Goal: Task Accomplishment & Management: Use online tool/utility

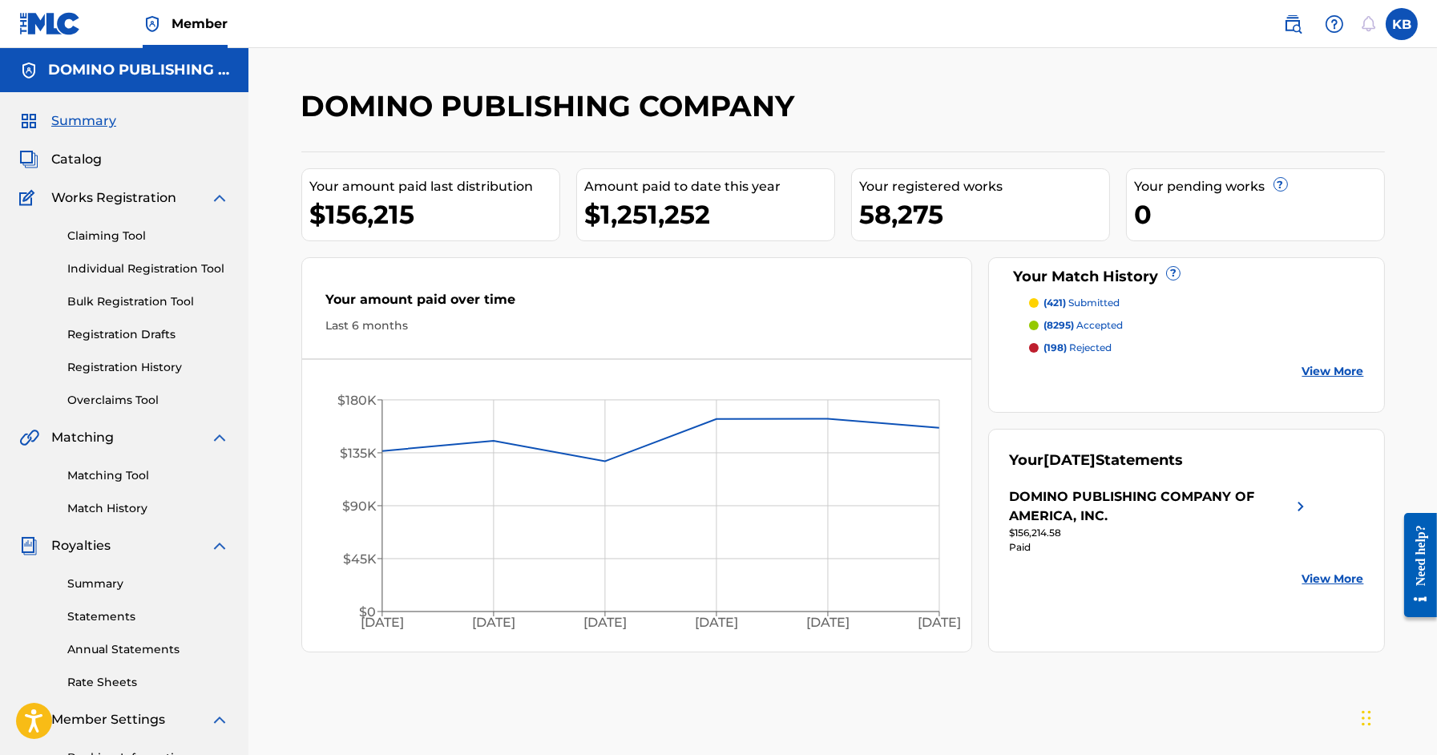
click at [140, 472] on link "Matching Tool" at bounding box center [148, 475] width 162 height 17
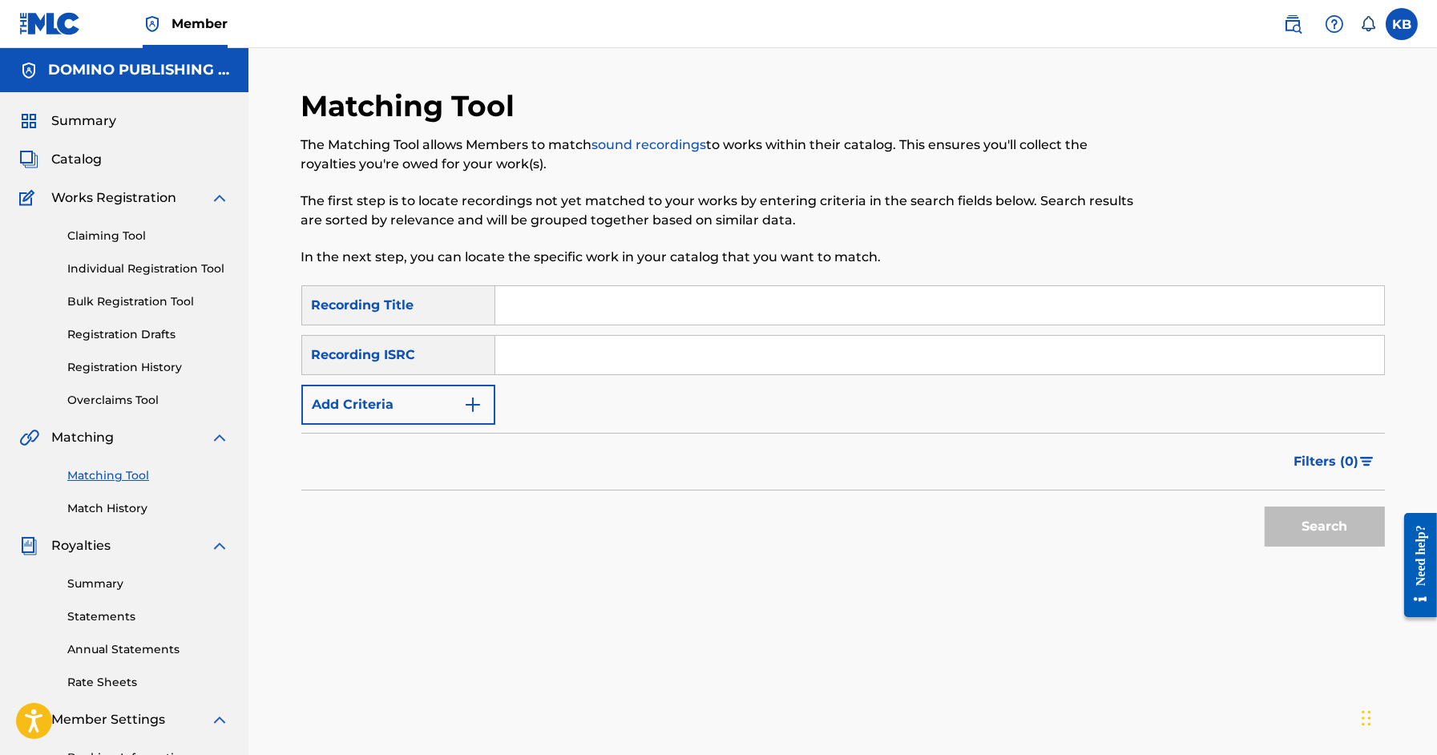
click at [1169, 305] on input "Search Form" at bounding box center [939, 305] width 889 height 38
paste input "IF I HAD MY WAY ([PERSON_NAME])"
type input "IF I HAD MY WAY"
click at [456, 401] on button "Add Criteria" at bounding box center [398, 405] width 194 height 40
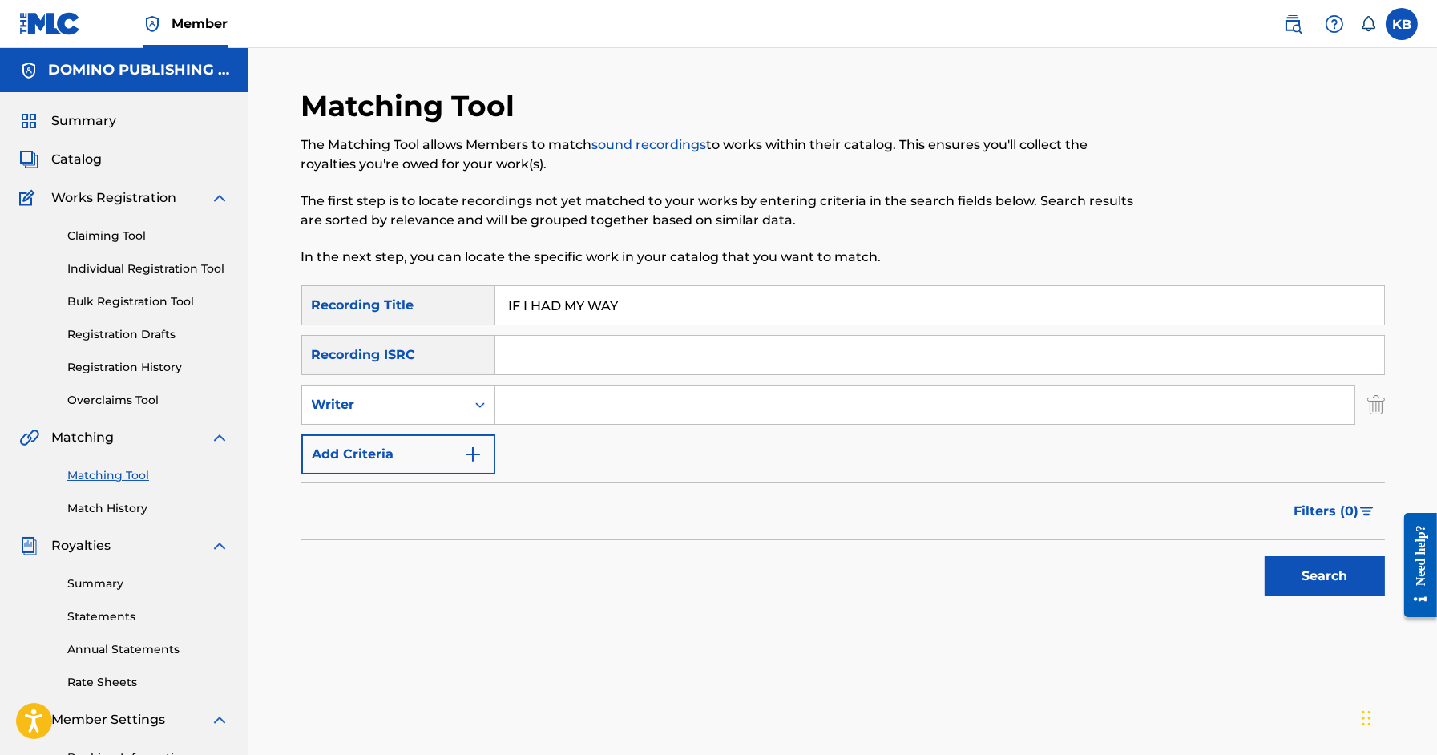
click at [573, 409] on input "Search Form" at bounding box center [924, 405] width 859 height 38
type input "[PERSON_NAME]"
click at [1265, 556] on button "Search" at bounding box center [1325, 576] width 120 height 40
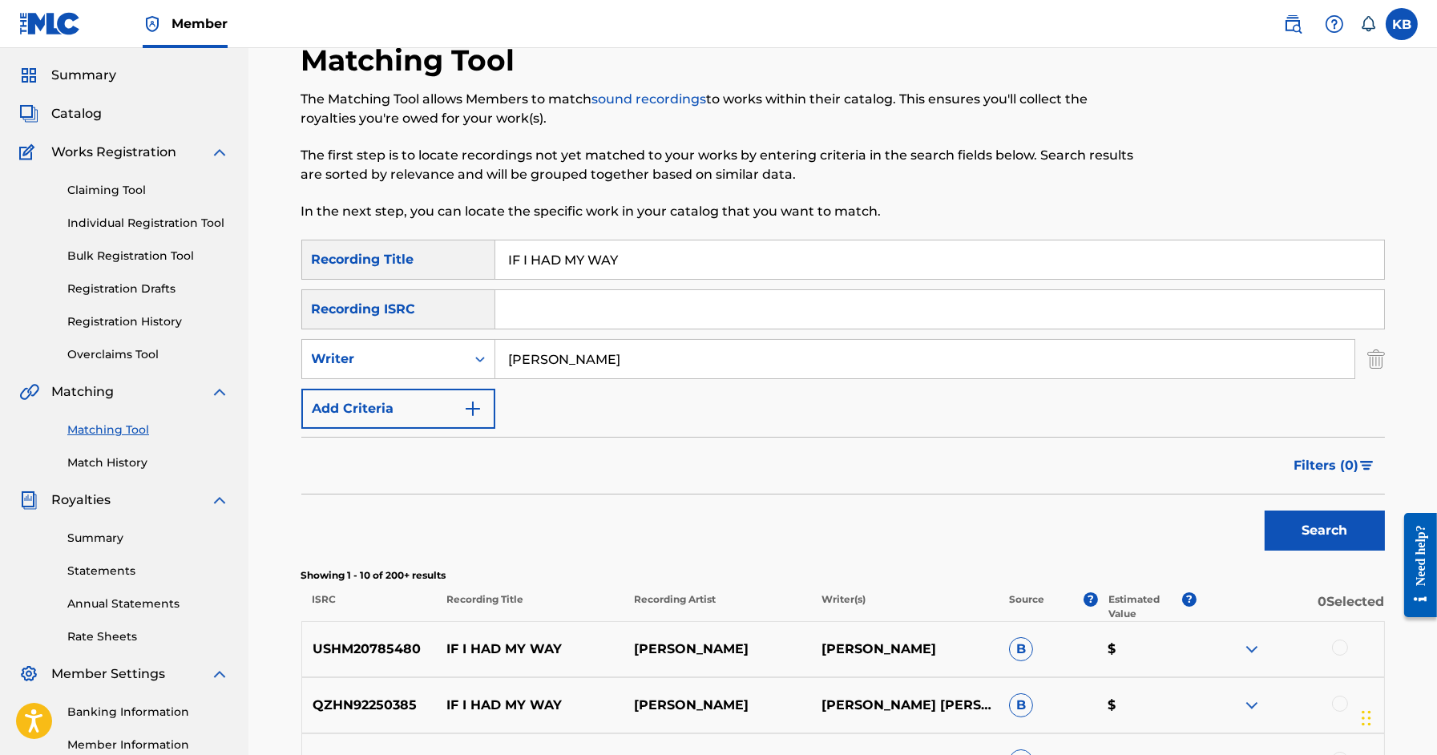
scroll to position [106, 0]
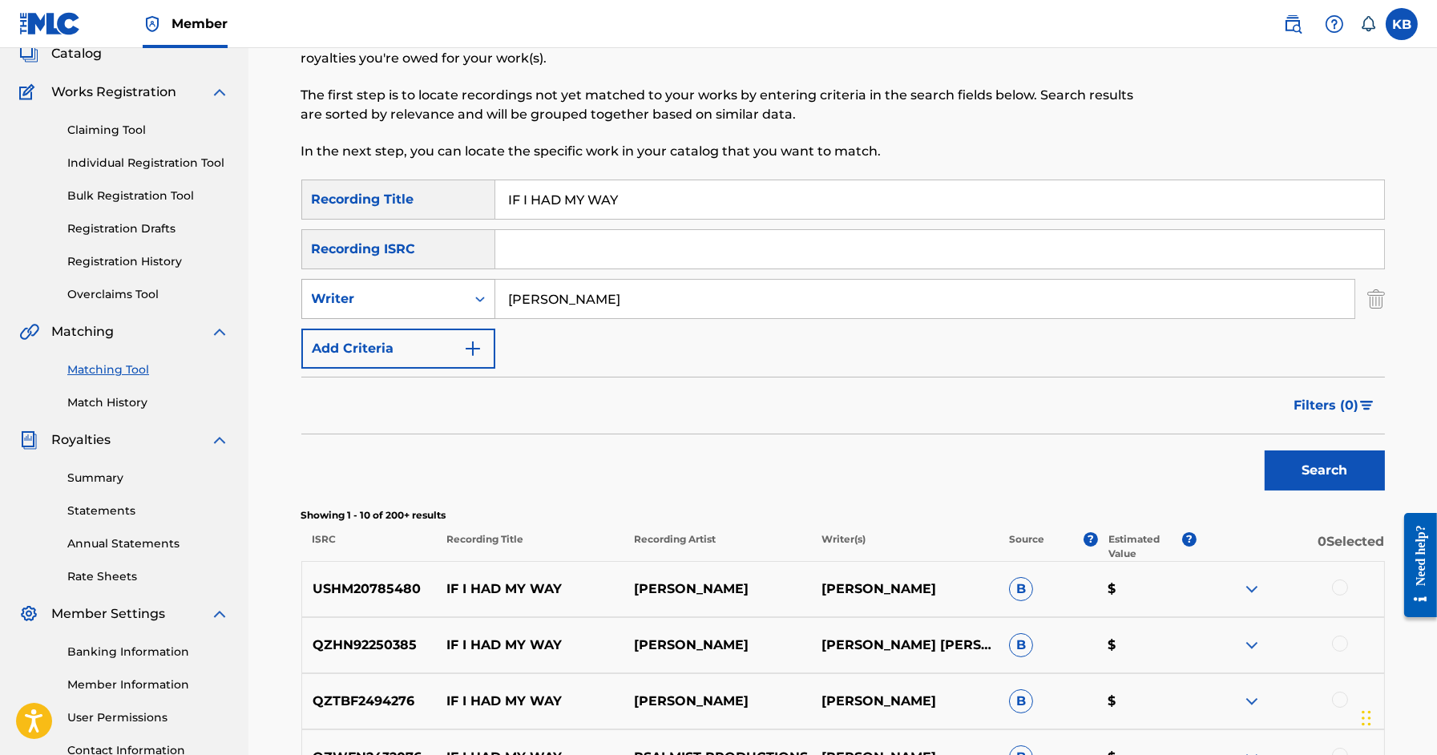
click at [439, 291] on div "Writer" at bounding box center [384, 298] width 144 height 19
click at [402, 350] on div "Recording Artist" at bounding box center [398, 339] width 192 height 40
click at [575, 313] on input "Search Form" at bounding box center [924, 299] width 859 height 38
type input "osees"
click at [1265, 451] on button "Search" at bounding box center [1325, 471] width 120 height 40
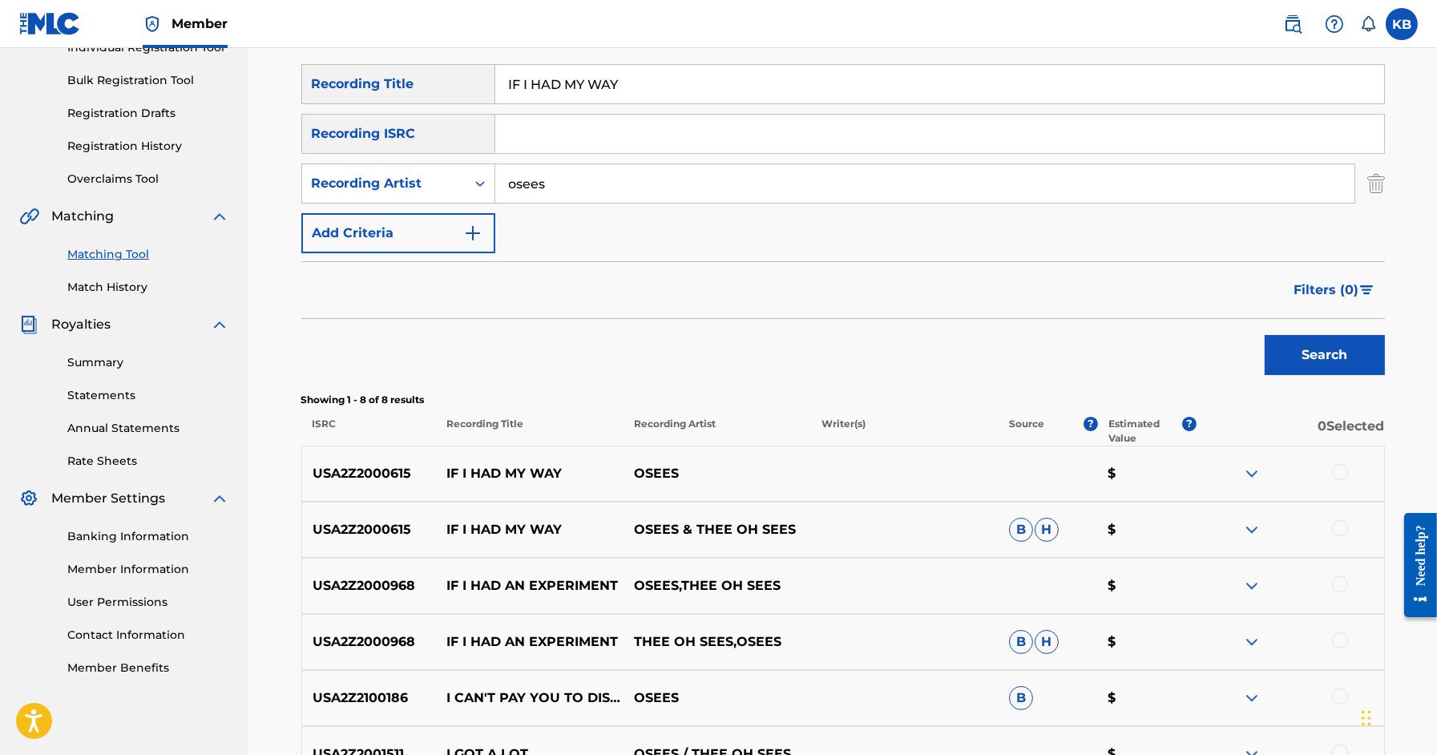
scroll to position [225, 0]
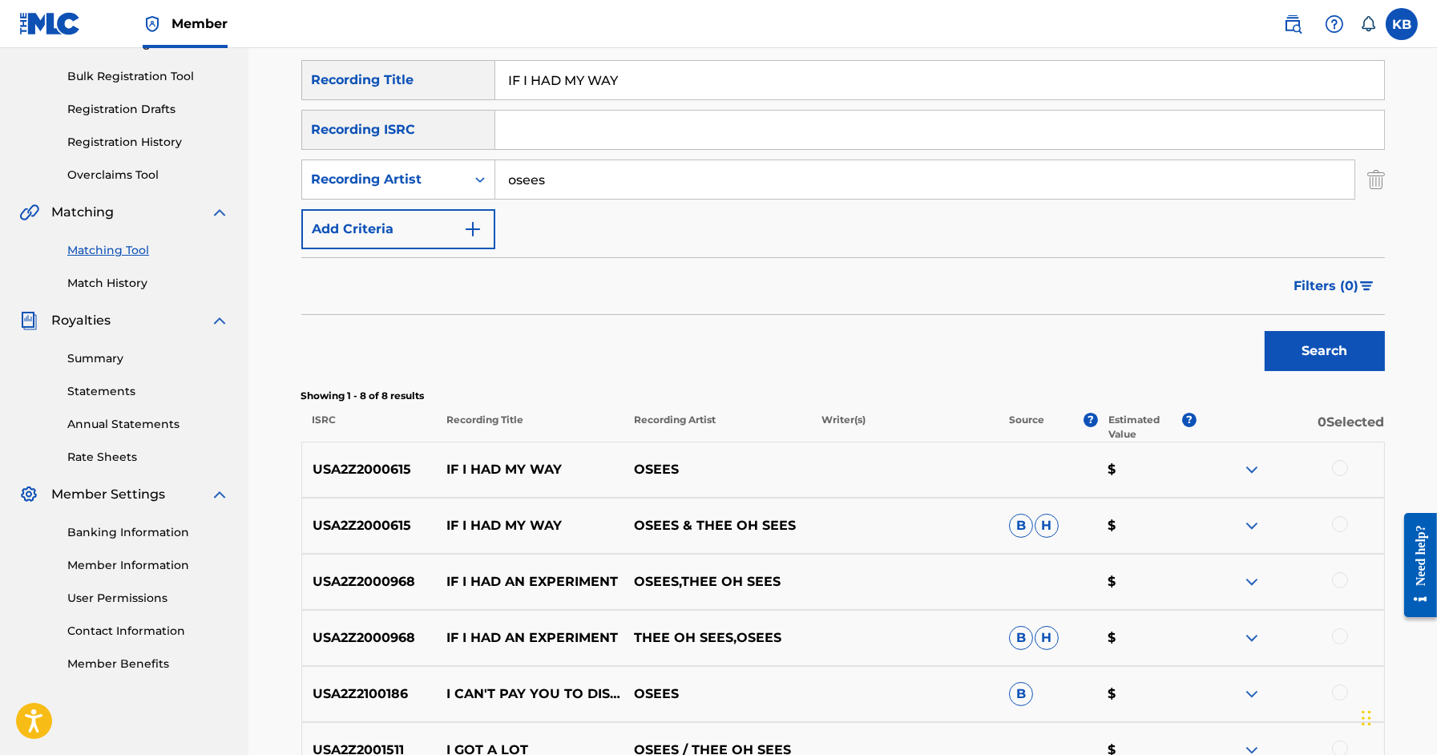
click at [1343, 465] on div at bounding box center [1340, 468] width 16 height 16
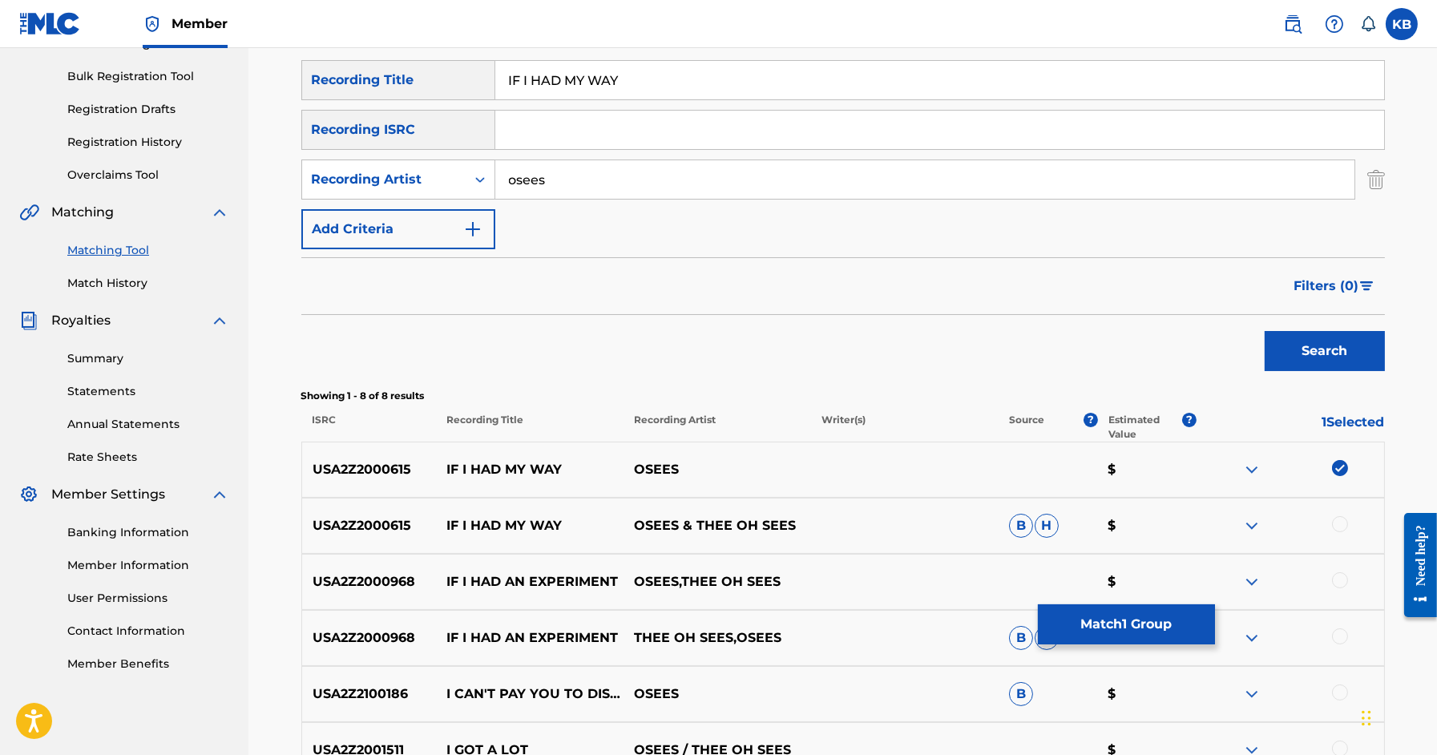
click at [1341, 527] on div at bounding box center [1340, 524] width 16 height 16
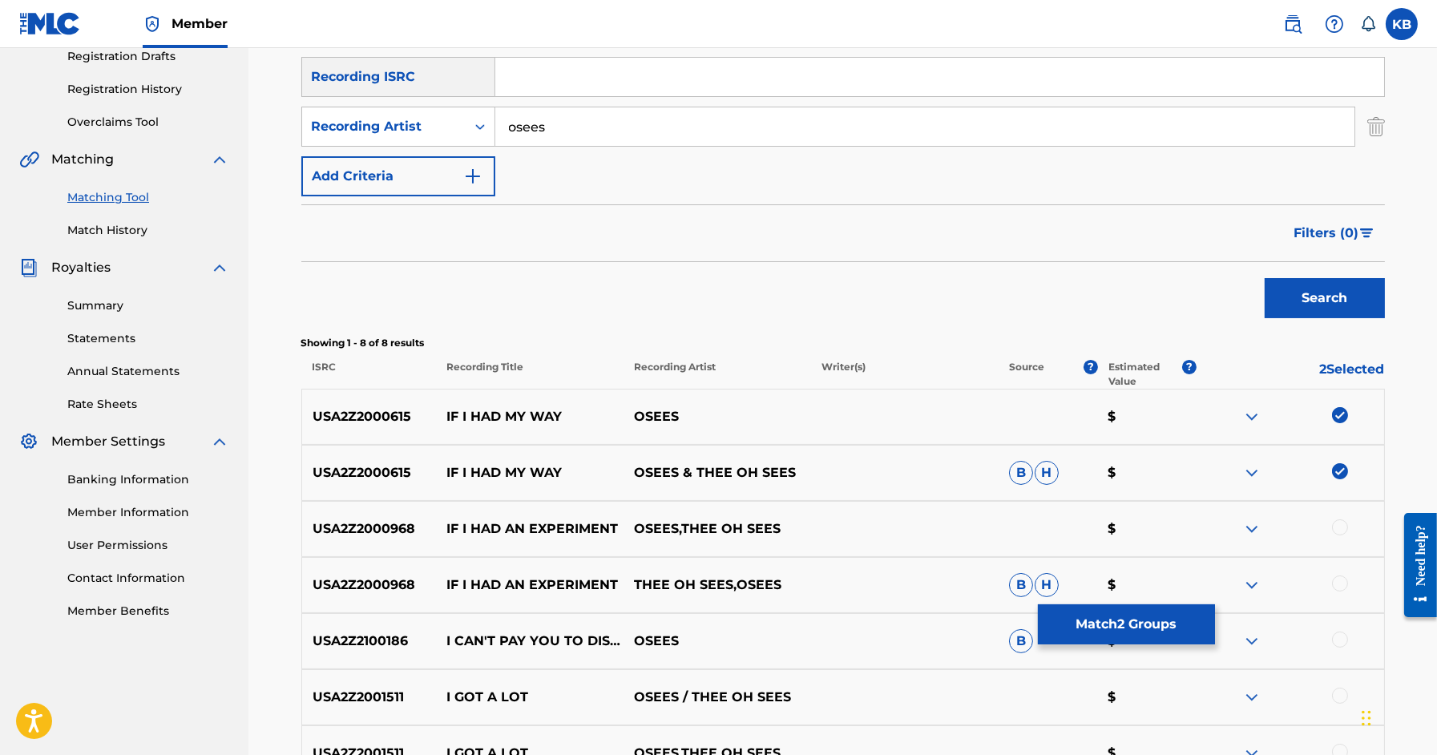
scroll to position [281, 0]
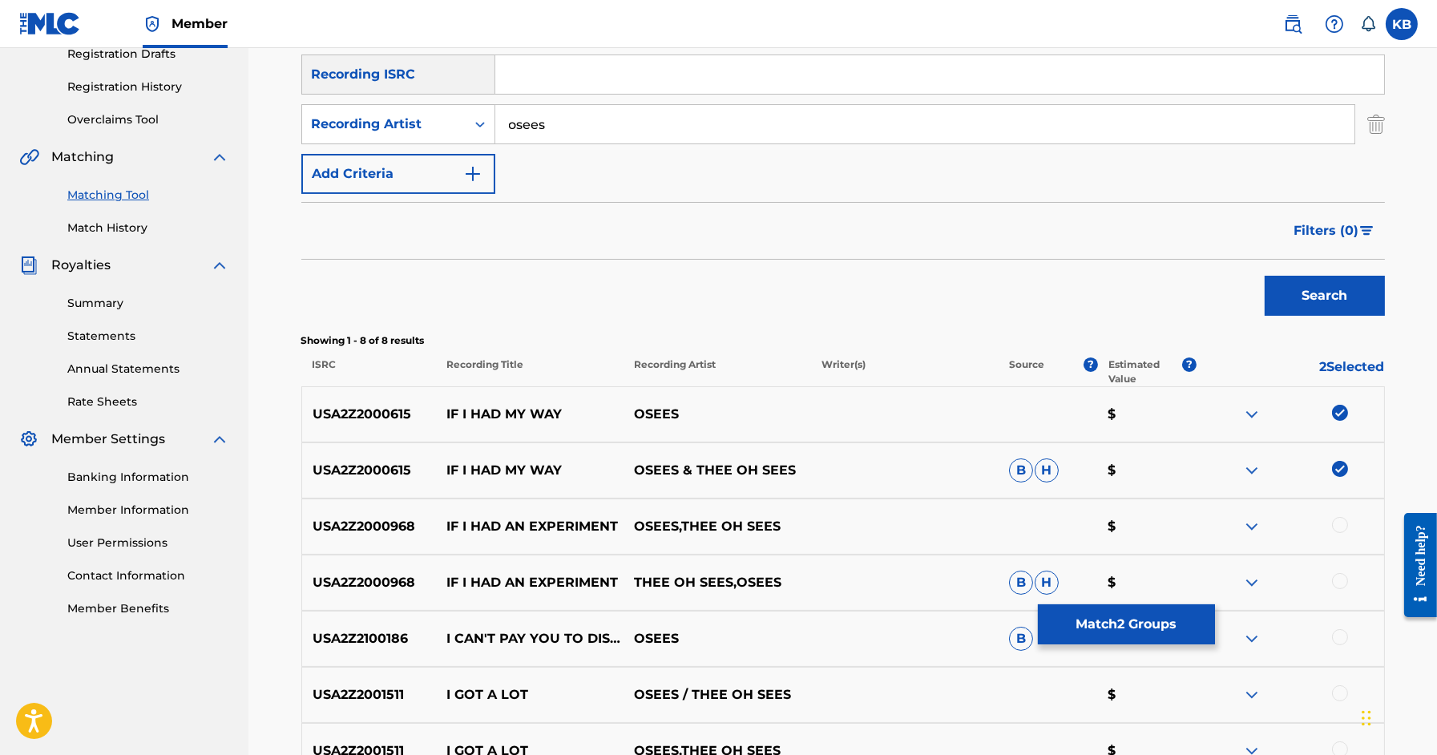
click at [1096, 618] on button "Match 2 Groups" at bounding box center [1126, 624] width 177 height 40
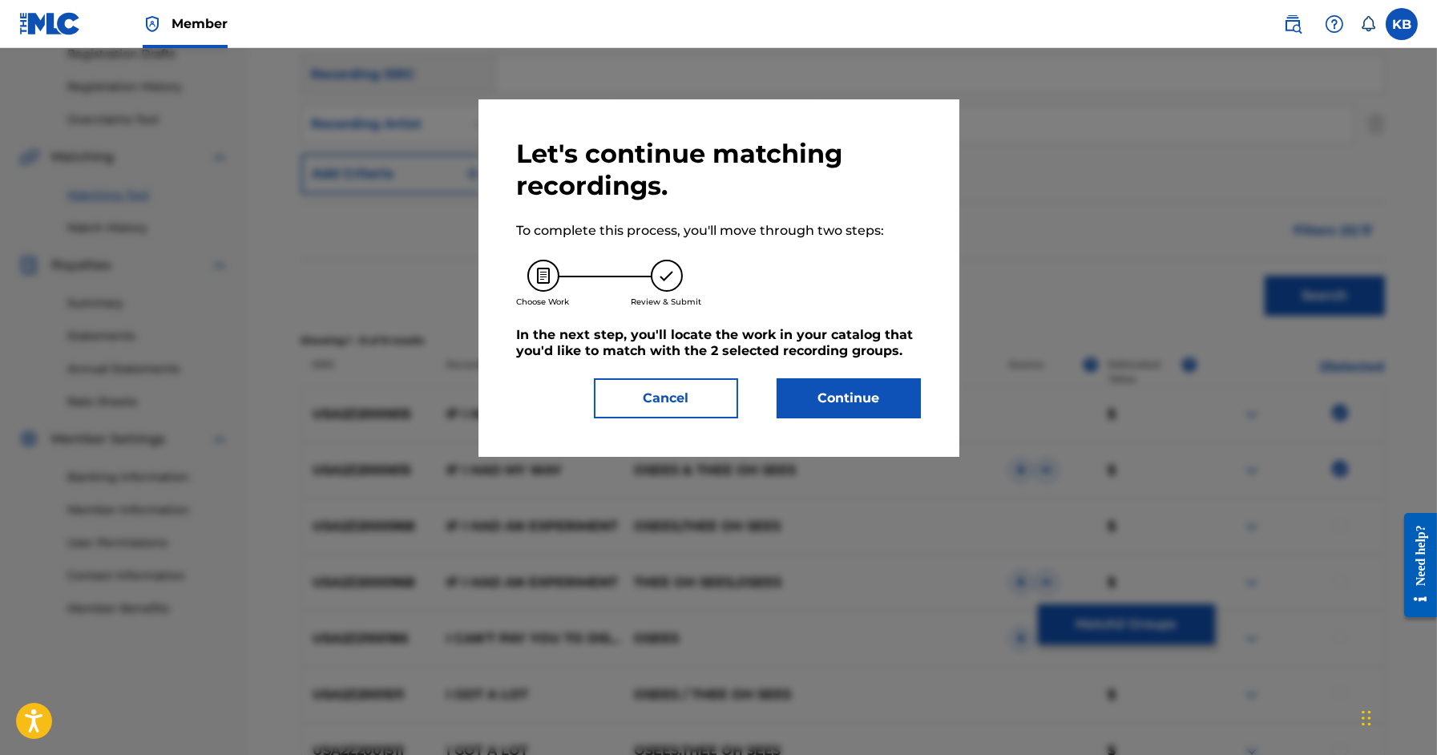
click at [822, 418] on button "Continue" at bounding box center [849, 398] width 144 height 40
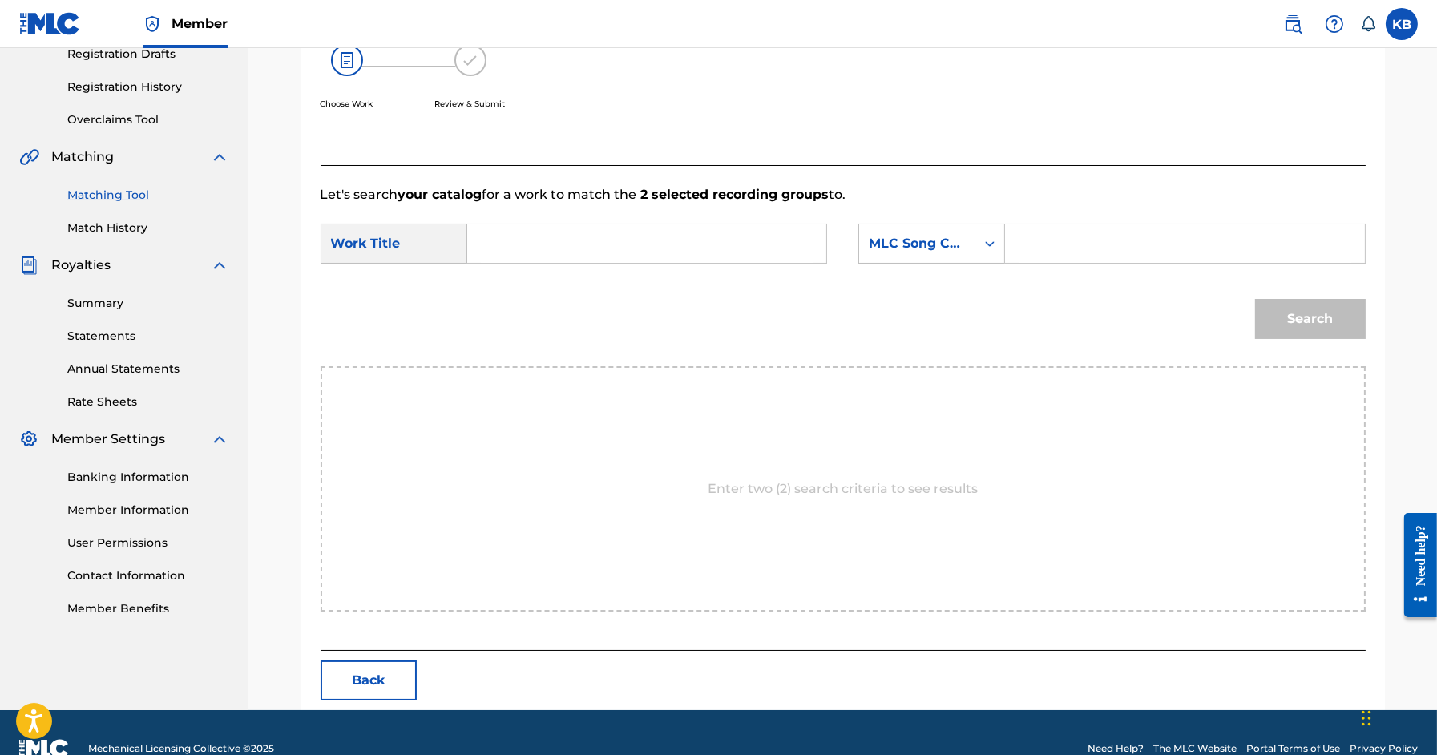
click at [747, 254] on input "Search Form" at bounding box center [647, 243] width 332 height 38
paste input "IF I HAD MY WAY (DWYER)"
type input "IF I HAD MY WAY"
click at [964, 247] on div "MLC Song Code" at bounding box center [917, 243] width 97 height 19
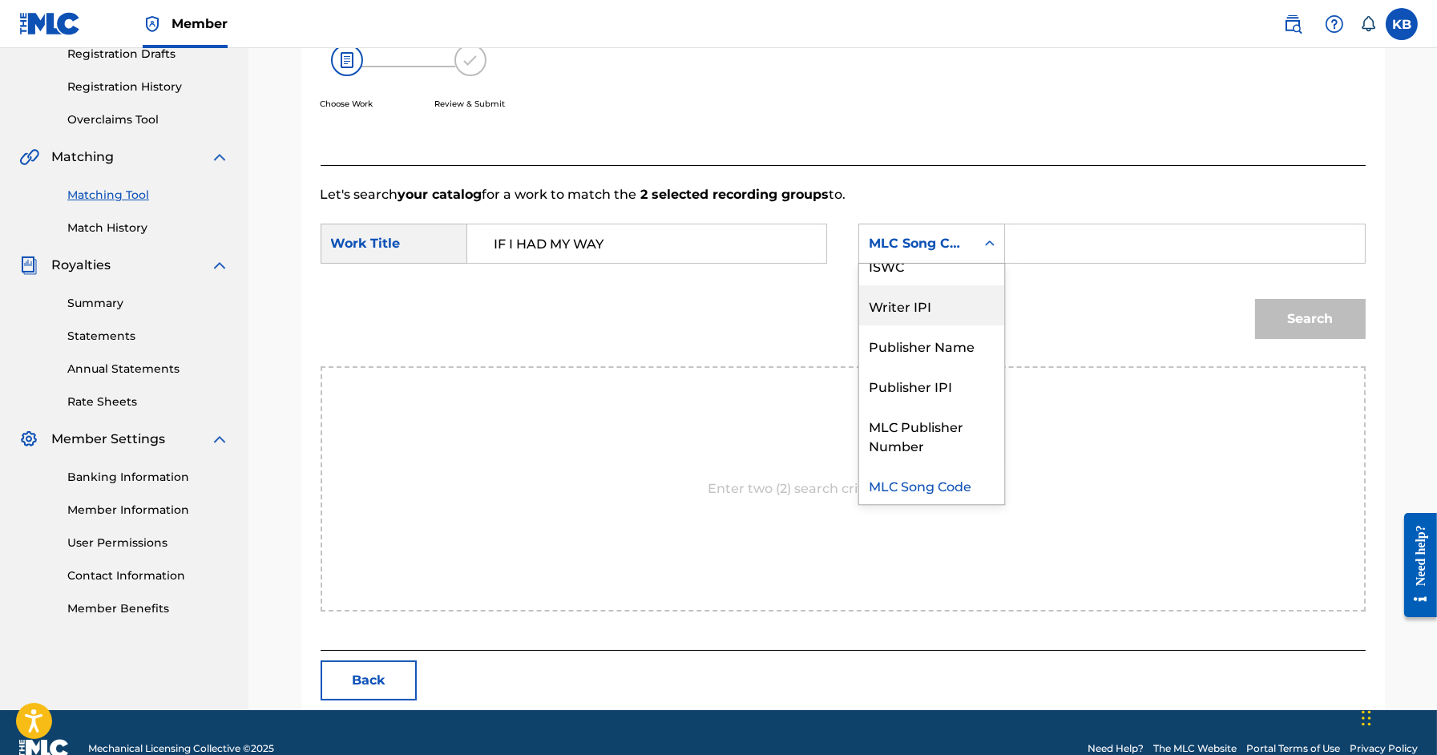
scroll to position [0, 0]
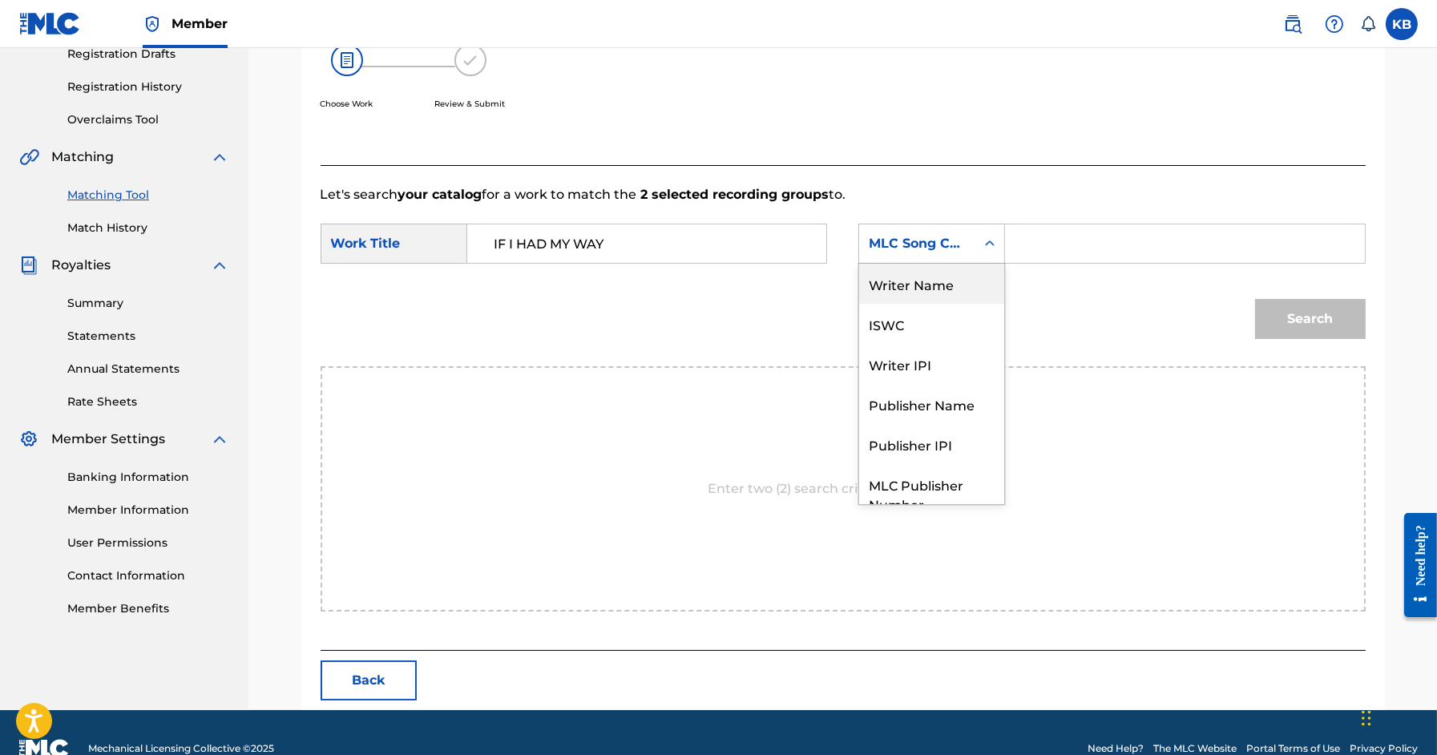
click at [948, 297] on div "Writer Name" at bounding box center [931, 284] width 145 height 40
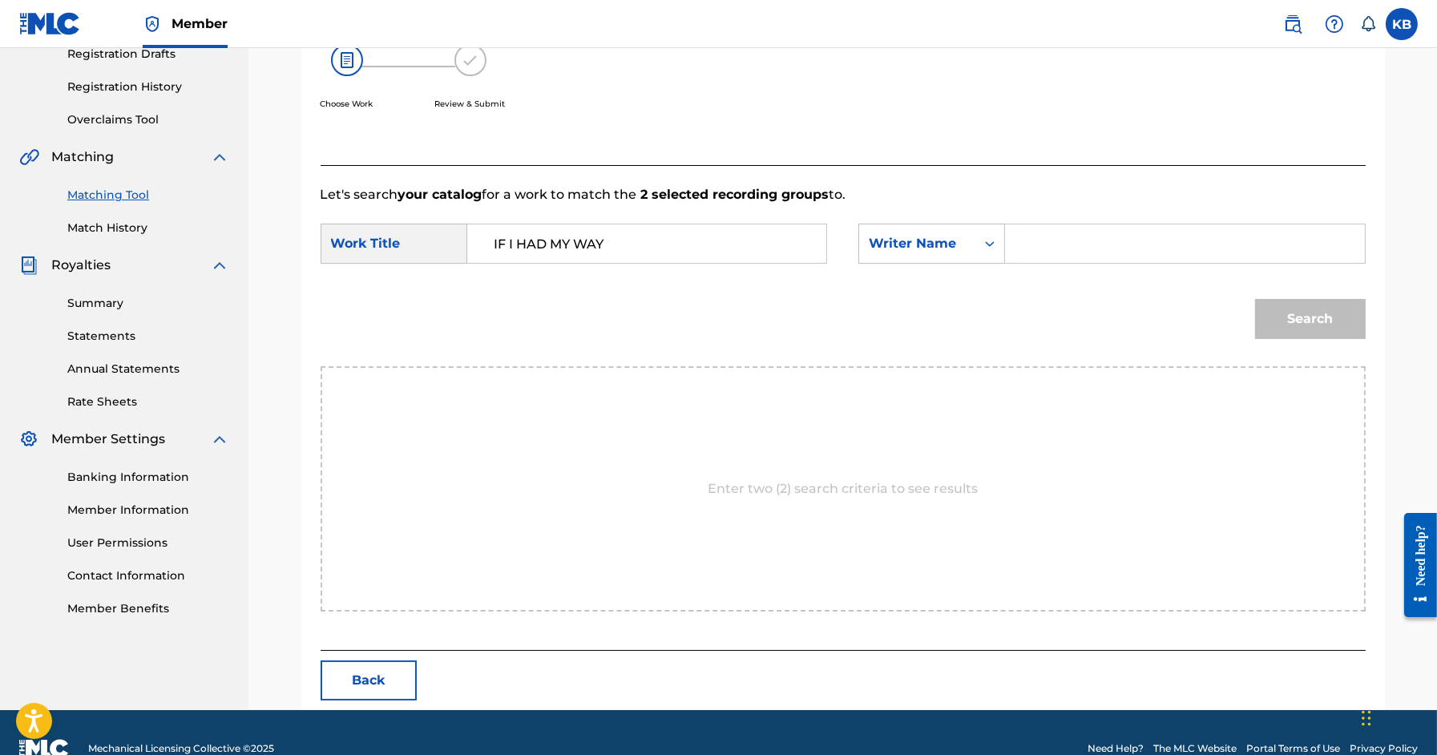
click at [1087, 242] on input "Search Form" at bounding box center [1185, 243] width 332 height 38
paste input "IF I HAD MY WAY (DWYER)"
type input "DWYER"
click at [1255, 299] on button "Search" at bounding box center [1310, 319] width 111 height 40
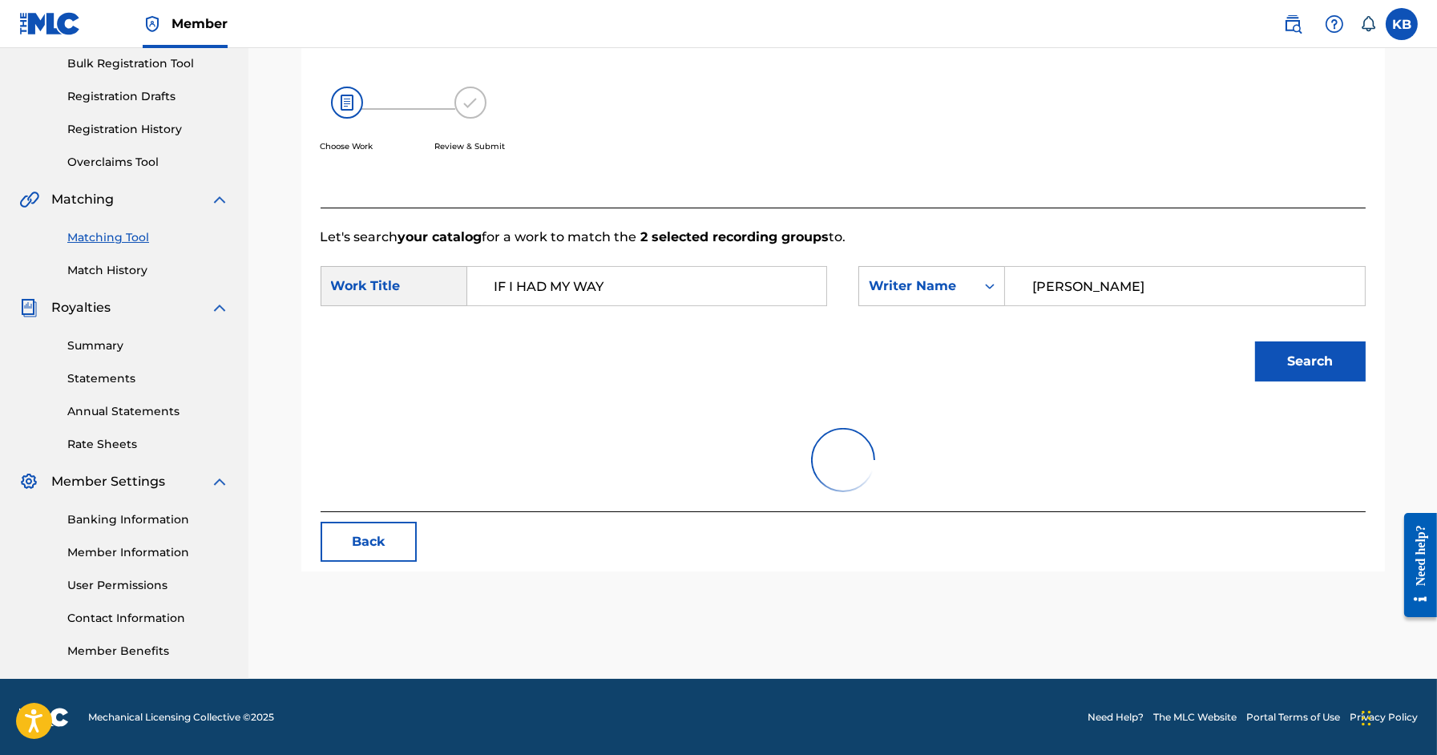
scroll to position [281, 0]
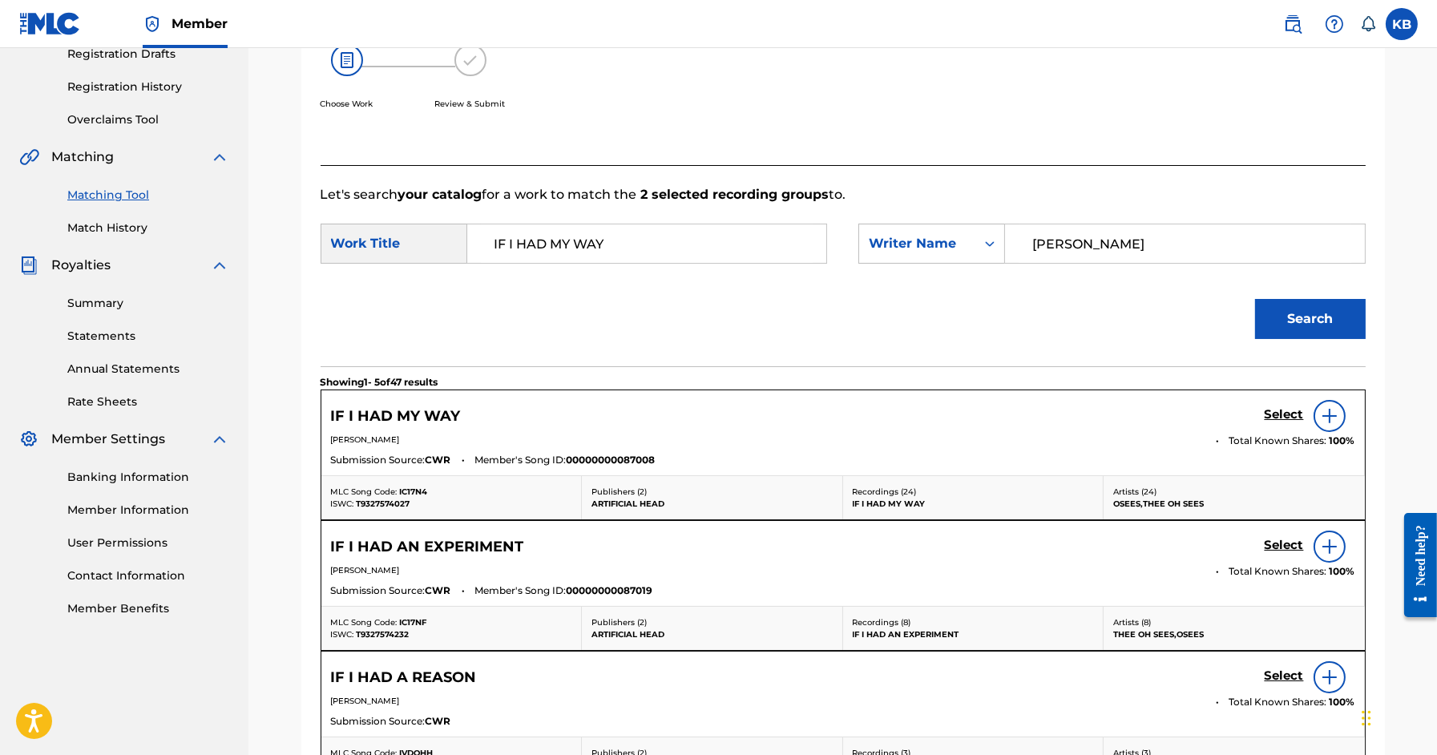
click at [1276, 414] on h5 "Select" at bounding box center [1284, 414] width 39 height 15
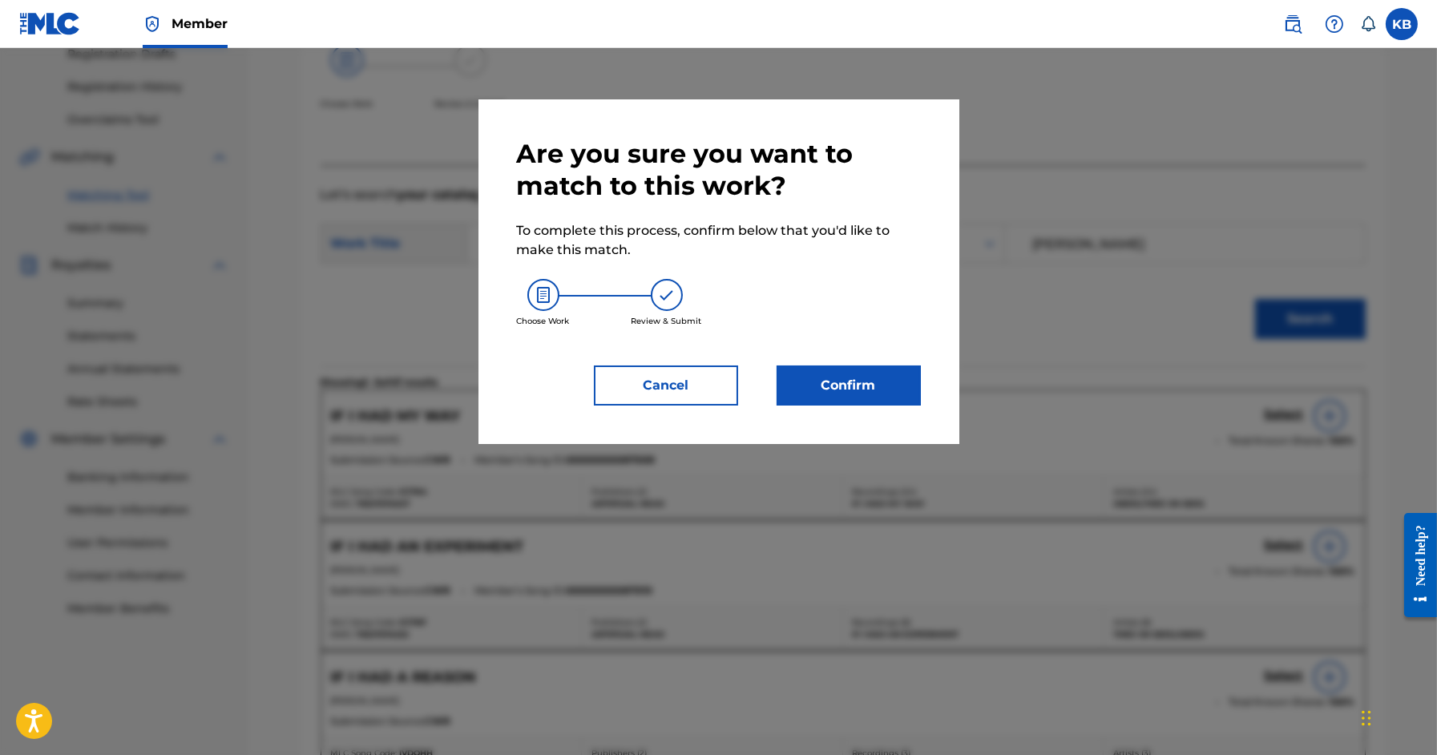
click at [863, 386] on button "Confirm" at bounding box center [849, 386] width 144 height 40
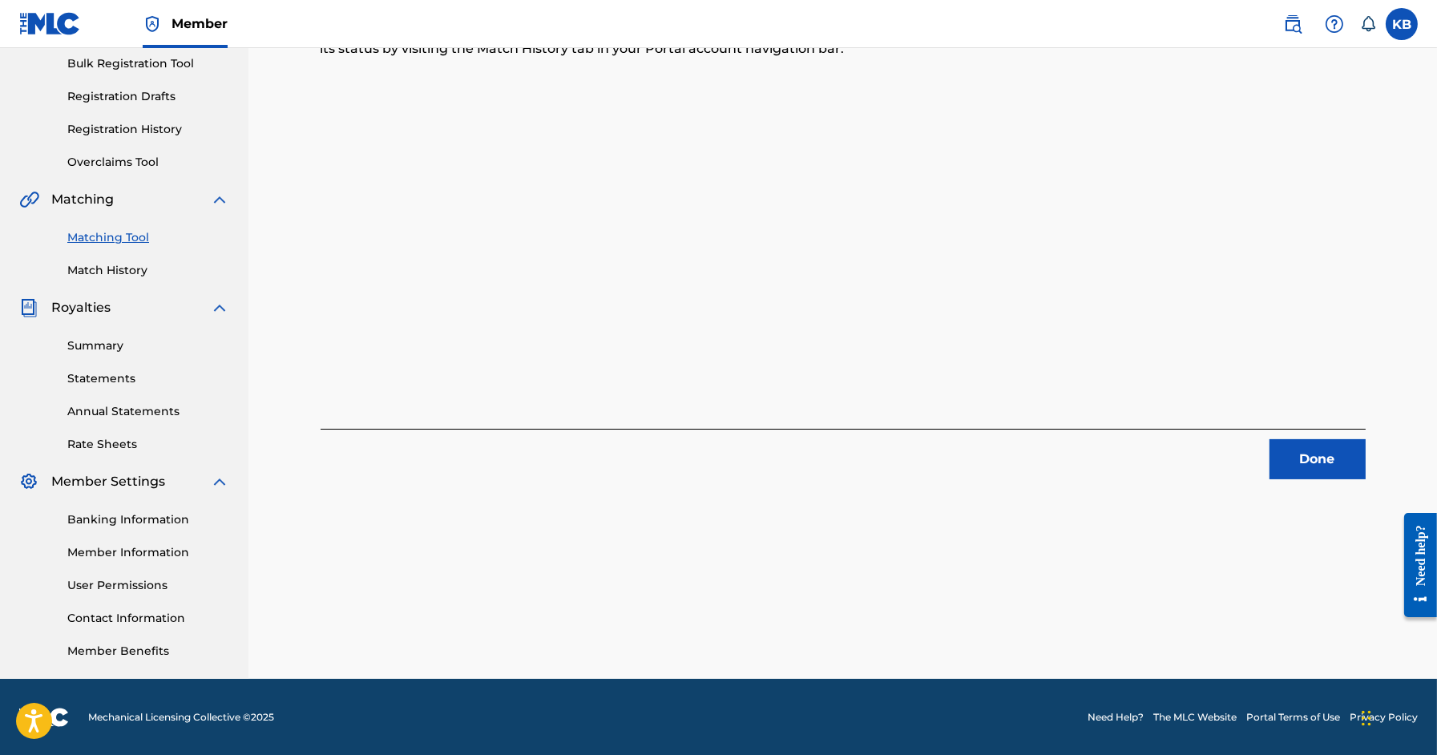
scroll to position [0, 0]
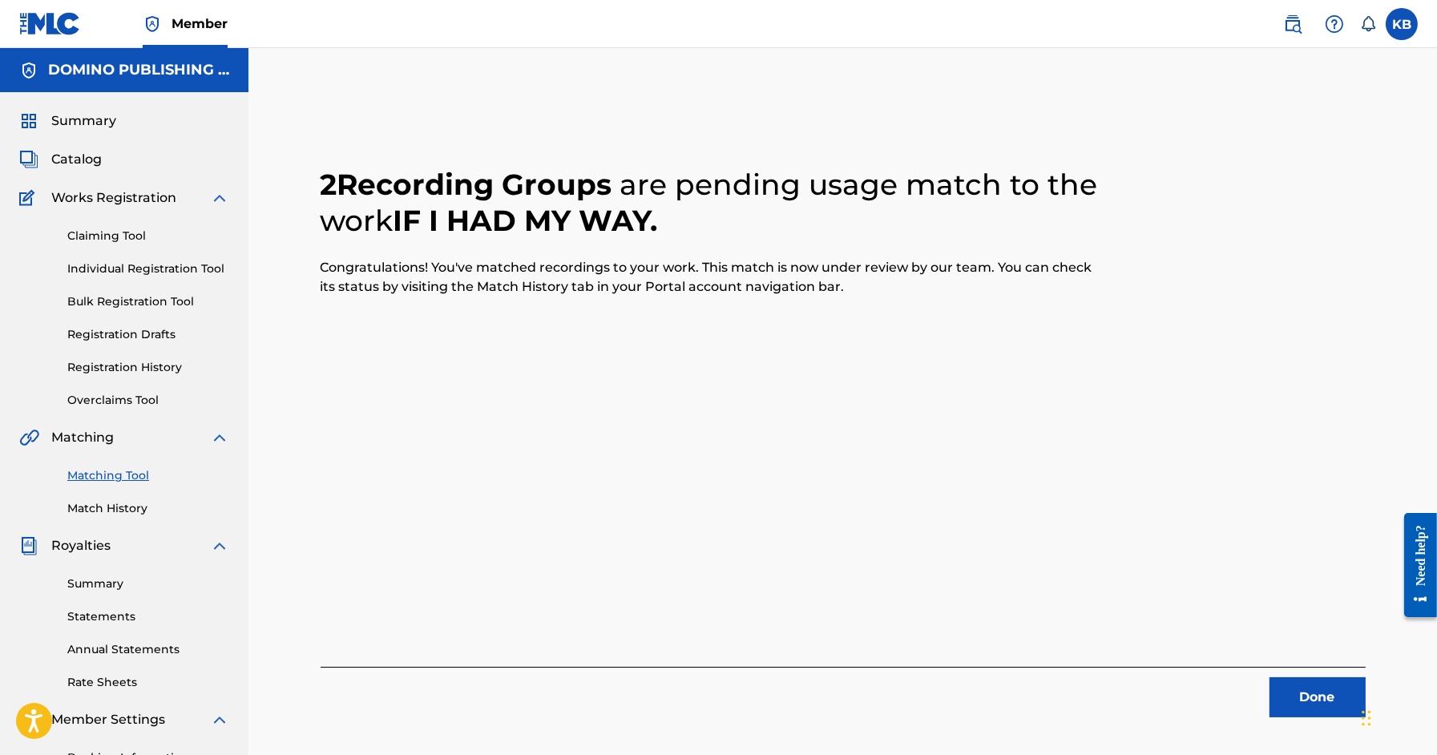
click at [1308, 707] on button "Done" at bounding box center [1318, 697] width 96 height 40
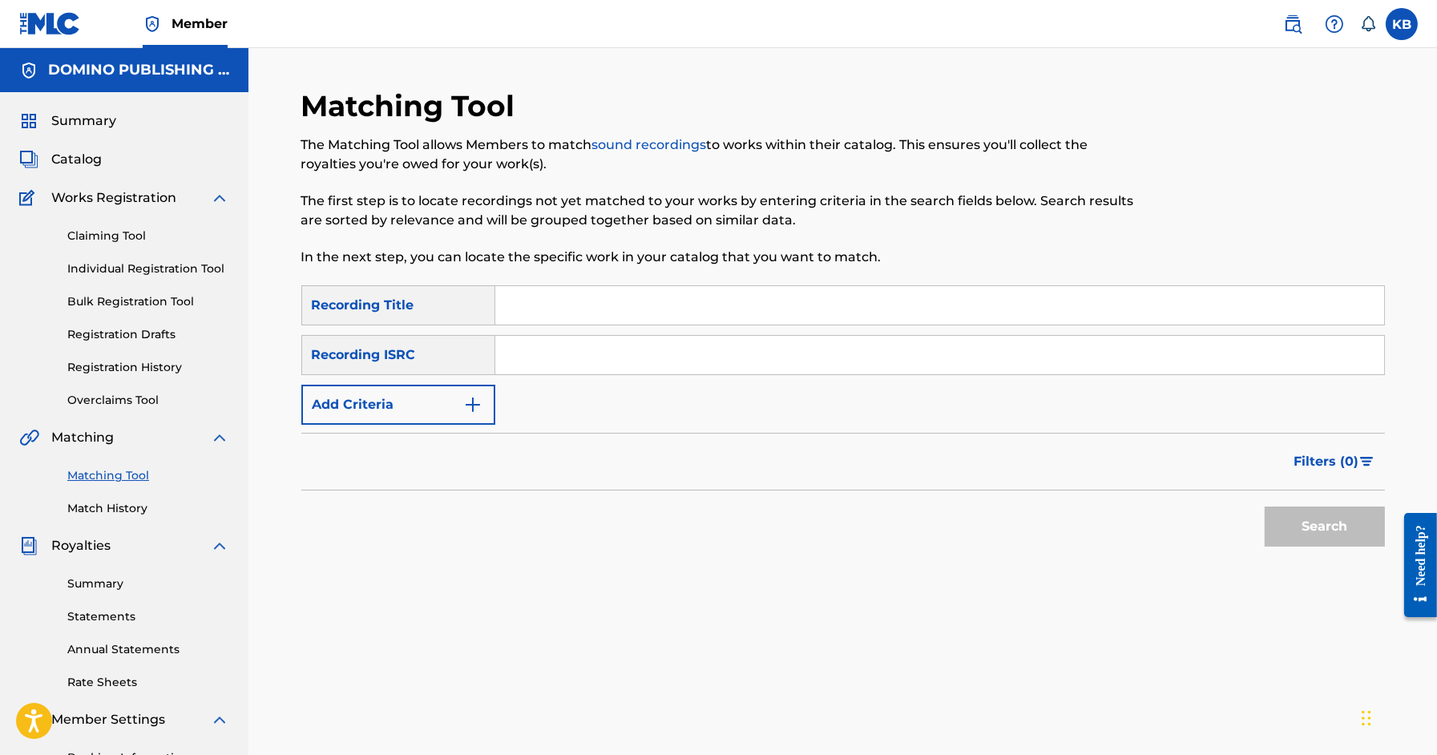
click at [986, 295] on input "Search Form" at bounding box center [939, 305] width 889 height 38
paste input "CALL IT LOVE (IF YOU WANT TO) (FITZGERALD/GORE/HART)"
type input "CALL IT LOVE (IF YOU WANT TO)"
click at [329, 403] on button "Add Criteria" at bounding box center [398, 405] width 194 height 40
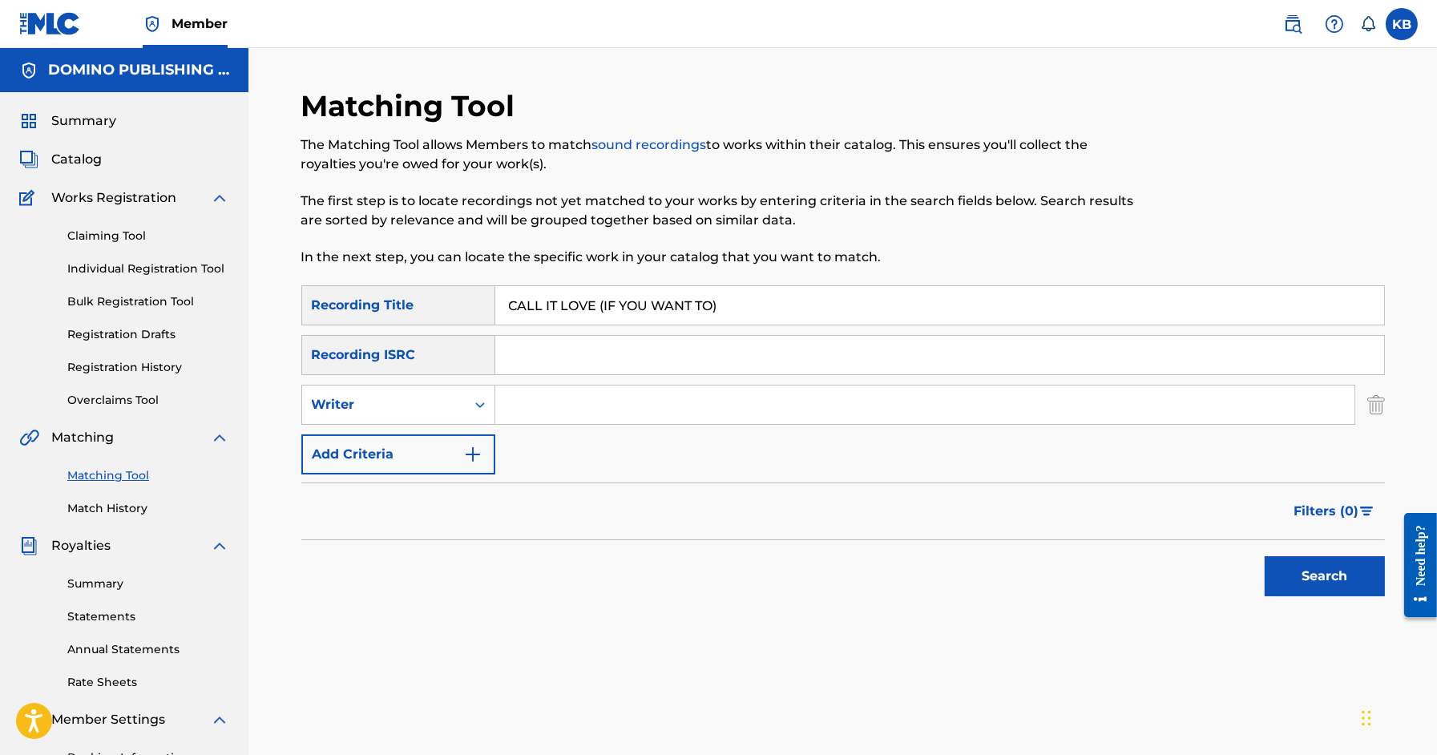
click at [569, 406] on input "Search Form" at bounding box center [924, 405] width 859 height 38
paste input "CALL IT LOVE (IF YOU WANT TO) (FITZGERALD/GORE/HART)"
type input "FITZGERALD/GORE/HART"
click at [1265, 556] on button "Search" at bounding box center [1325, 576] width 120 height 40
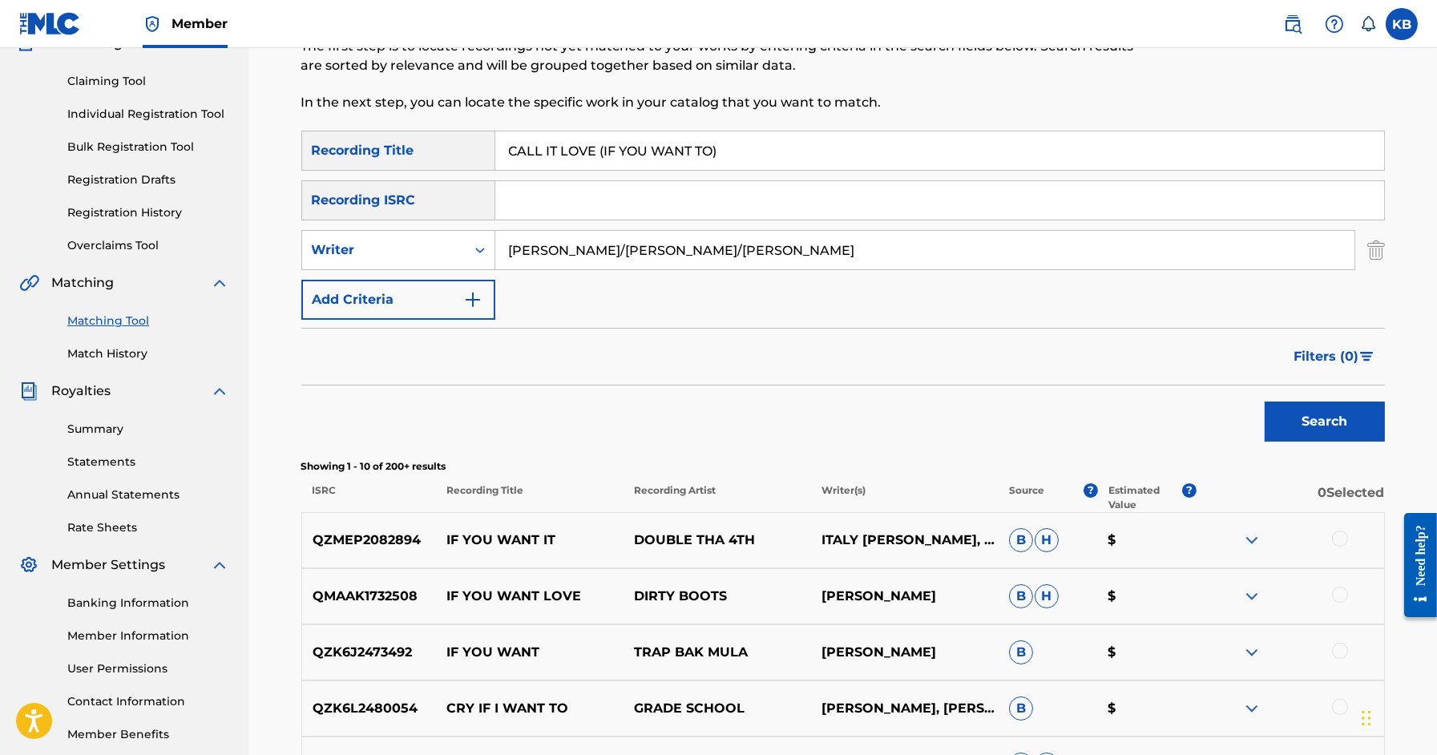
scroll to position [156, 0]
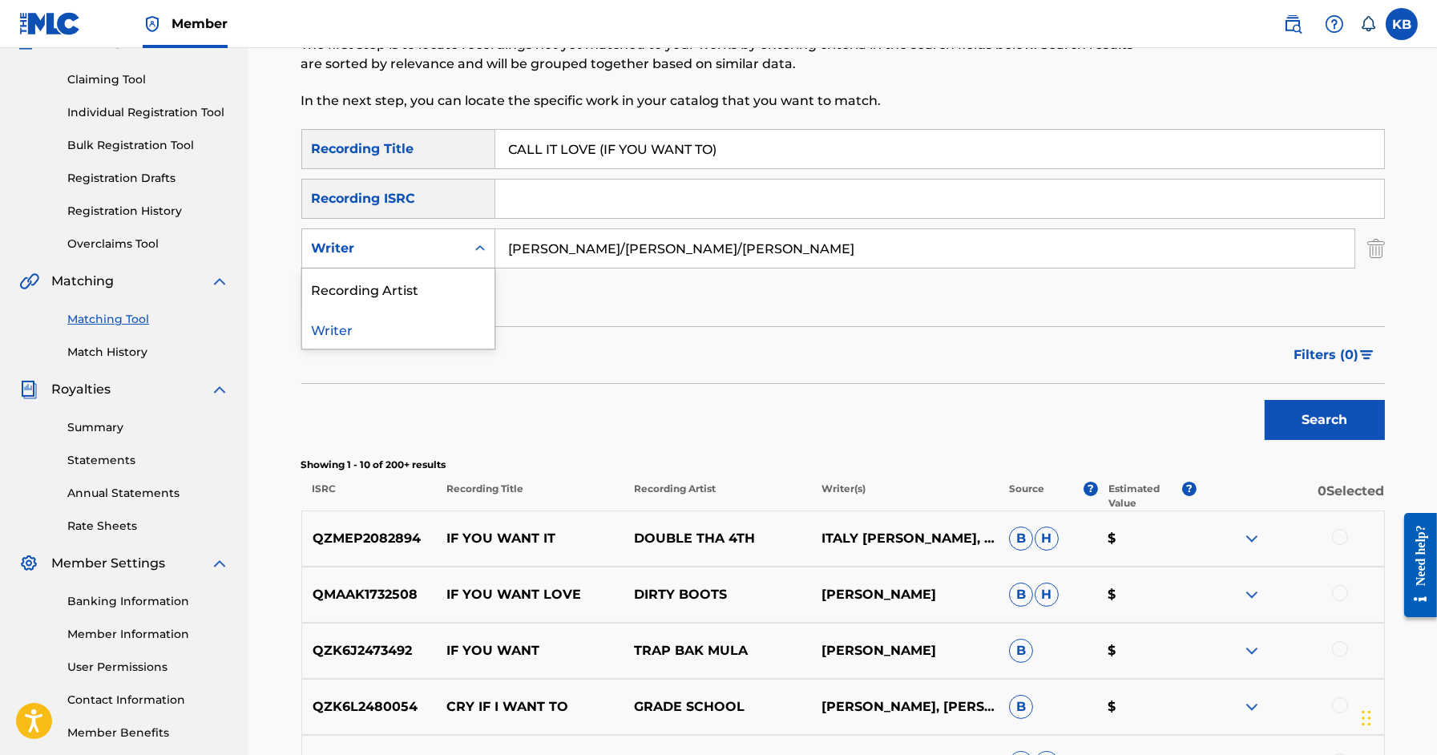
click at [431, 243] on div "Writer" at bounding box center [384, 248] width 144 height 19
click at [411, 288] on div "Recording Artist" at bounding box center [398, 289] width 192 height 40
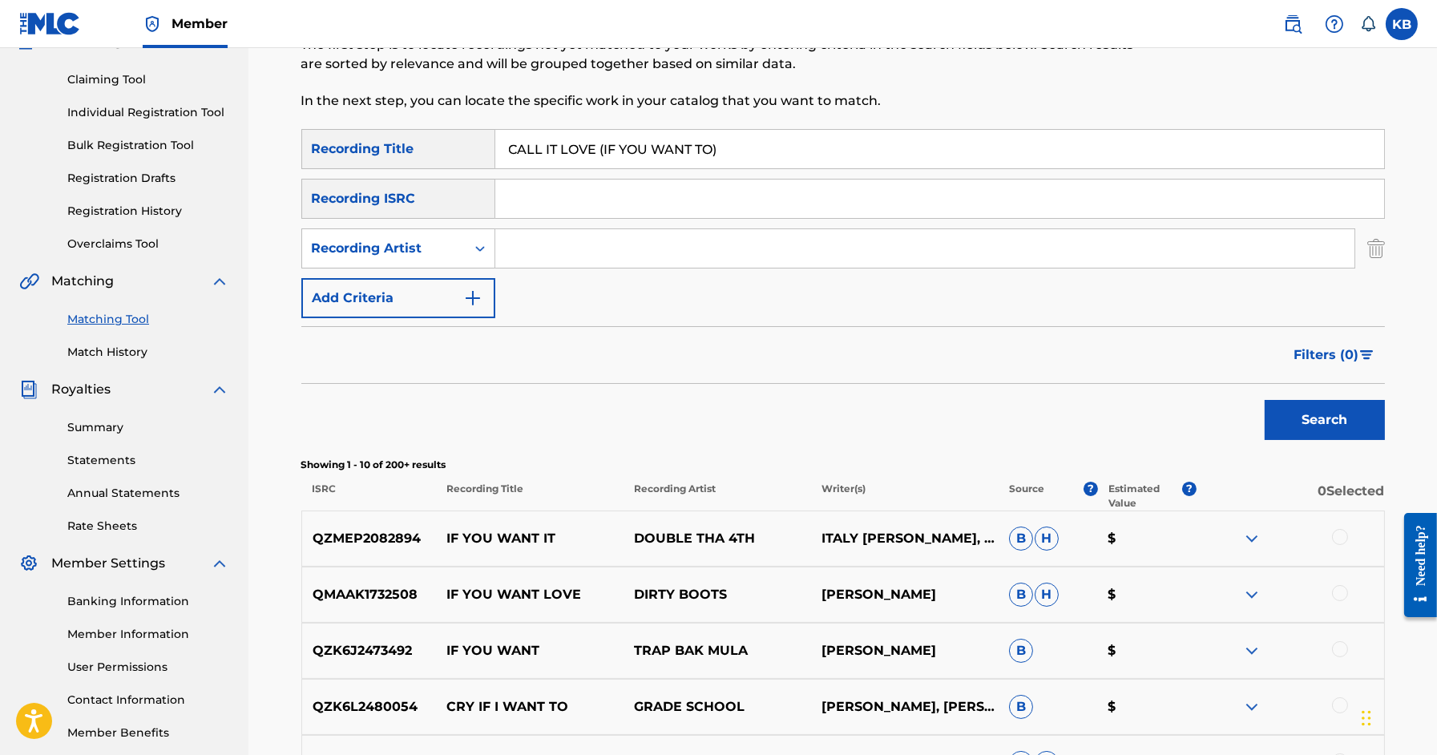
click at [569, 252] on input "Search Form" at bounding box center [924, 248] width 859 height 38
type input "george fitzgerald"
click at [1265, 400] on button "Search" at bounding box center [1325, 420] width 120 height 40
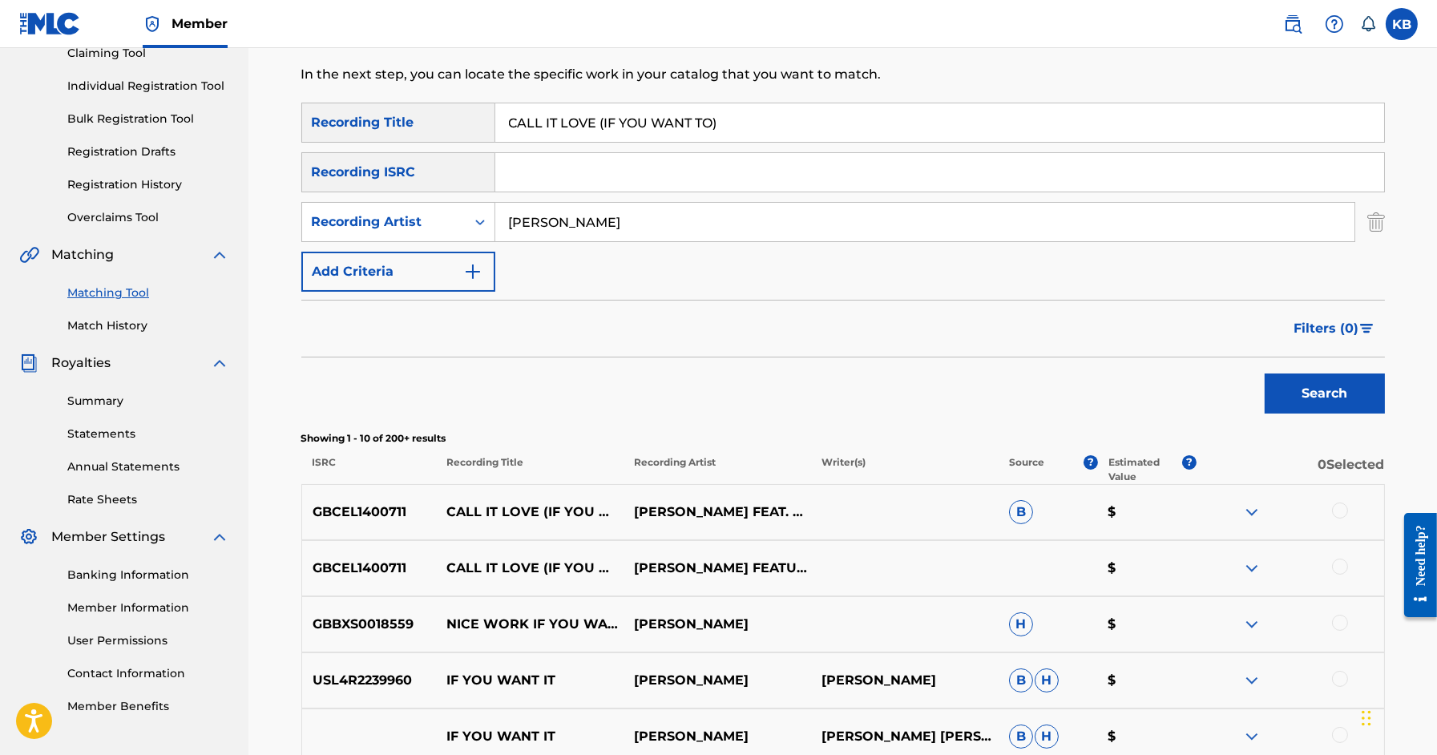
scroll to position [188, 0]
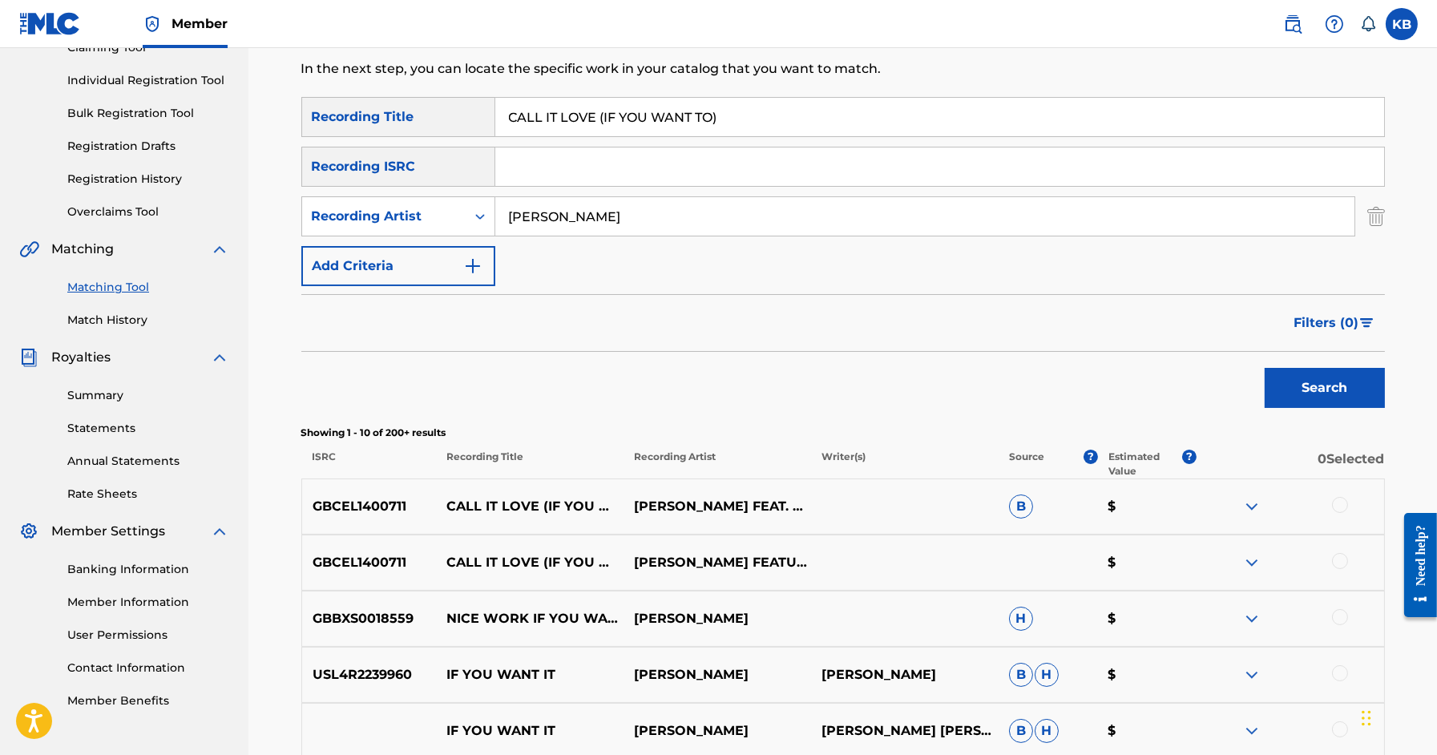
click at [1344, 556] on div at bounding box center [1340, 561] width 16 height 16
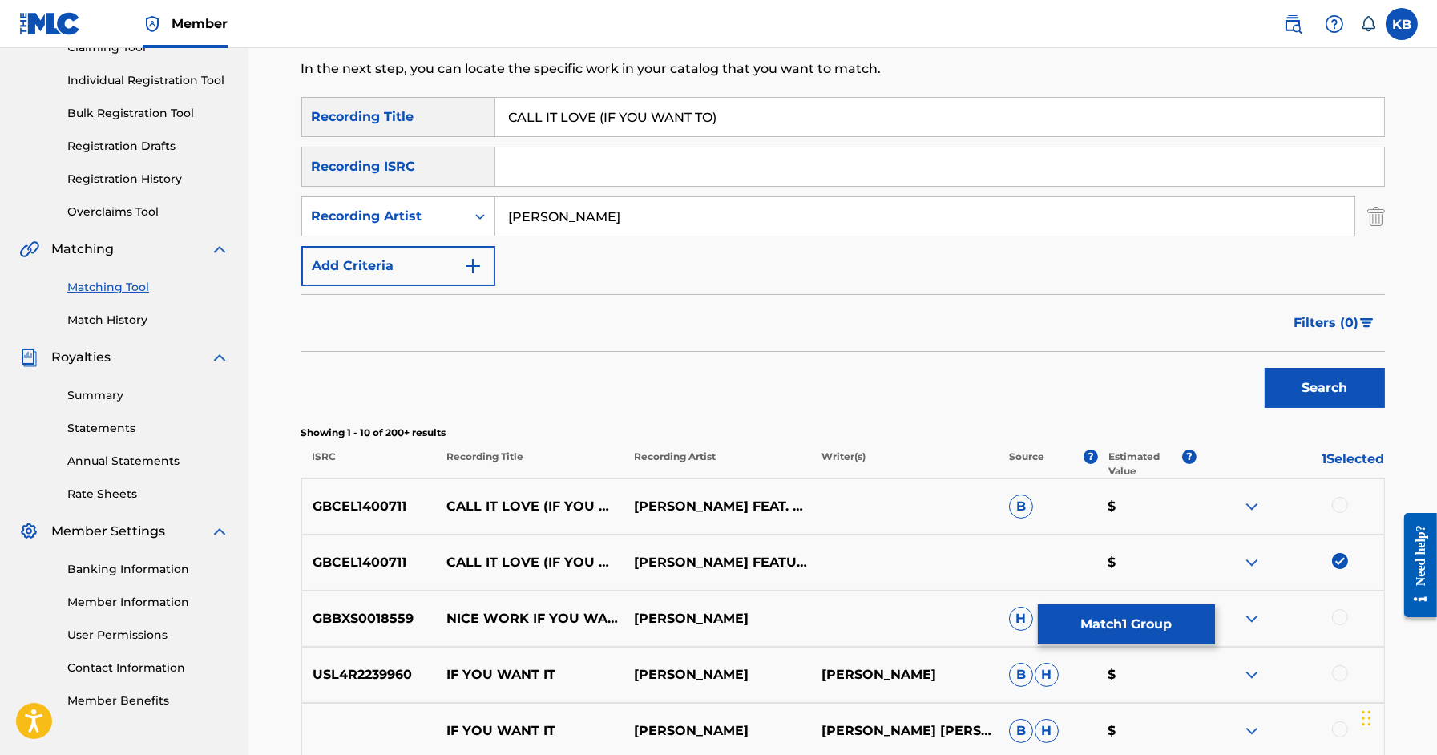
click at [1340, 503] on div at bounding box center [1340, 505] width 16 height 16
click at [1102, 626] on button "Match 2 Groups" at bounding box center [1126, 624] width 177 height 40
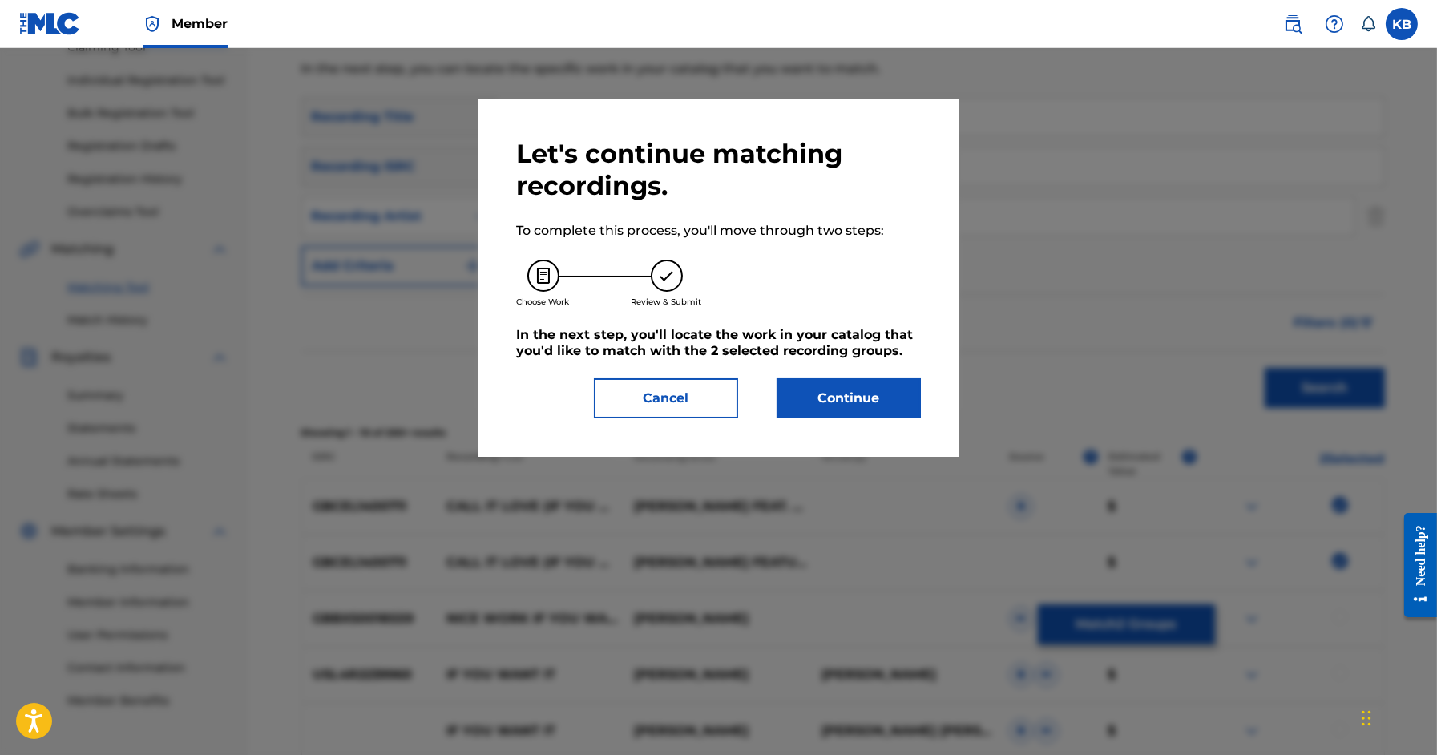
click at [839, 393] on button "Continue" at bounding box center [849, 398] width 144 height 40
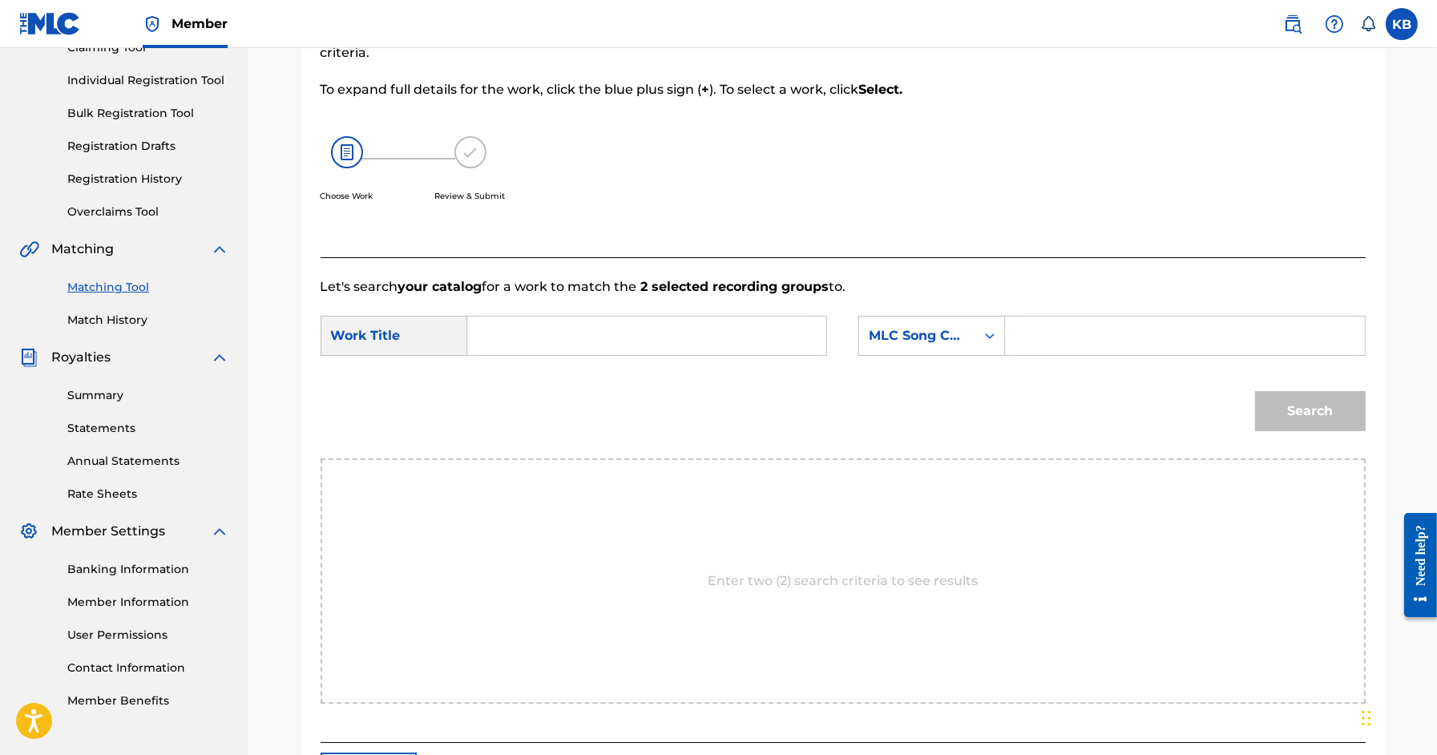
click at [698, 335] on input "Search Form" at bounding box center [647, 336] width 332 height 38
paste input "CALL IT LOVE (IF YOU WANT TO) (FITZGERALD/GORE/HART)"
type input "CALL IT LOVE (IF YOU WANT TO)"
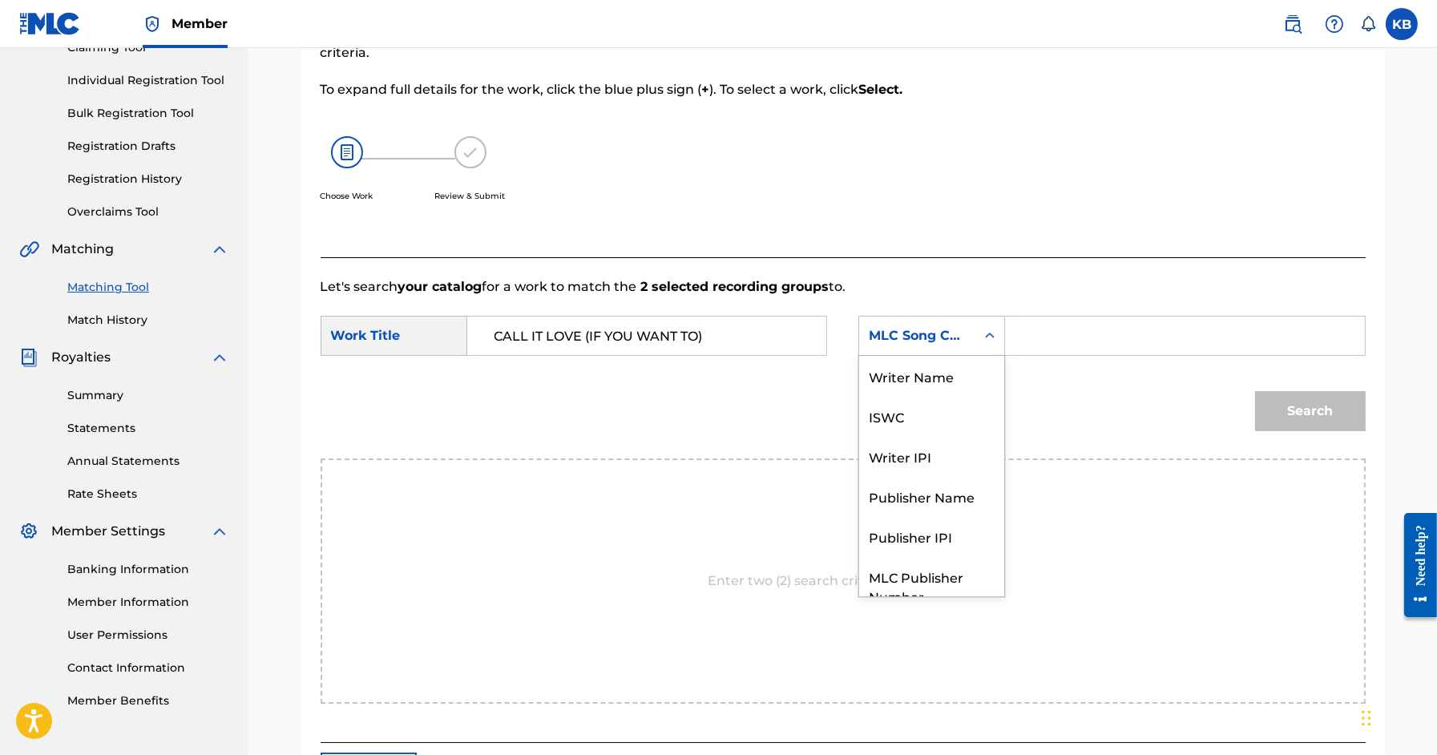
click at [954, 342] on div "MLC Song Code" at bounding box center [917, 335] width 97 height 19
click at [952, 374] on div "Writer Name" at bounding box center [931, 376] width 145 height 40
click at [1060, 330] on input "Search Form" at bounding box center [1185, 336] width 332 height 38
paste input "CALL IT LOVE (IF YOU WANT TO) (FITZGERALD/GORE/HART)"
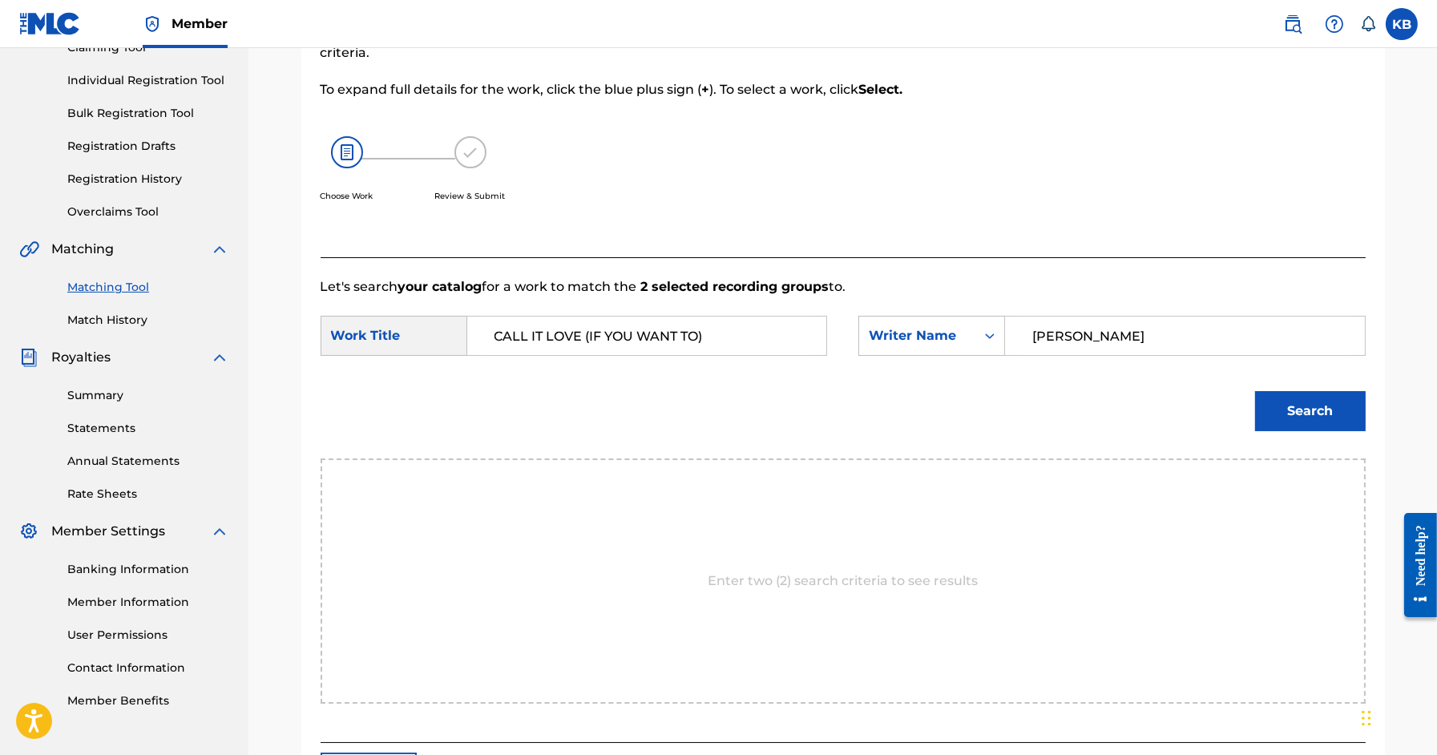
type input "HART"
click at [1255, 391] on button "Search" at bounding box center [1310, 411] width 111 height 40
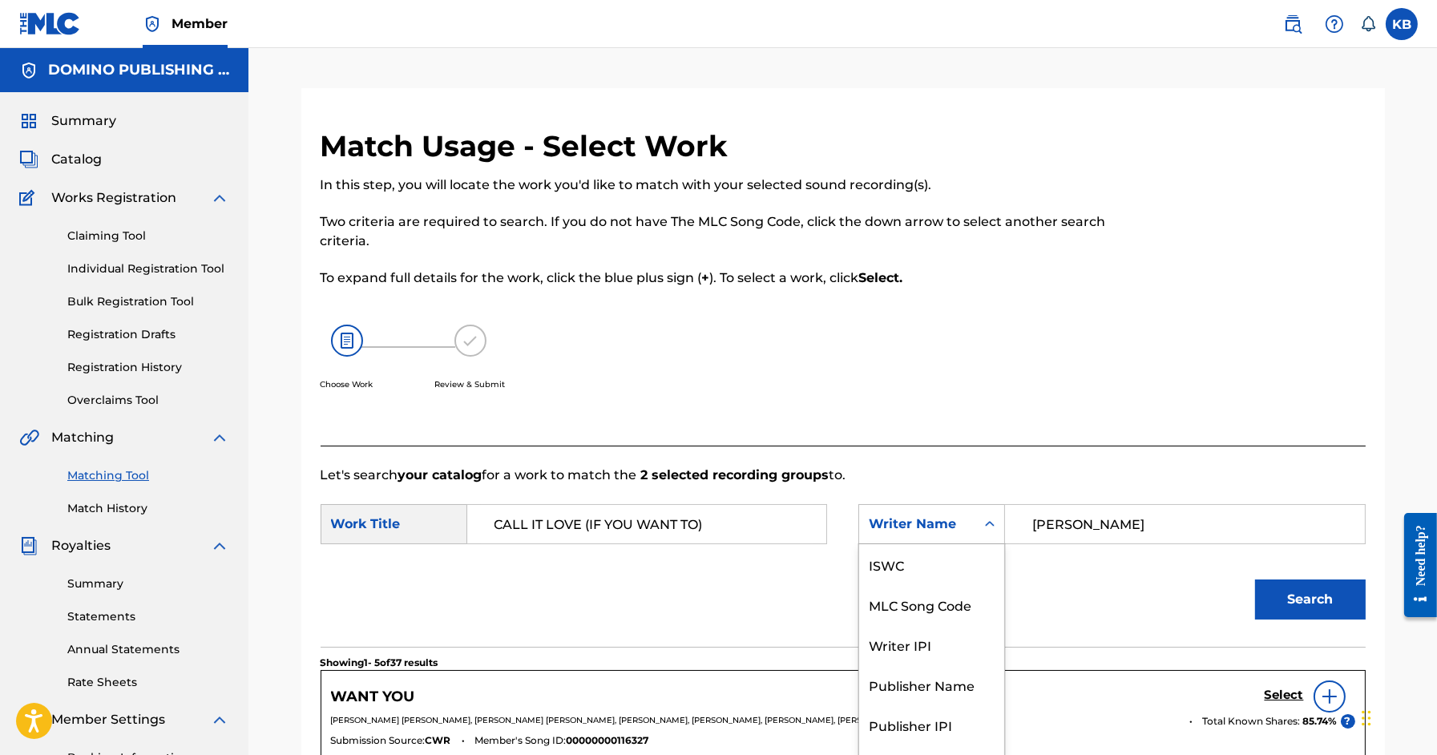
scroll to position [26, 0]
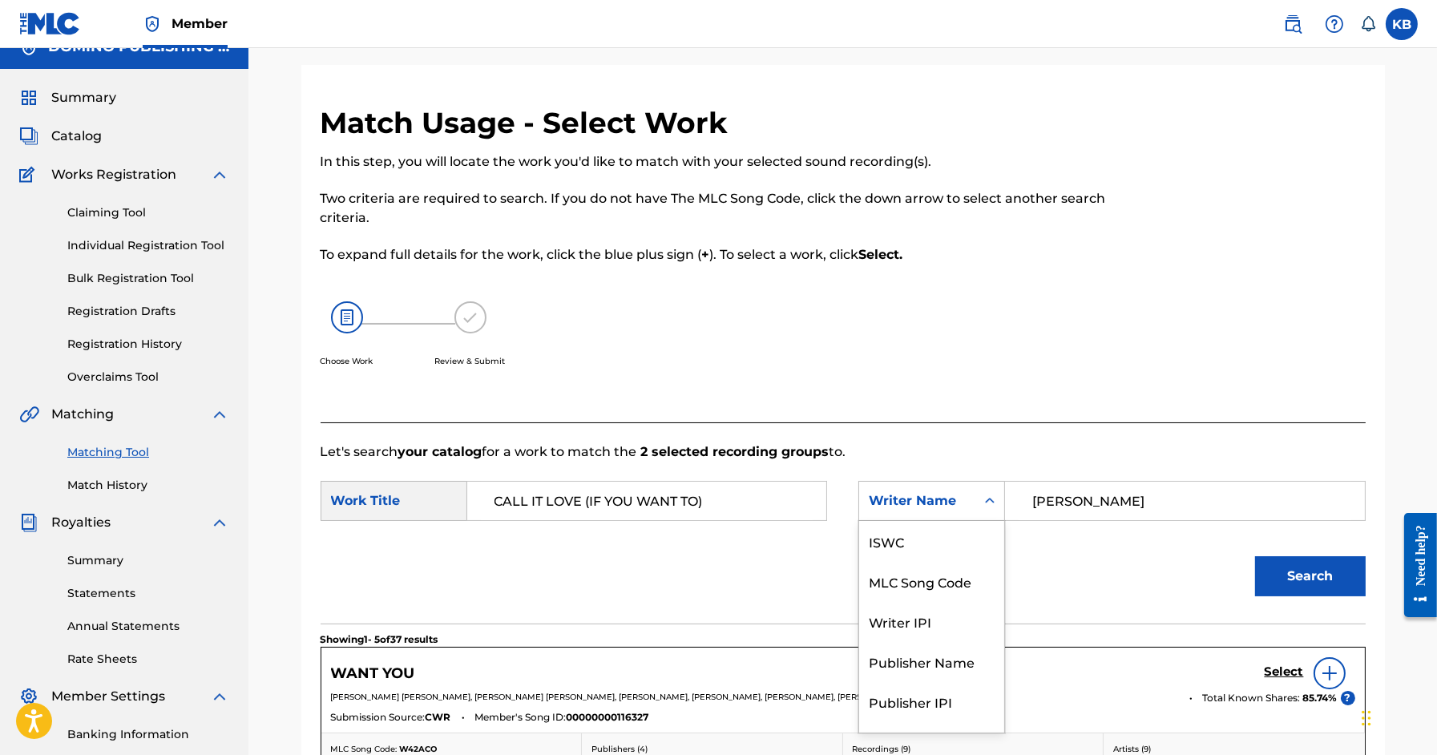
click at [940, 521] on div "Writer Name selected, 7 of 7. 7 results available. Use Up and Down to choose op…" at bounding box center [932, 501] width 147 height 40
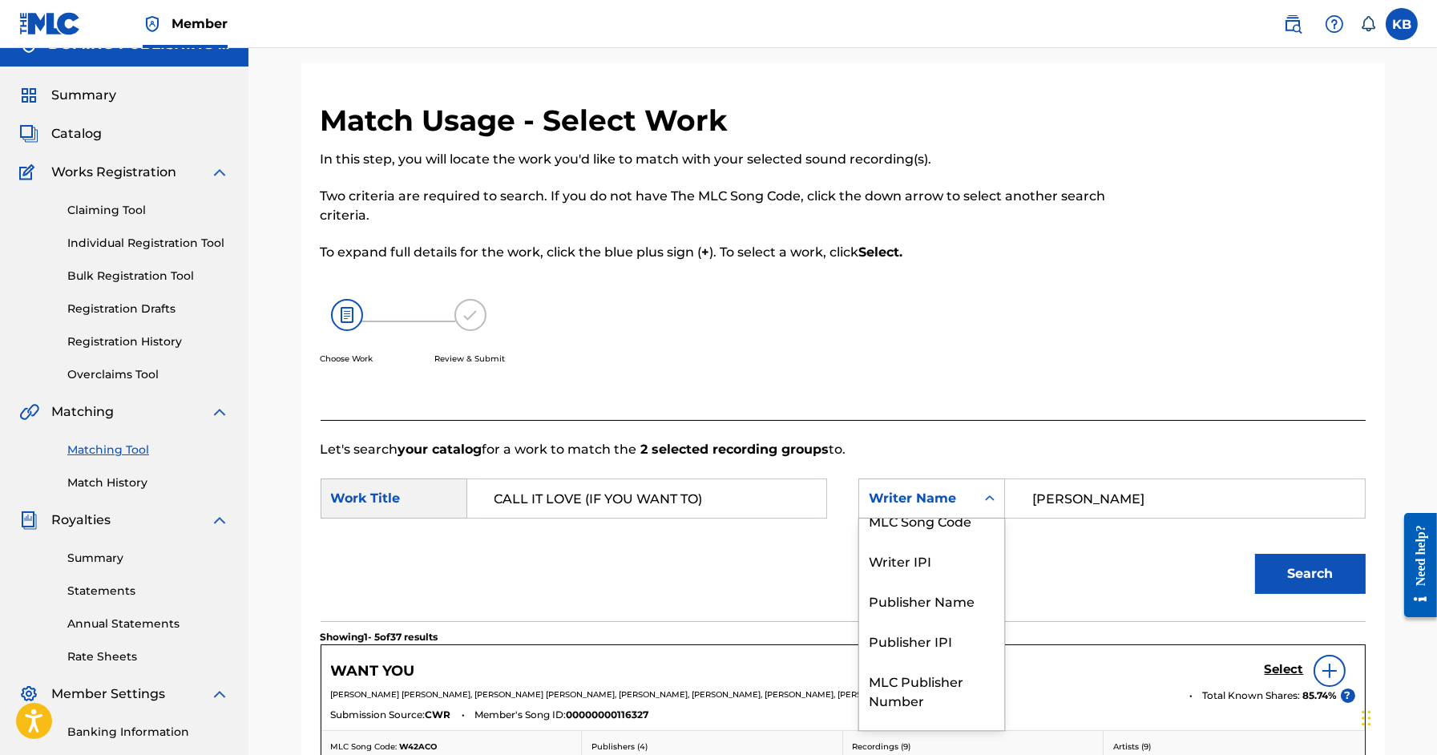
scroll to position [29, 0]
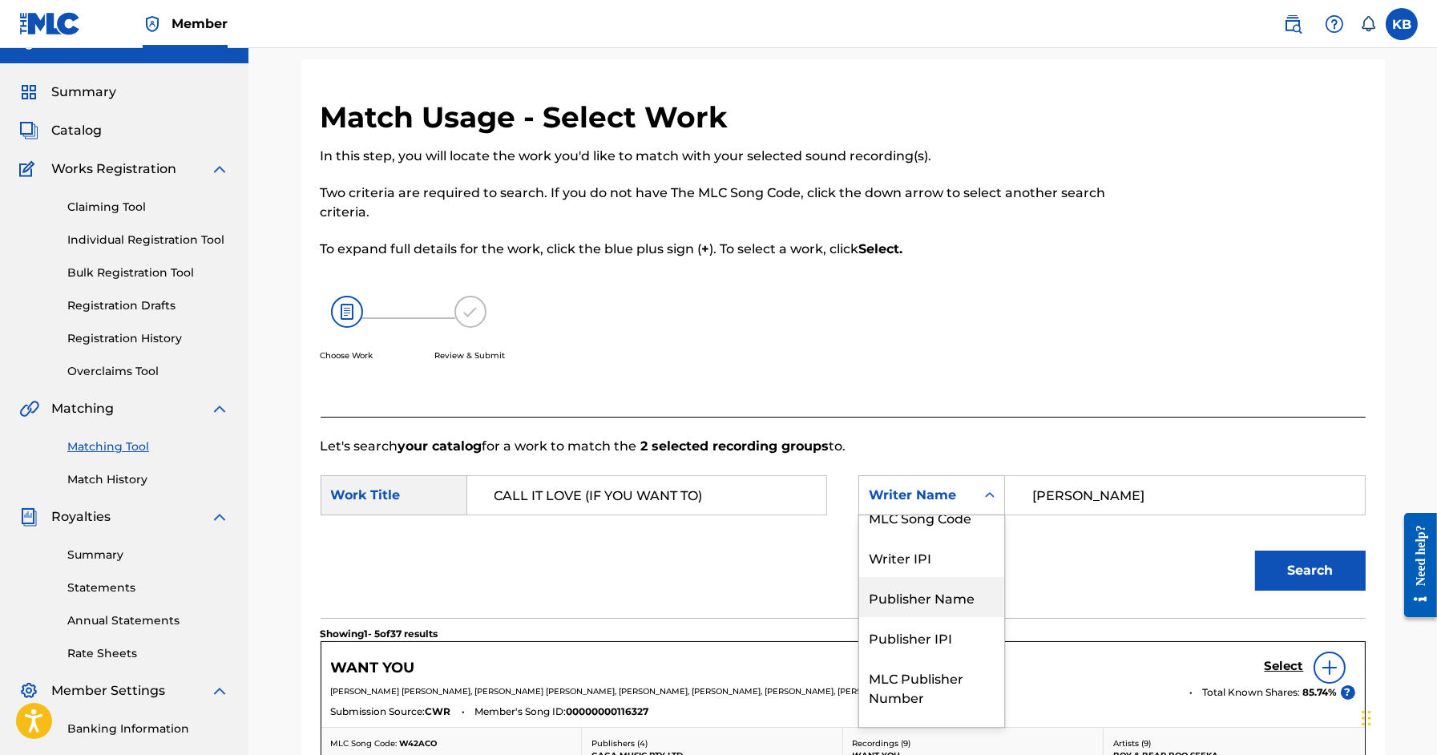
click at [933, 597] on div "Publisher Name" at bounding box center [931, 597] width 145 height 40
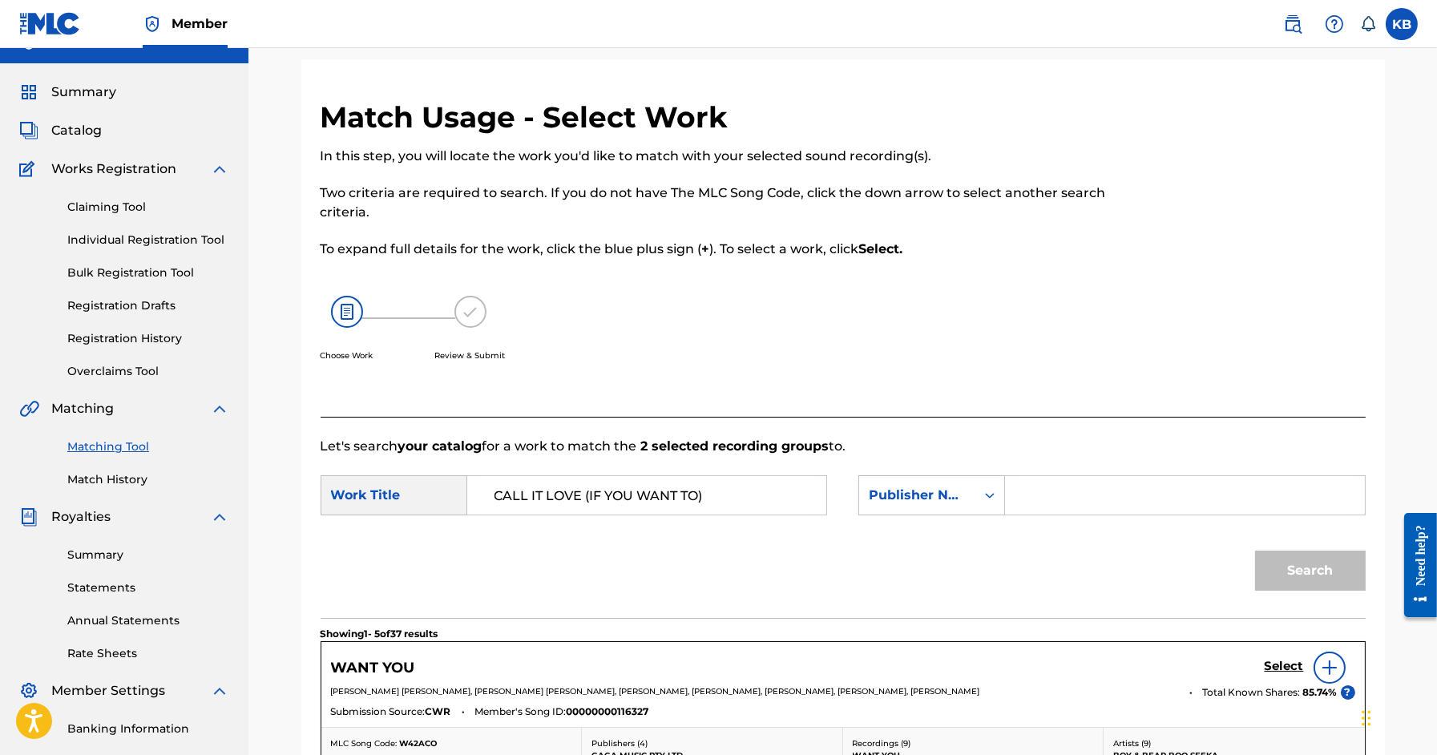
click at [1084, 504] on input "Search Form" at bounding box center [1185, 495] width 332 height 38
type input "domino"
click at [1255, 551] on button "Search" at bounding box center [1310, 571] width 111 height 40
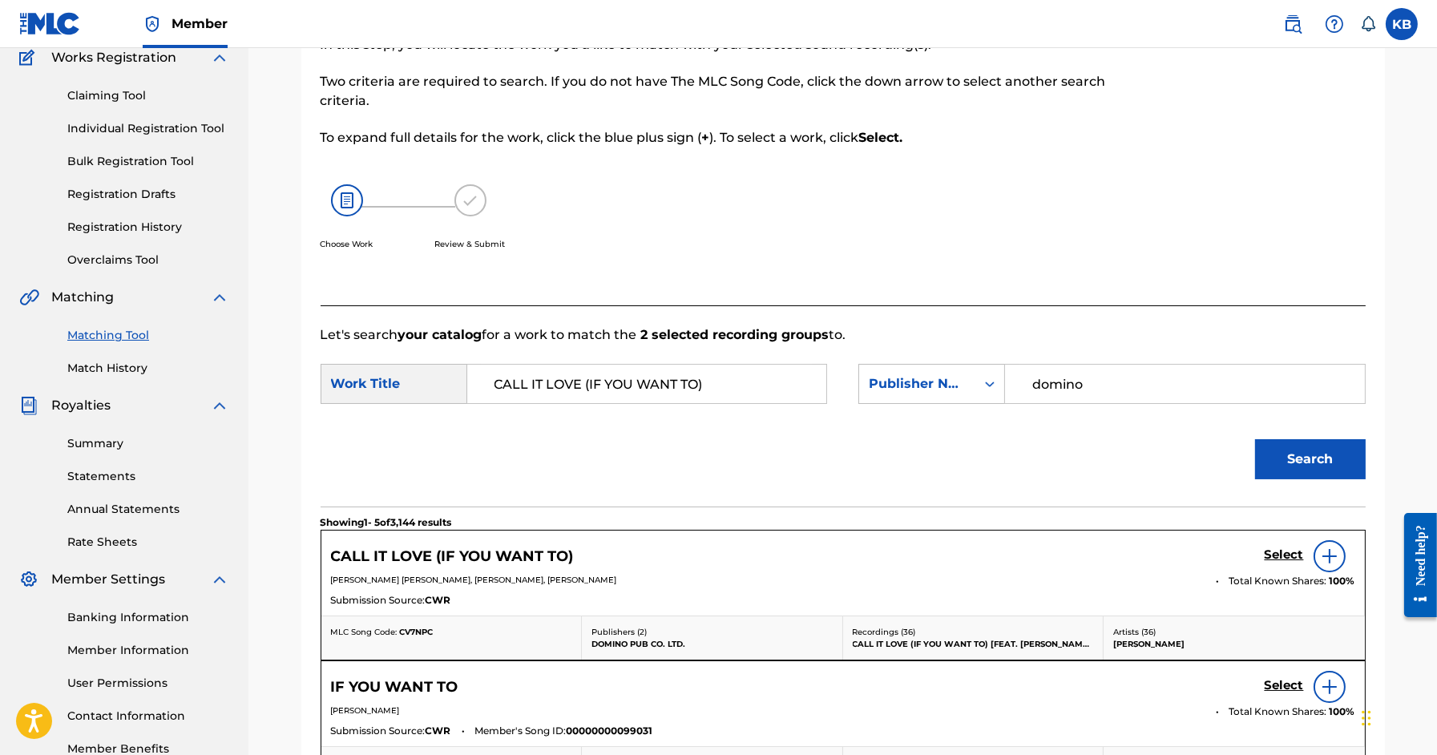
scroll to position [169, 0]
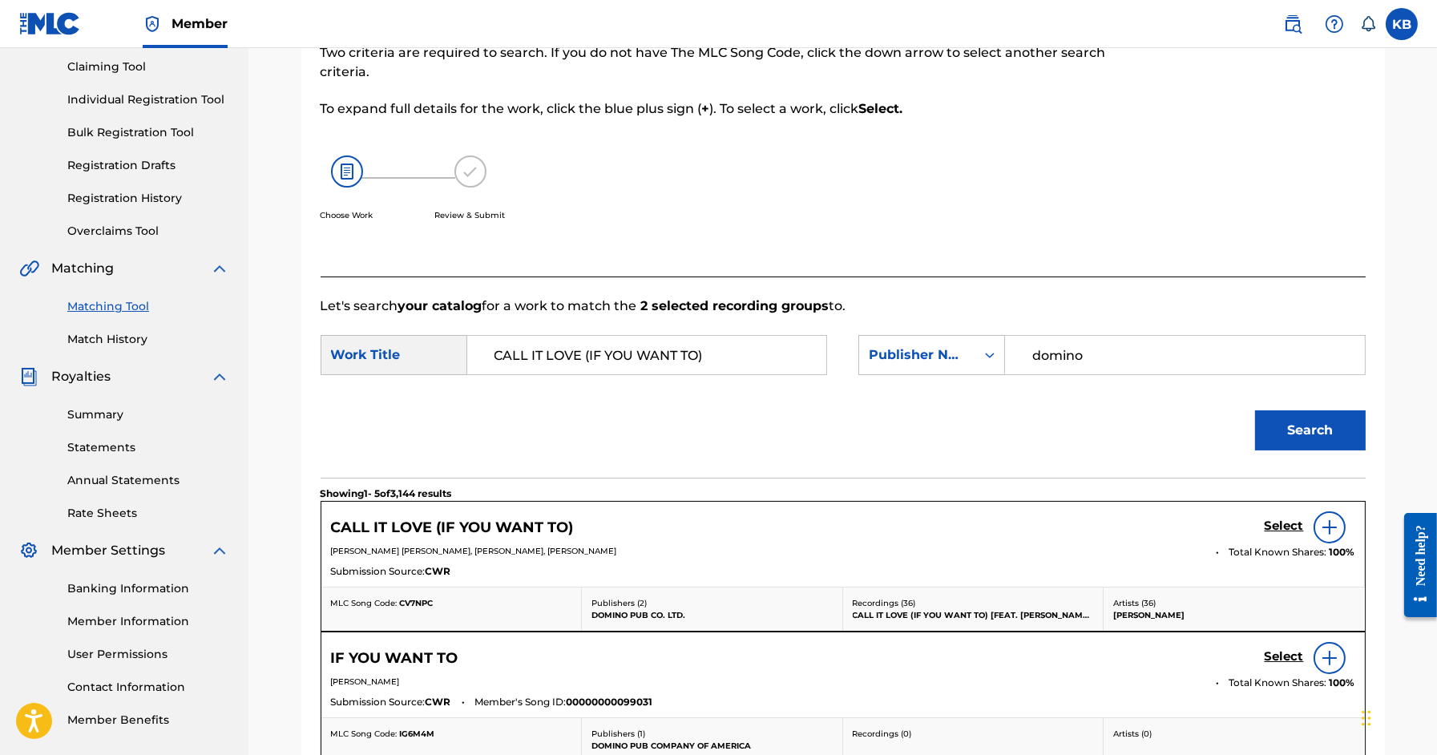
click at [1280, 519] on h5 "Select" at bounding box center [1284, 526] width 39 height 15
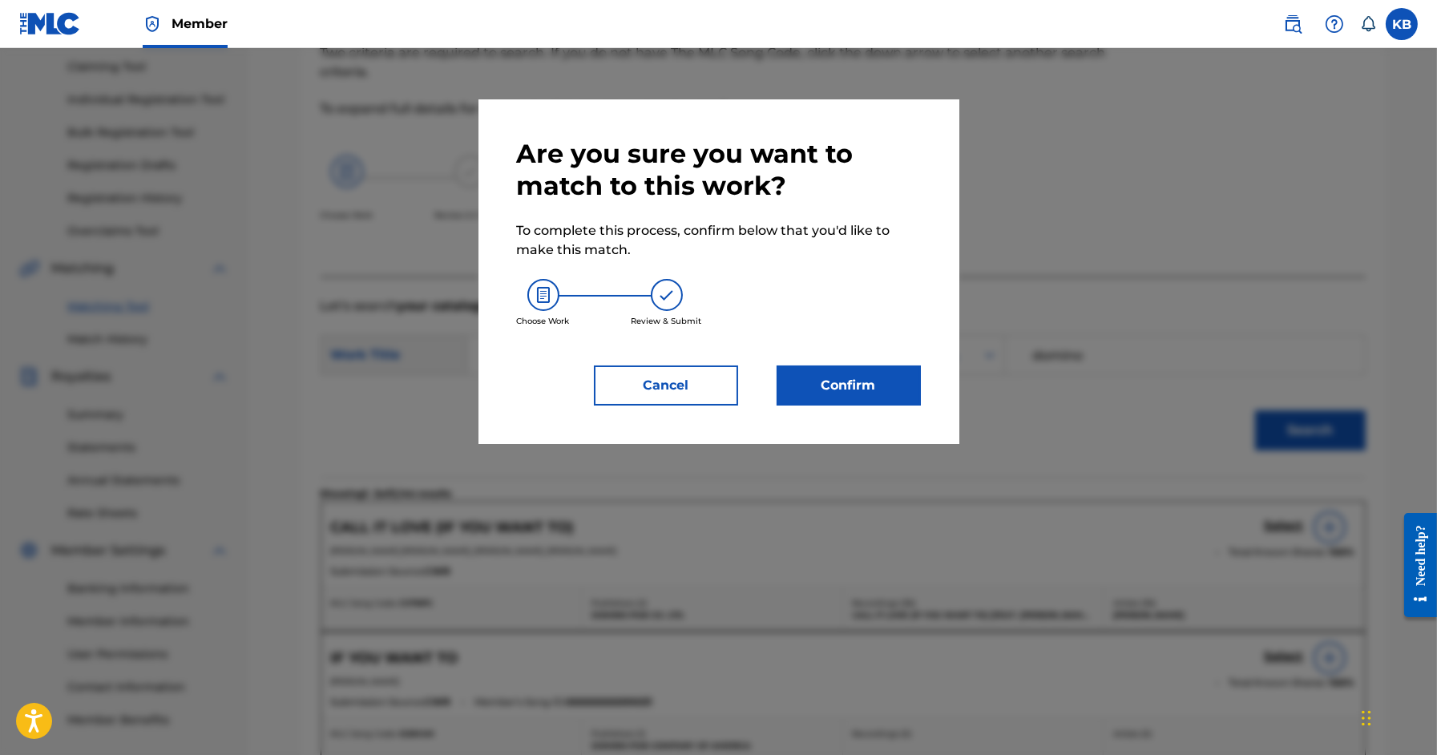
click at [878, 388] on button "Confirm" at bounding box center [849, 386] width 144 height 40
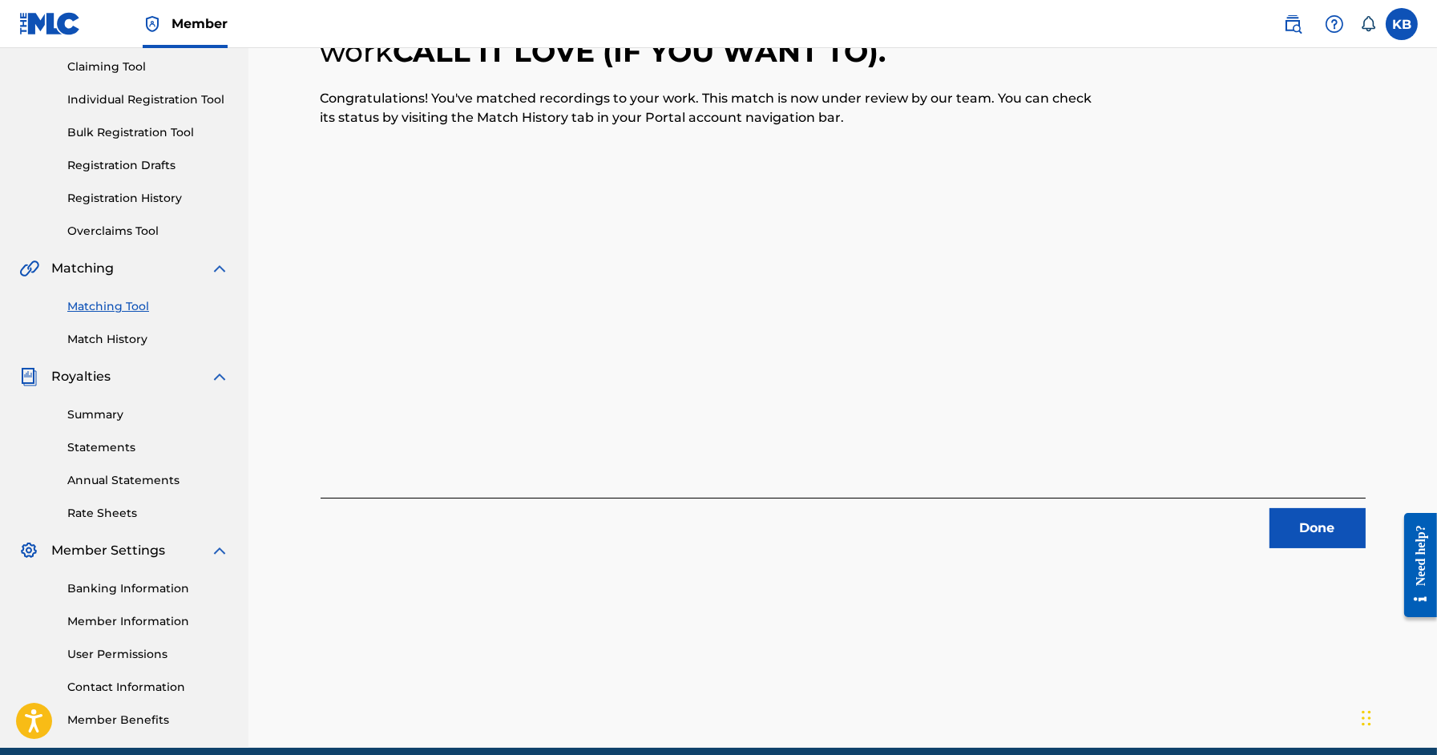
scroll to position [0, 0]
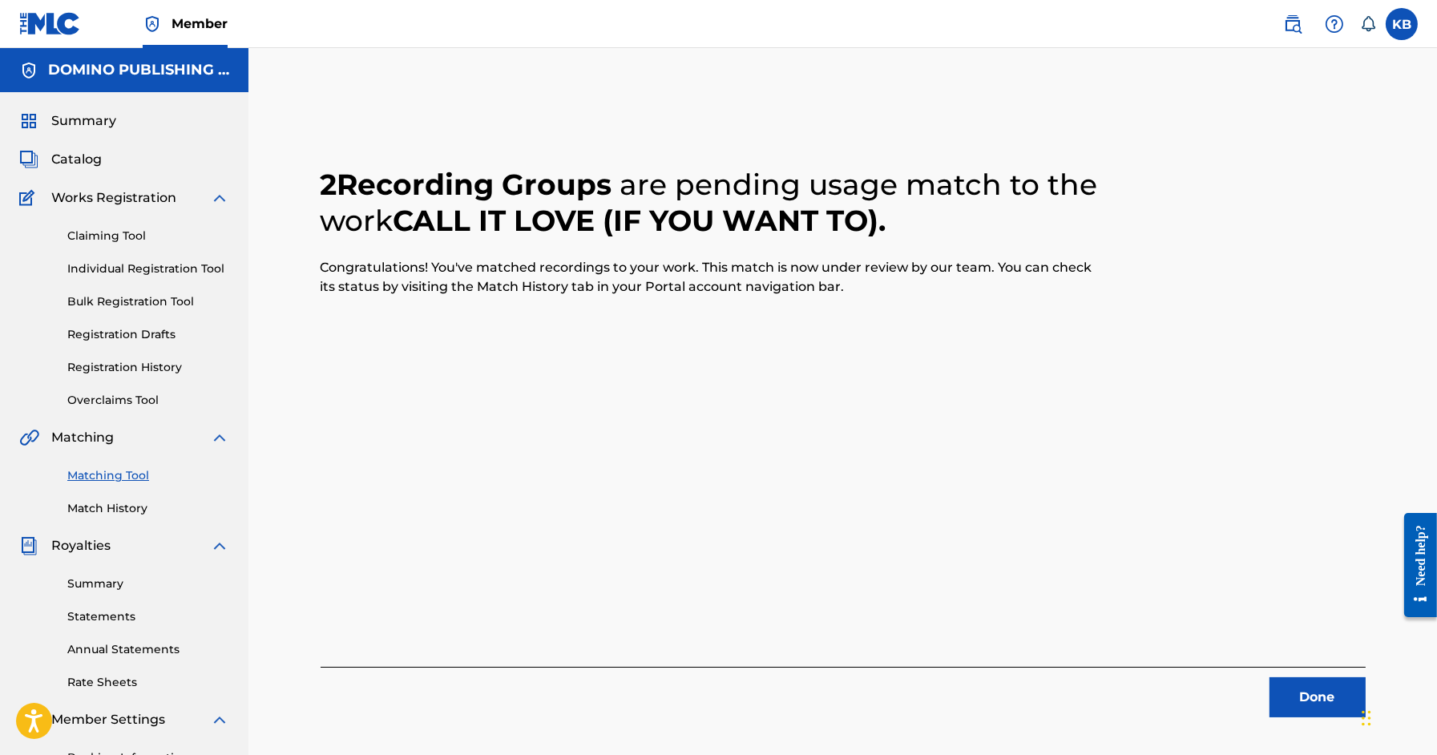
click at [1331, 705] on button "Done" at bounding box center [1318, 697] width 96 height 40
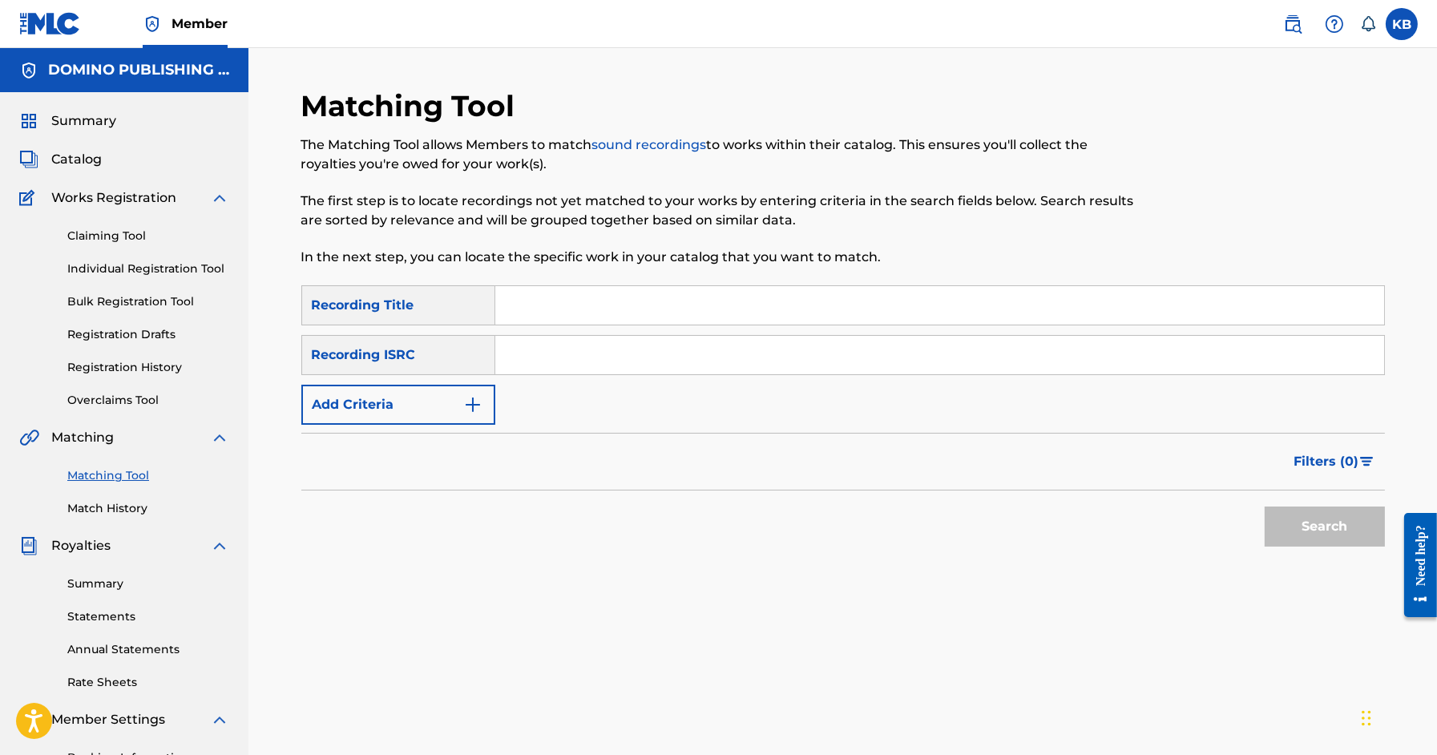
click at [1004, 309] on input "Search Form" at bounding box center [939, 305] width 889 height 38
paste input "BULLHORNS AND STADIUMS (MICAY)"
type input "BULLHORNS AND STADIUMS"
click at [448, 399] on button "Add Criteria" at bounding box center [398, 405] width 194 height 40
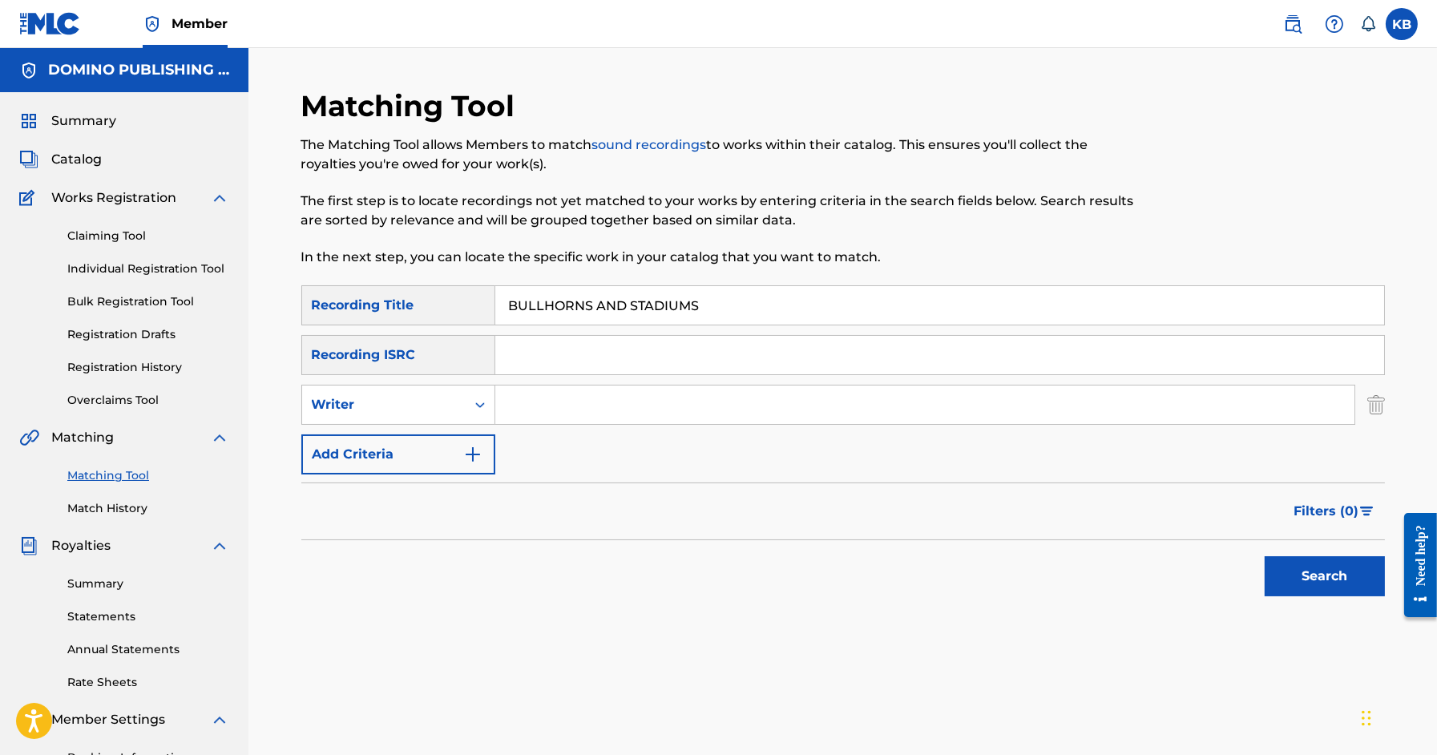
click at [568, 402] on input "Search Form" at bounding box center [924, 405] width 859 height 38
paste input "BULLHORNS AND STADIUMS (MICAY)"
type input "MICAY"
click at [1265, 556] on button "Search" at bounding box center [1325, 576] width 120 height 40
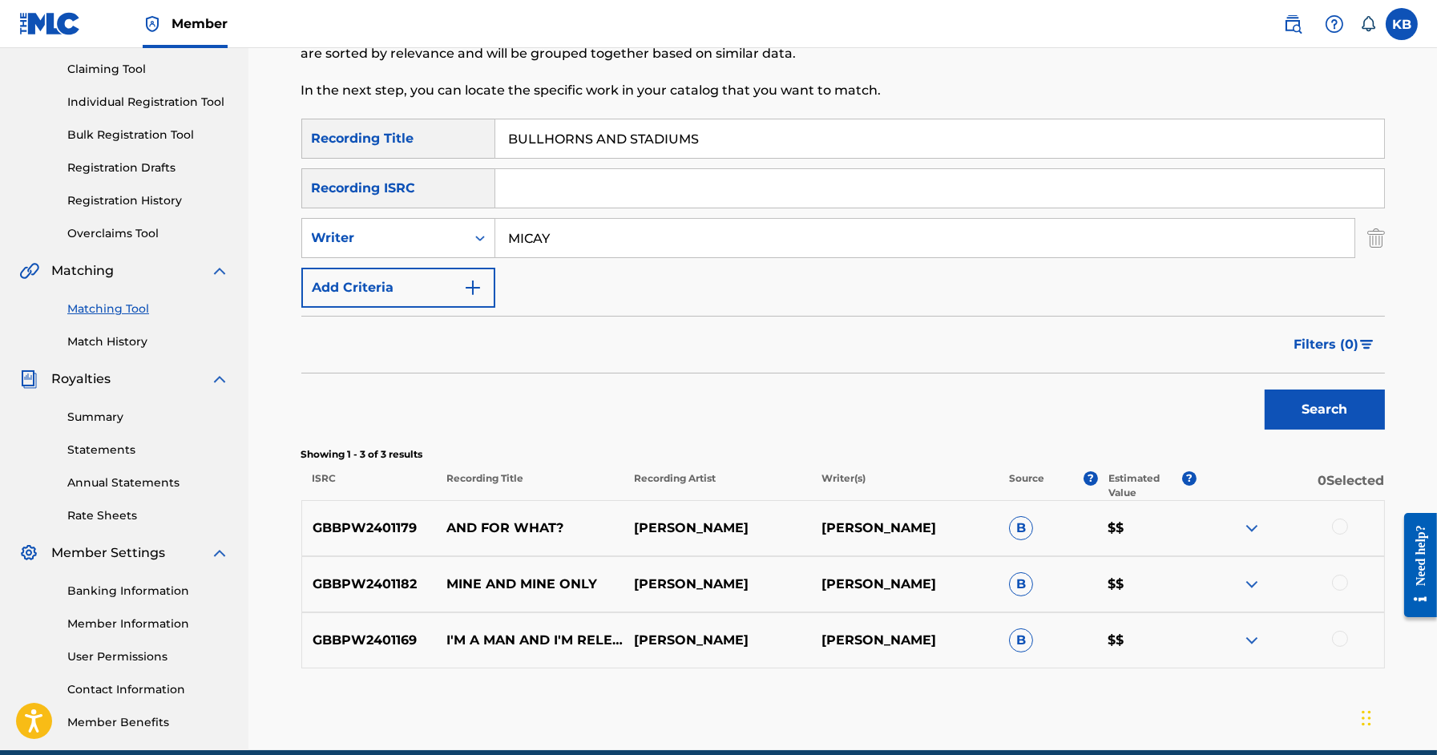
scroll to position [162, 0]
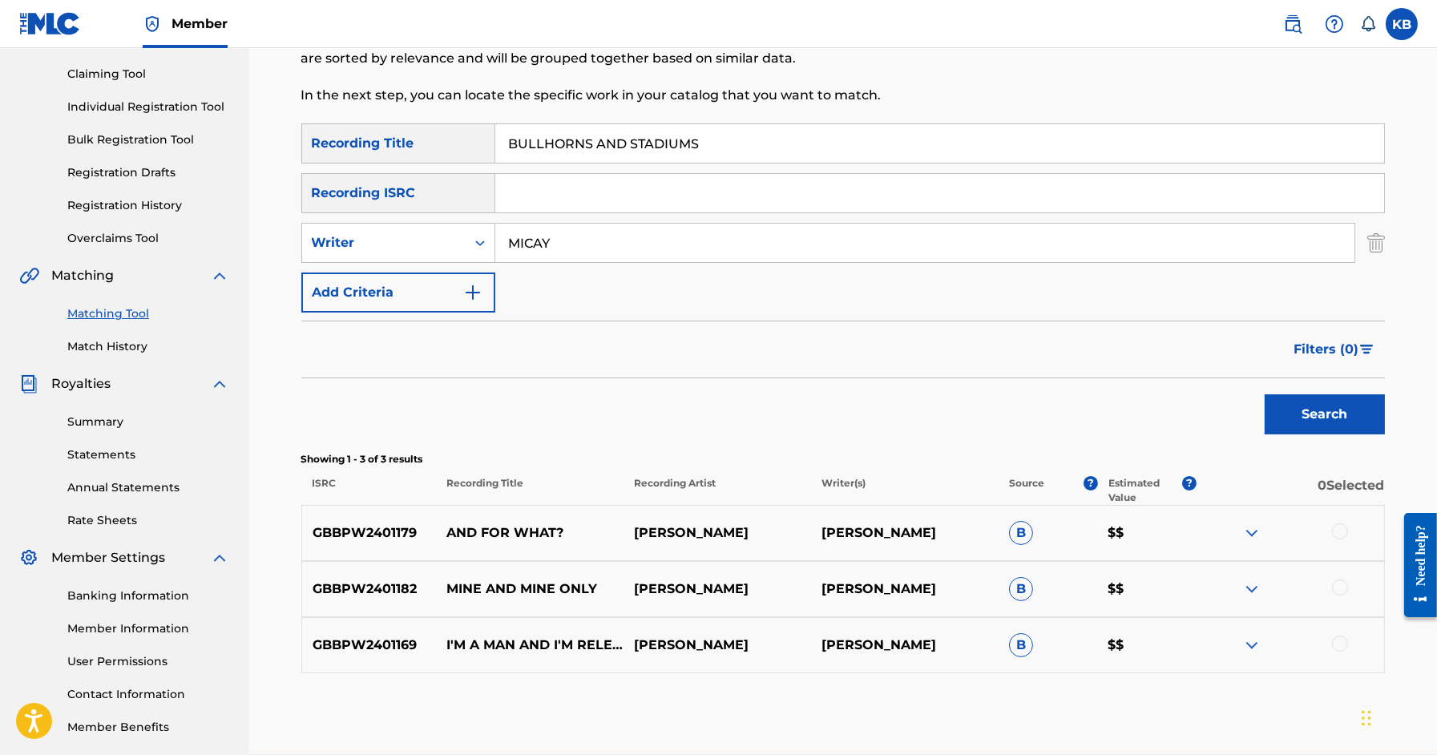
click at [1379, 241] on img "Search Form" at bounding box center [1377, 243] width 18 height 40
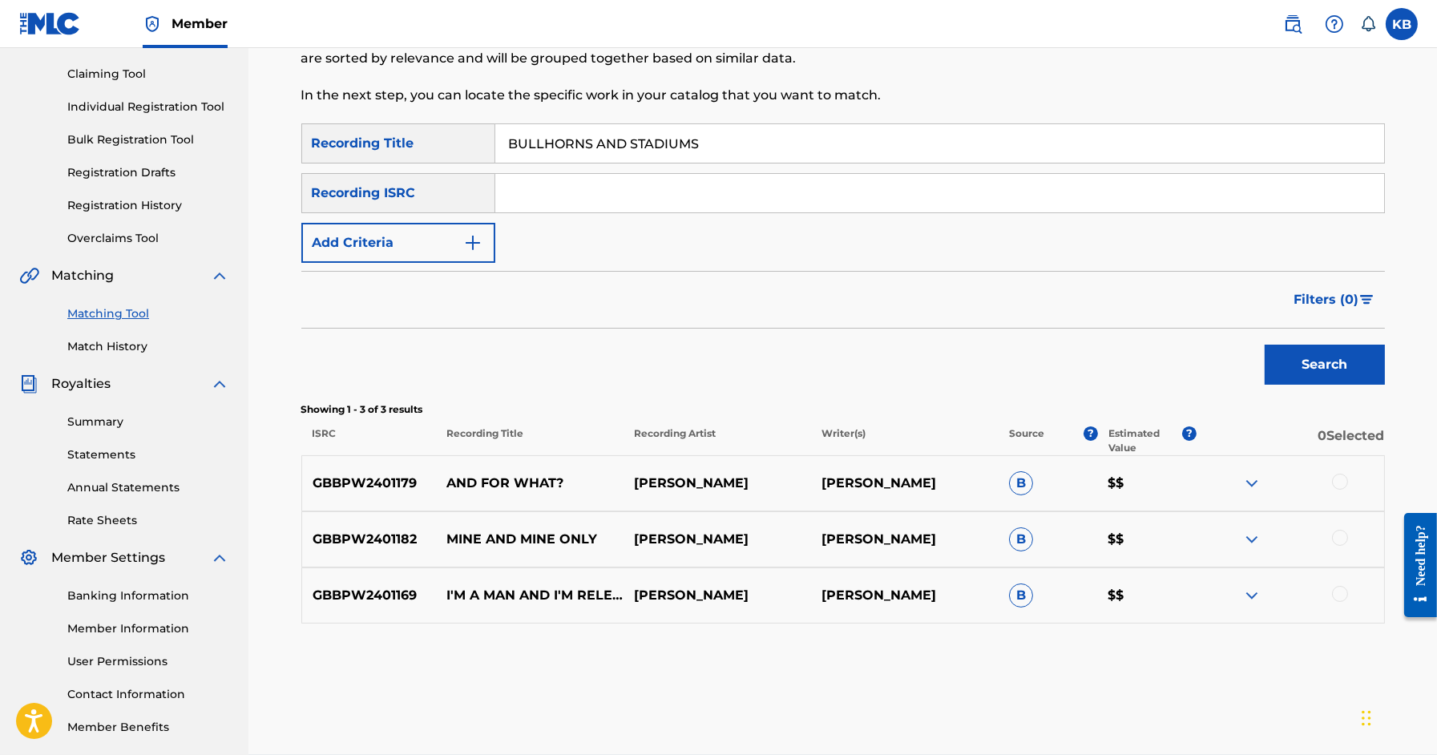
click at [1307, 356] on button "Search" at bounding box center [1325, 365] width 120 height 40
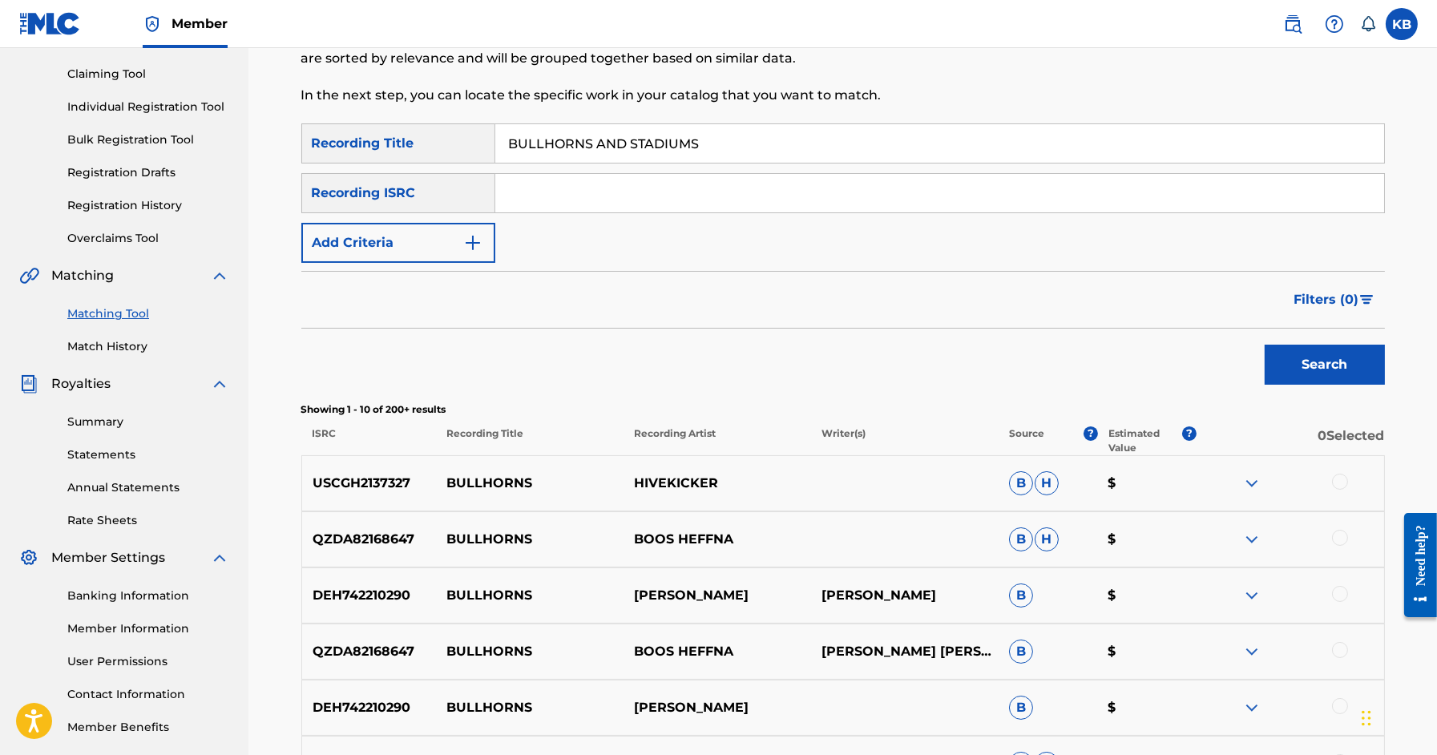
scroll to position [174, 0]
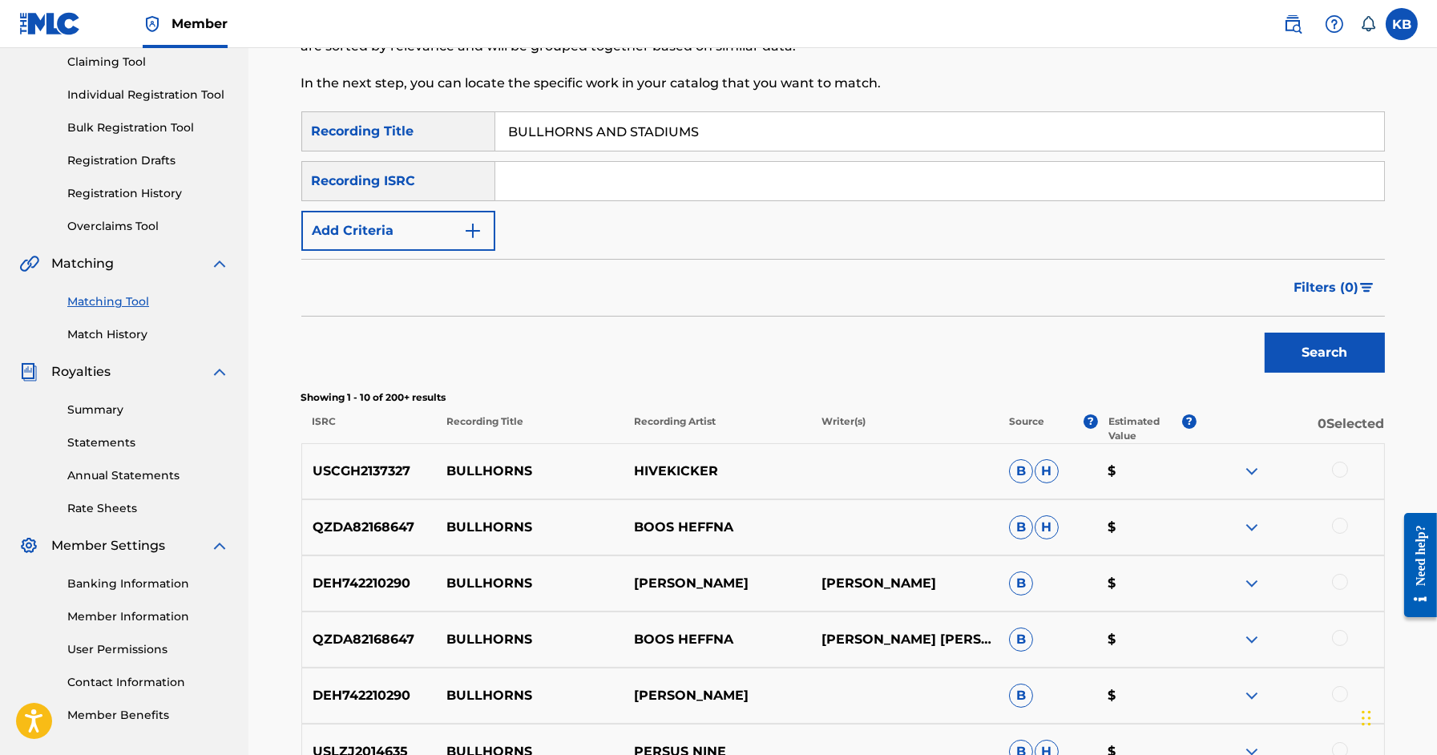
click at [441, 234] on button "Add Criteria" at bounding box center [398, 231] width 194 height 40
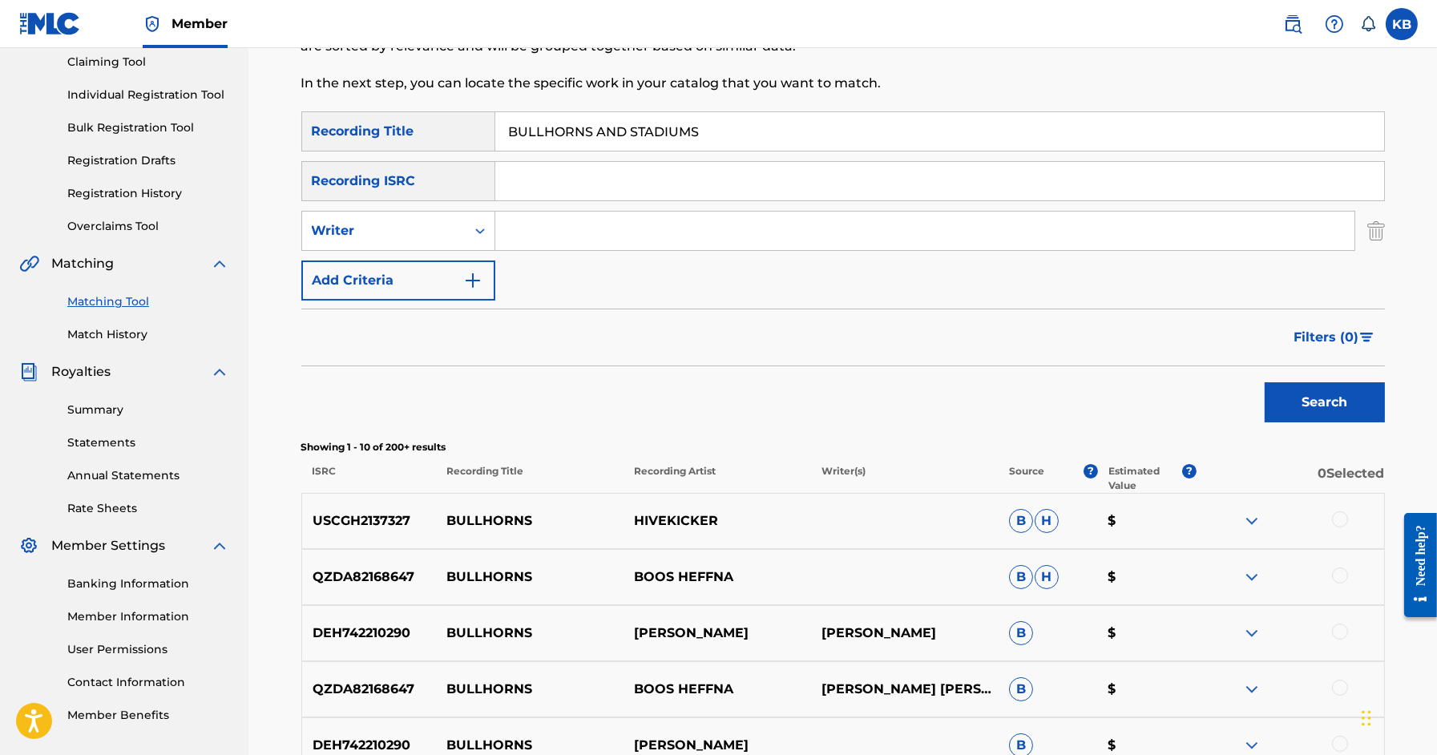
click at [441, 234] on div "Writer" at bounding box center [384, 230] width 144 height 19
click at [437, 280] on div "Recording Artist" at bounding box center [398, 271] width 192 height 40
click at [541, 229] on input "Search Form" at bounding box center [924, 231] width 859 height 38
type input "nathan micay"
click at [1265, 382] on button "Search" at bounding box center [1325, 402] width 120 height 40
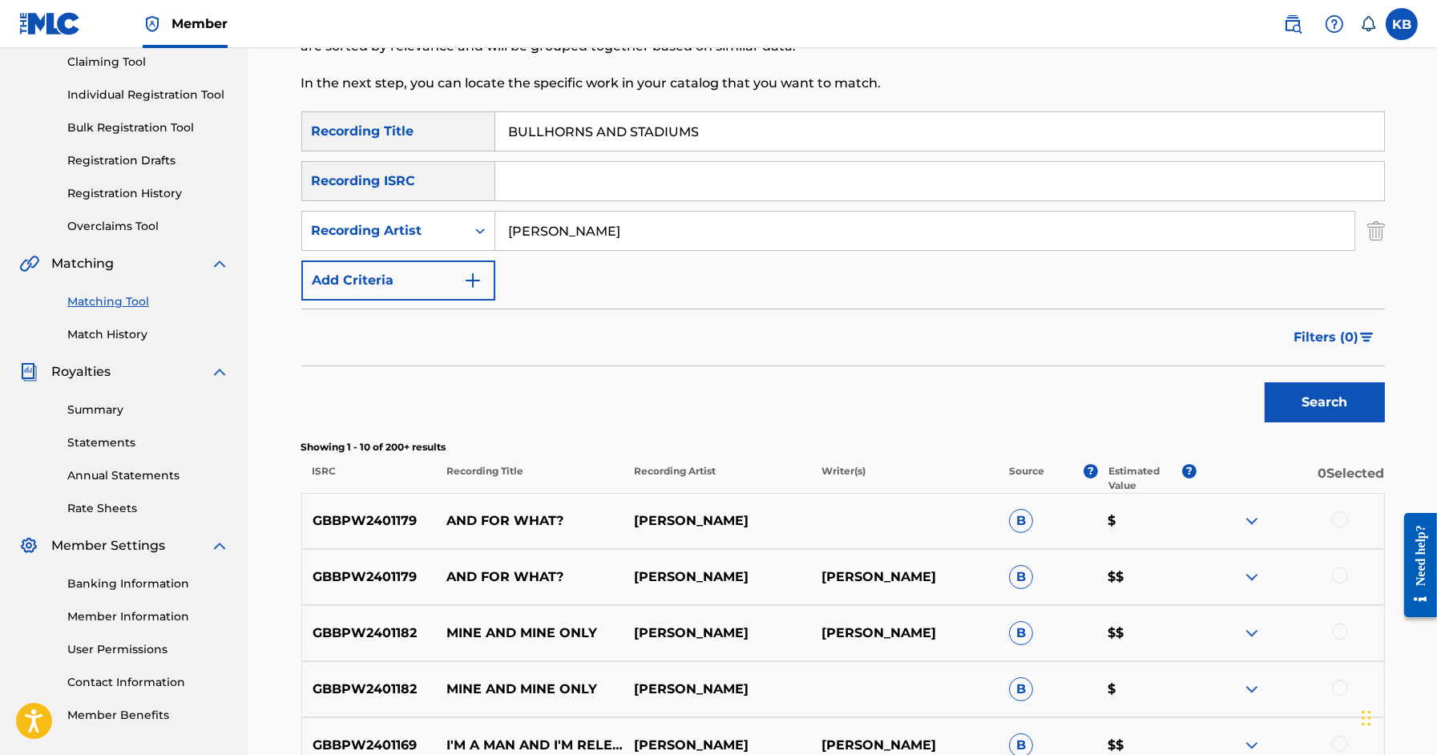
scroll to position [175, 0]
click at [1080, 129] on input "BULLHORNS AND STADIUMS" at bounding box center [939, 130] width 889 height 38
paste input "WORLD PEACE IS NONE OF YOUR BUSINESS (BOORER/MORRISSEY)"
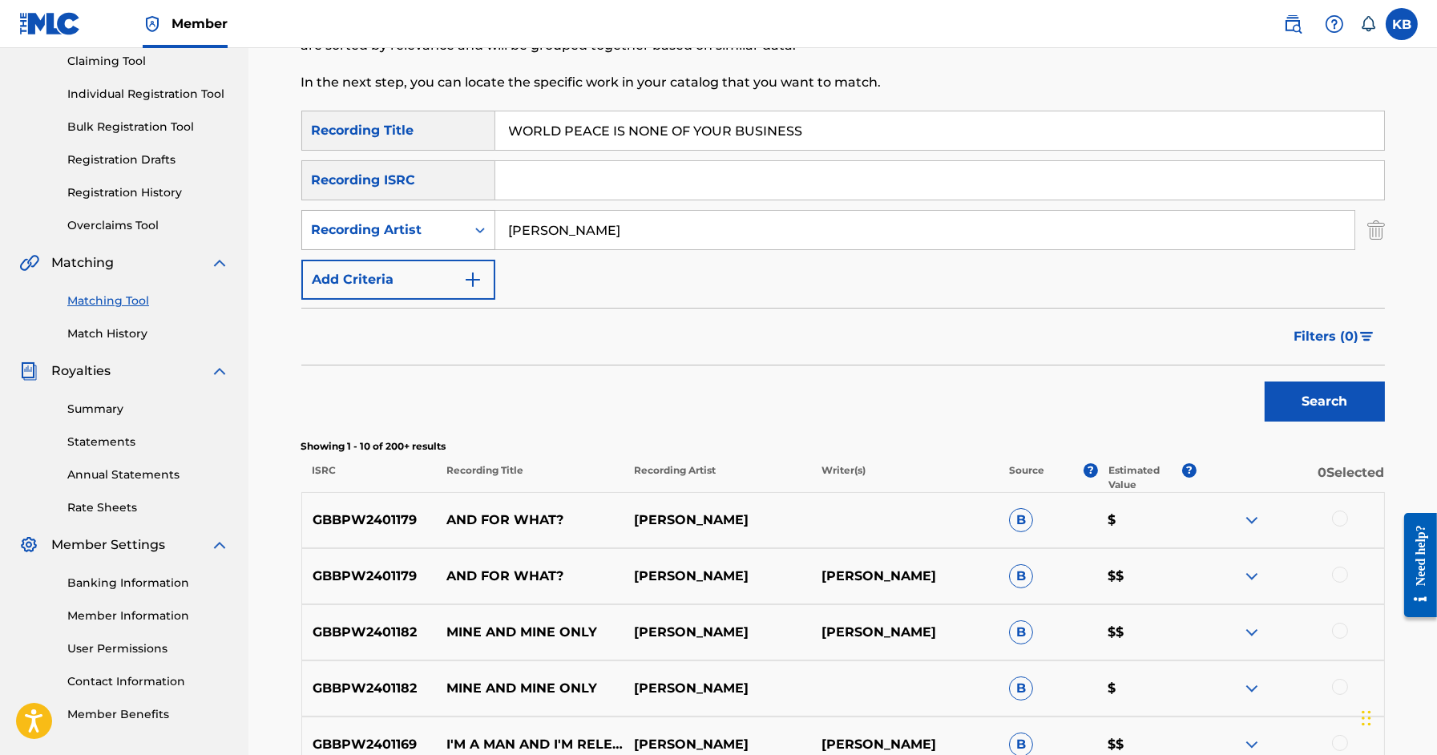
type input "WORLD PEACE IS NONE OF YOUR BUSINESS"
click at [439, 223] on div "Recording Artist" at bounding box center [384, 229] width 144 height 19
click at [422, 257] on div "Writer" at bounding box center [398, 270] width 192 height 40
click at [583, 244] on input "Search Form" at bounding box center [924, 230] width 859 height 38
paste input "WORLD PEACE IS NONE OF YOUR BUSINESS (BOORER/MORRISSEY)"
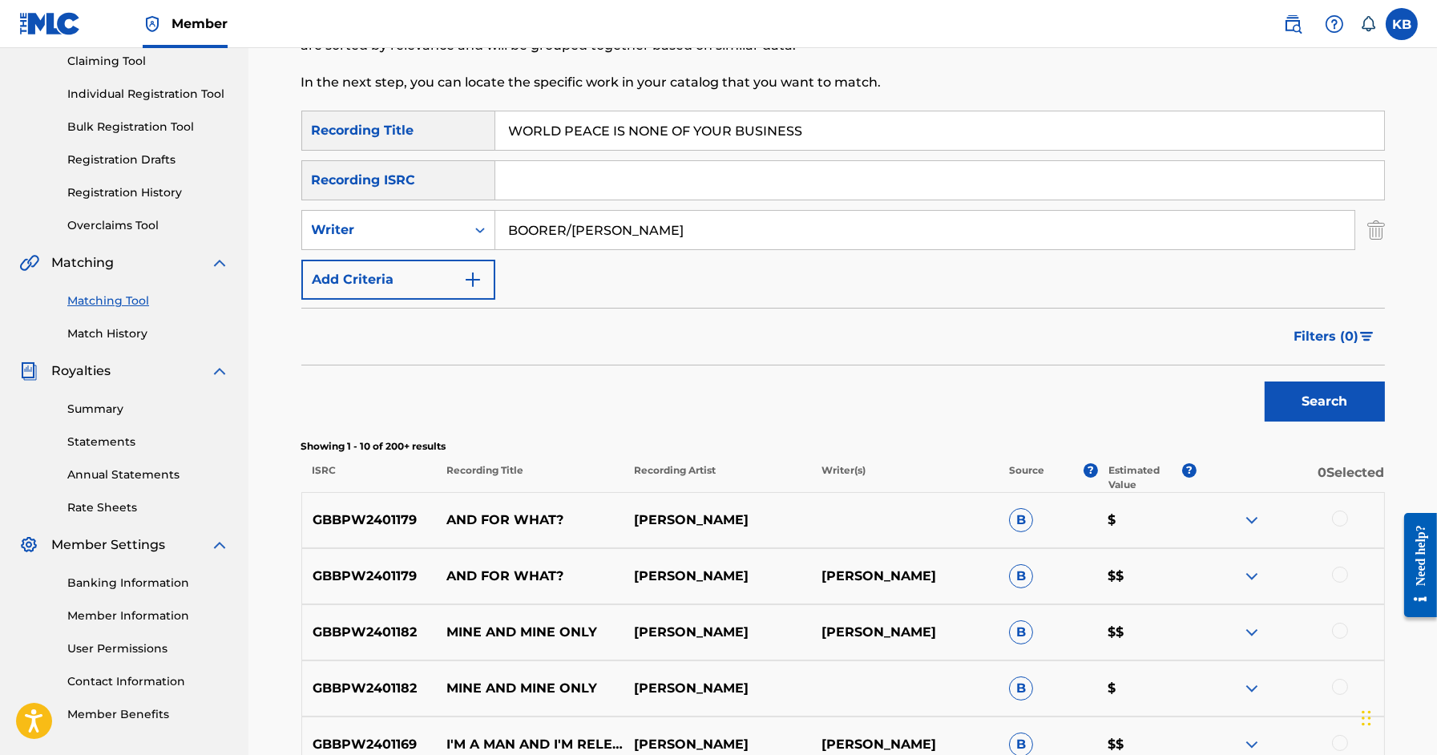
type input "BOORER/MORRISSEY"
click at [1265, 382] on button "Search" at bounding box center [1325, 402] width 120 height 40
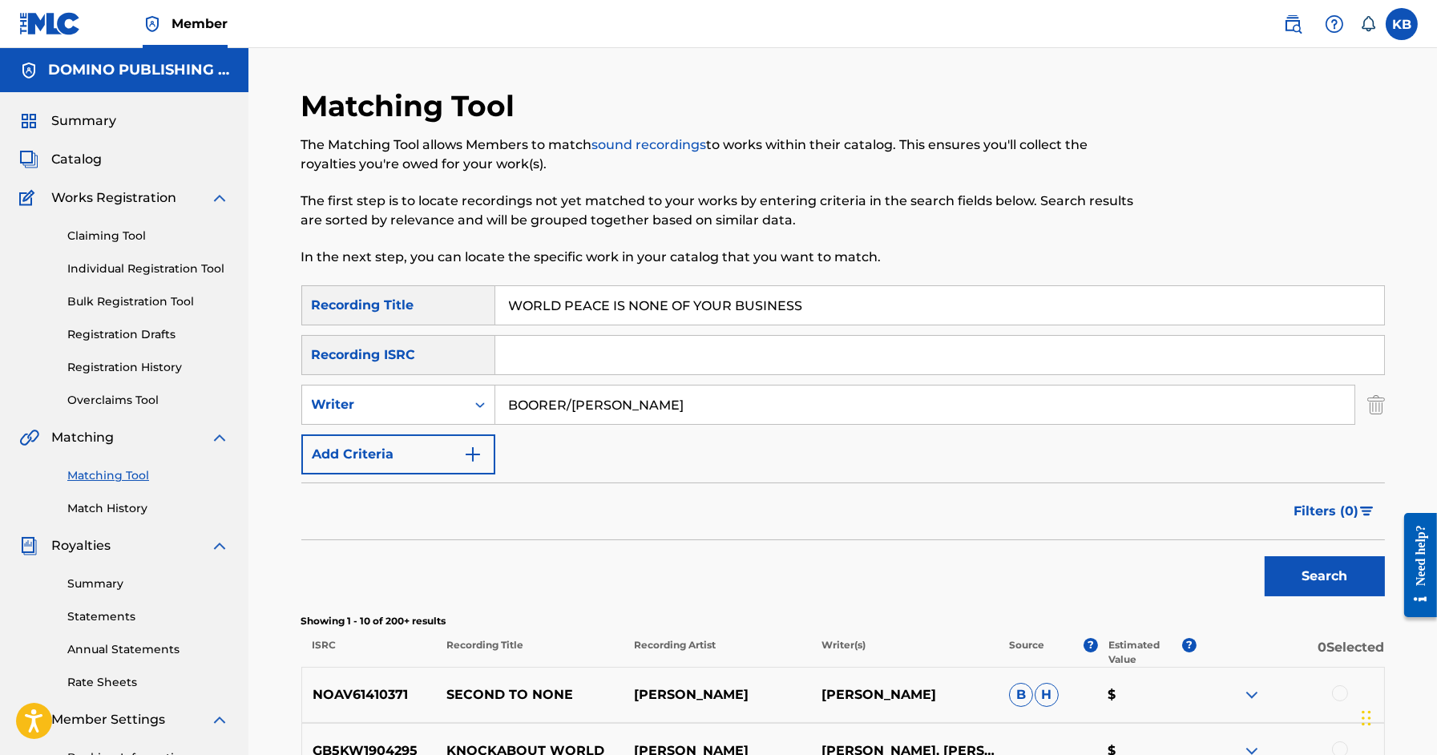
scroll to position [10, 0]
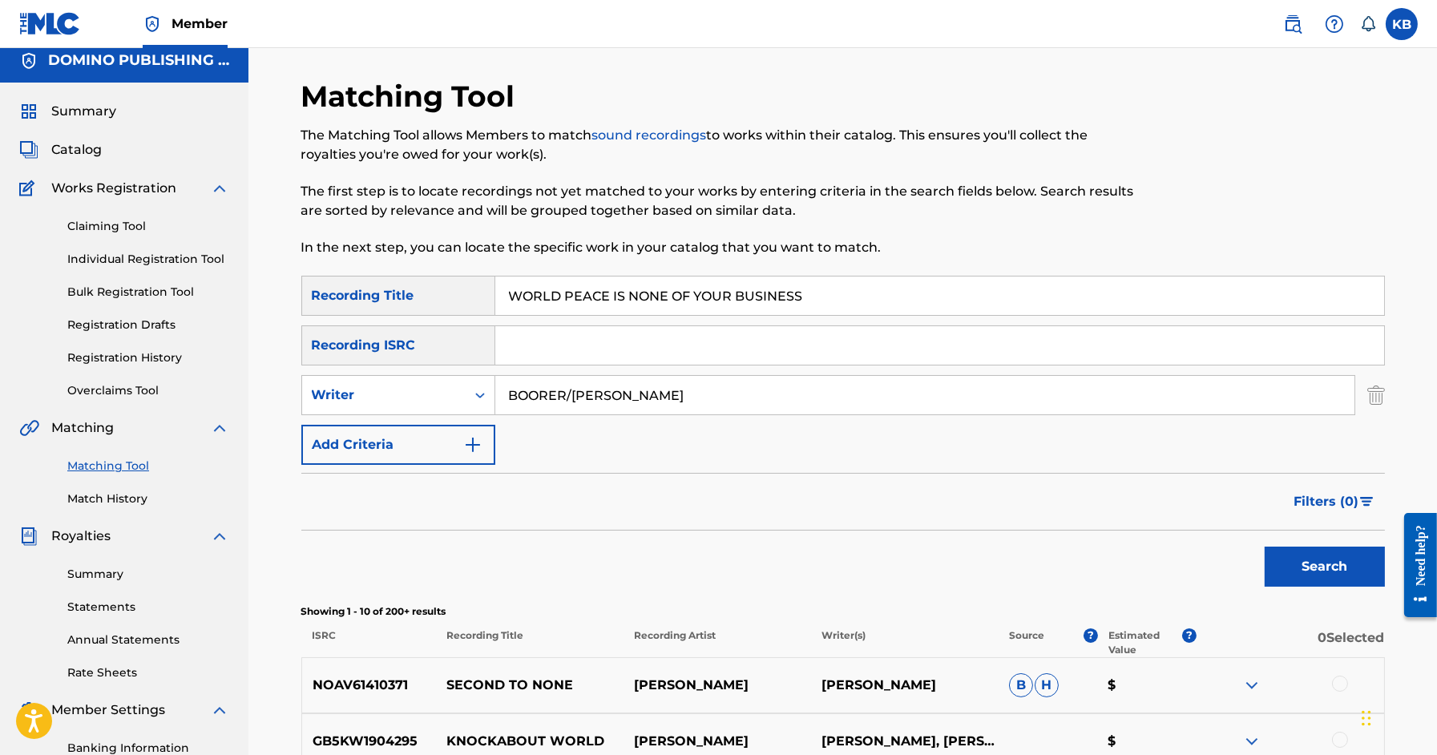
click at [1381, 392] on img "Search Form" at bounding box center [1377, 395] width 18 height 40
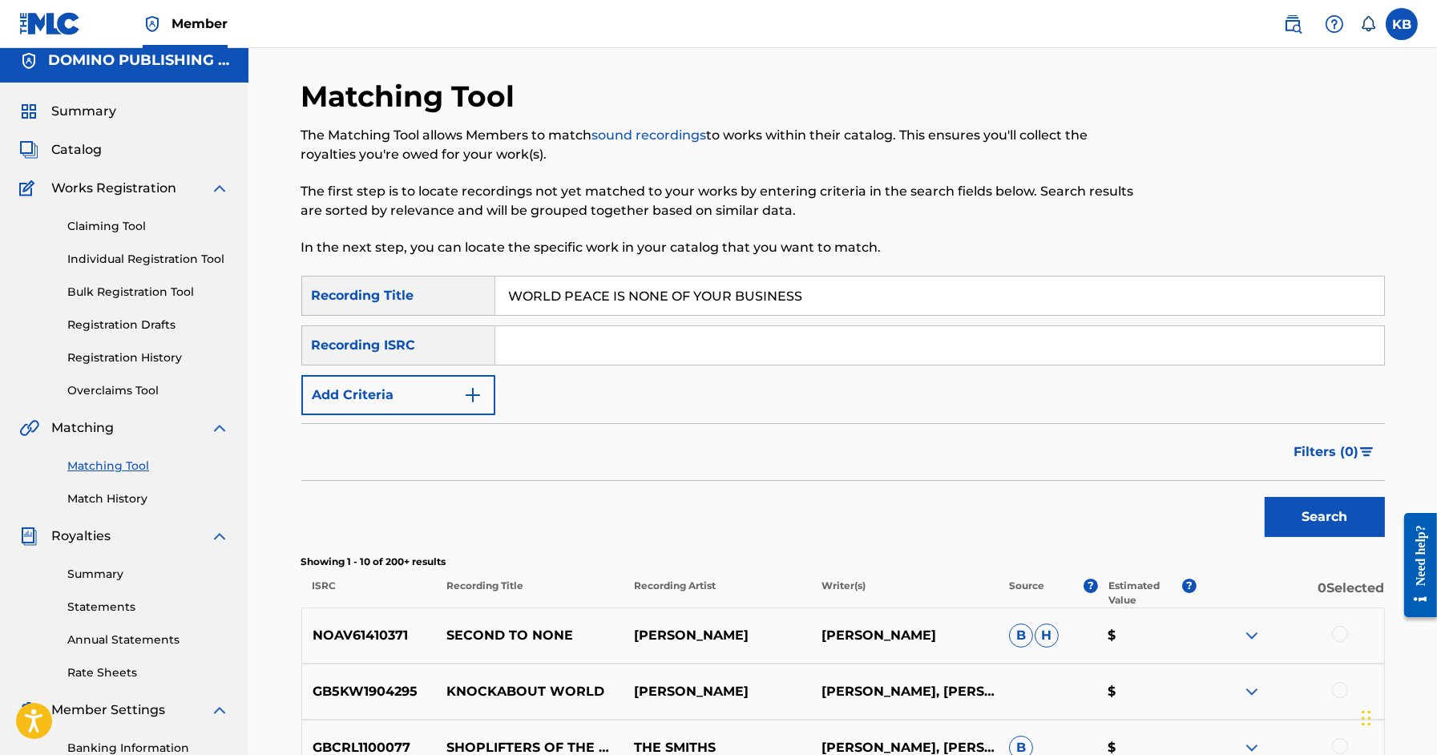
click at [1292, 508] on button "Search" at bounding box center [1325, 517] width 120 height 40
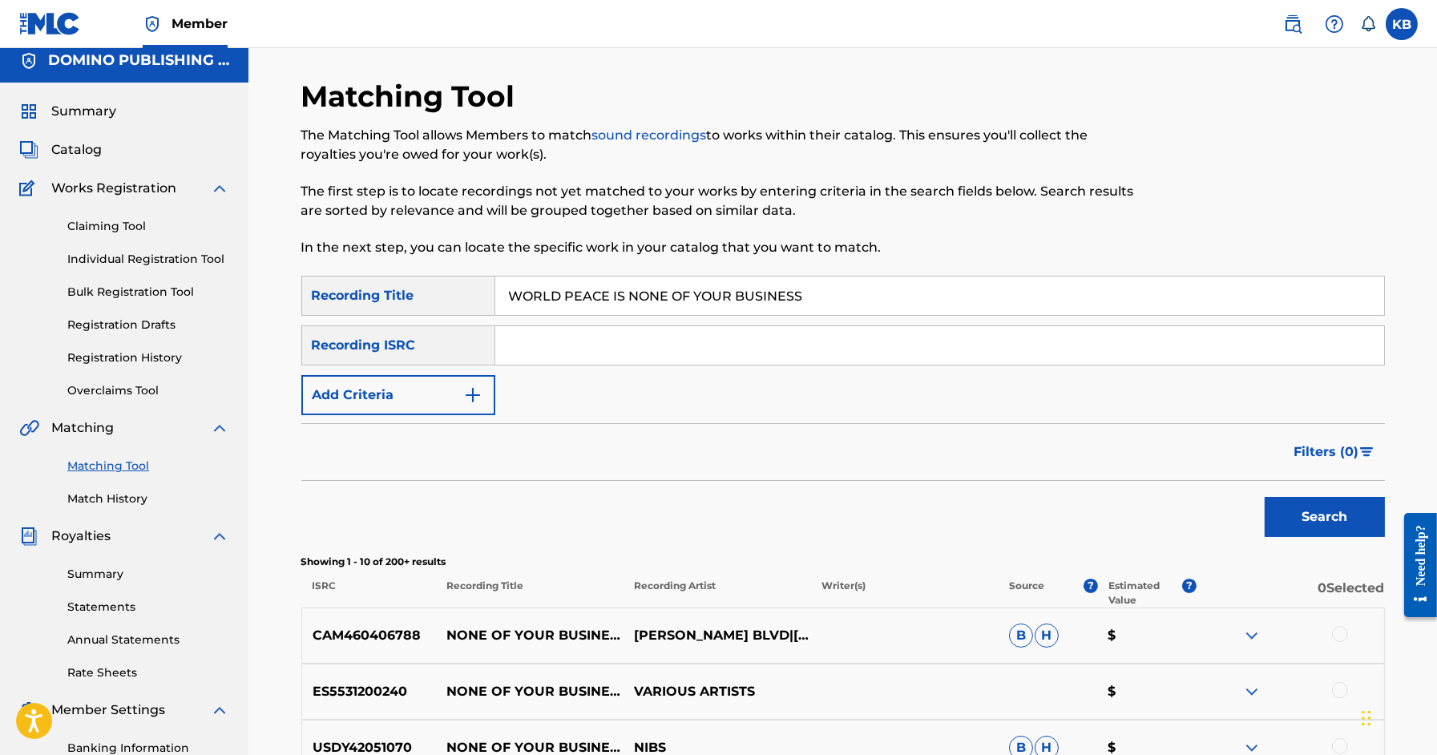
click at [863, 295] on input "WORLD PEACE IS NONE OF YOUR BUSINESS" at bounding box center [939, 296] width 889 height 38
paste input "ONE OF THESE DAYS (JENKINS/WALLACE/WHITE)"
type input "ONE OF THESE DAYS"
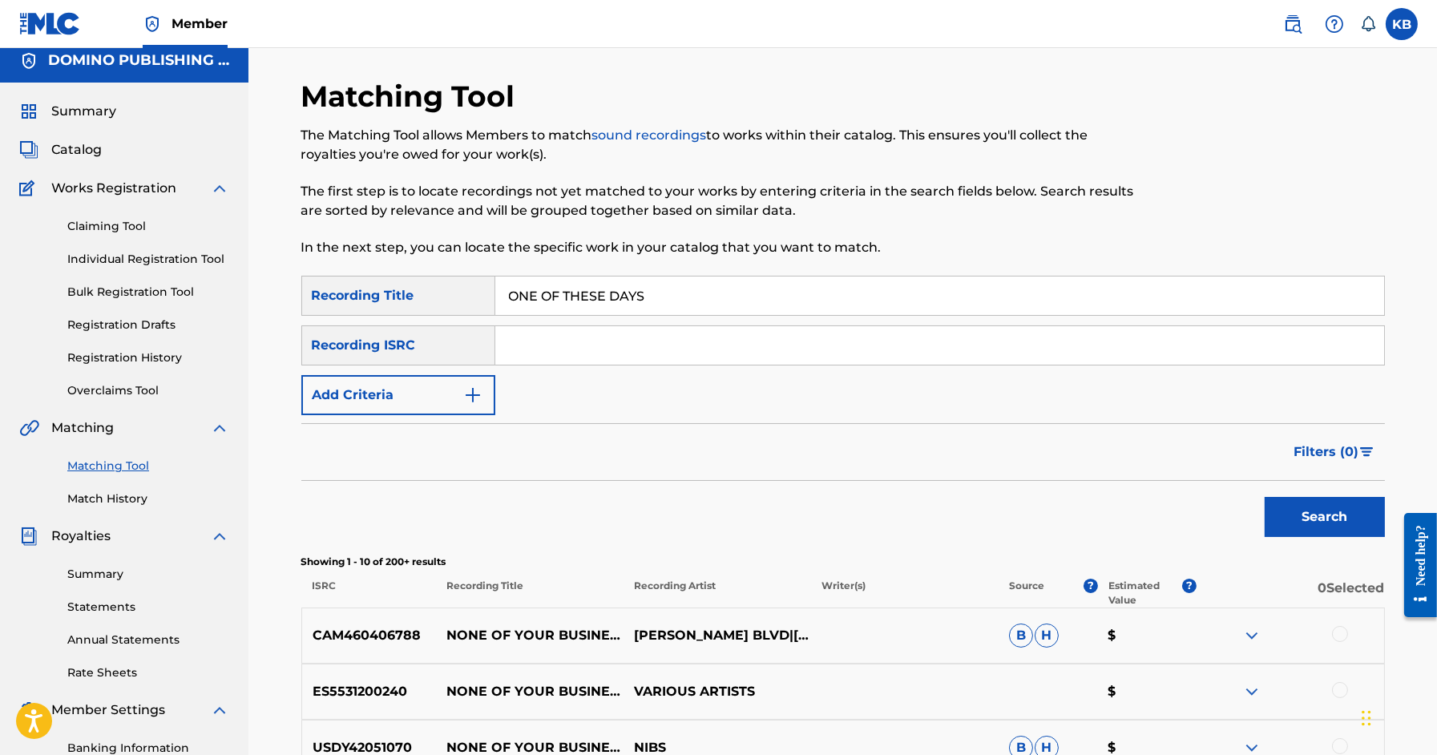
click at [458, 390] on button "Add Criteria" at bounding box center [398, 395] width 194 height 40
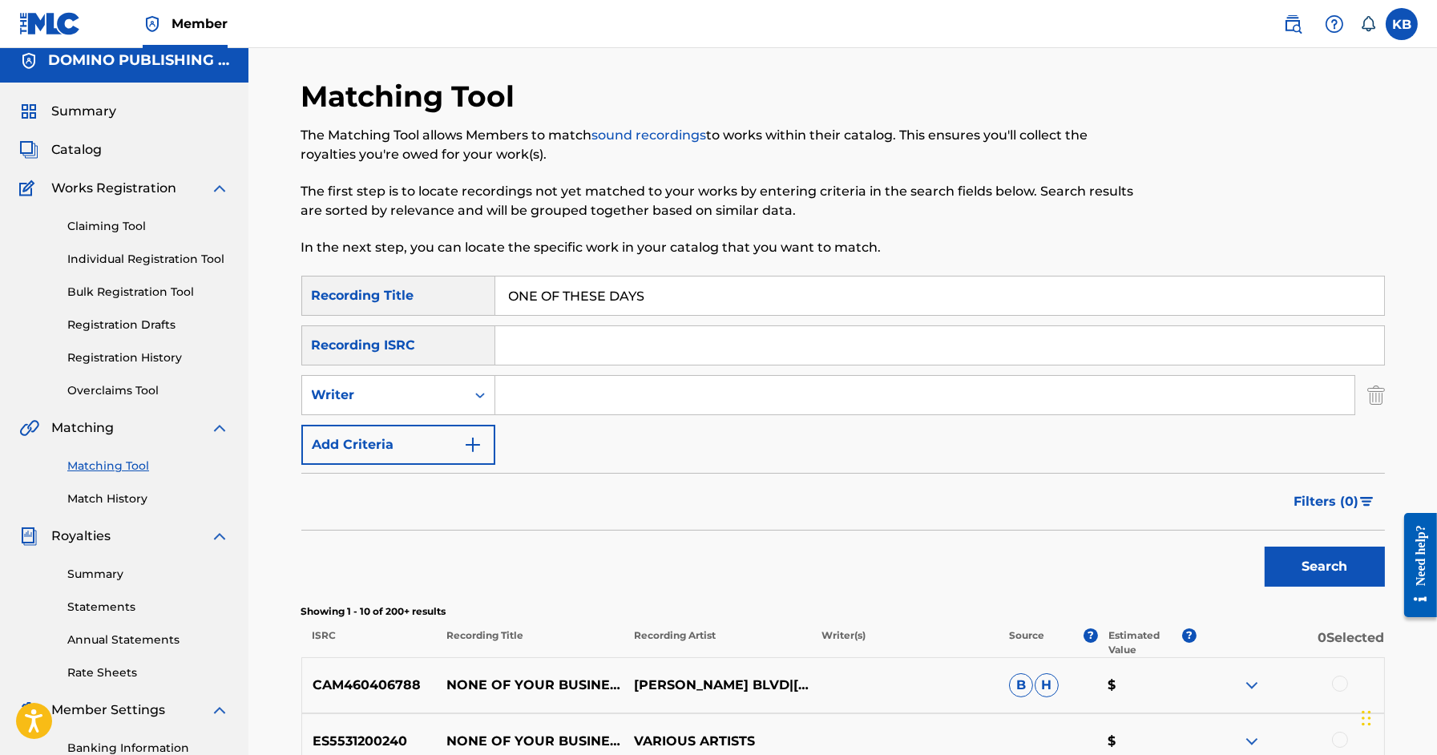
click at [528, 394] on input "Search Form" at bounding box center [924, 395] width 859 height 38
paste input "ONE OF THESE DAYS (JENKINS/WALLACE/WHITE)"
type input "JENKINS/WALLACE/WHITE"
click at [1265, 547] on button "Search" at bounding box center [1325, 567] width 120 height 40
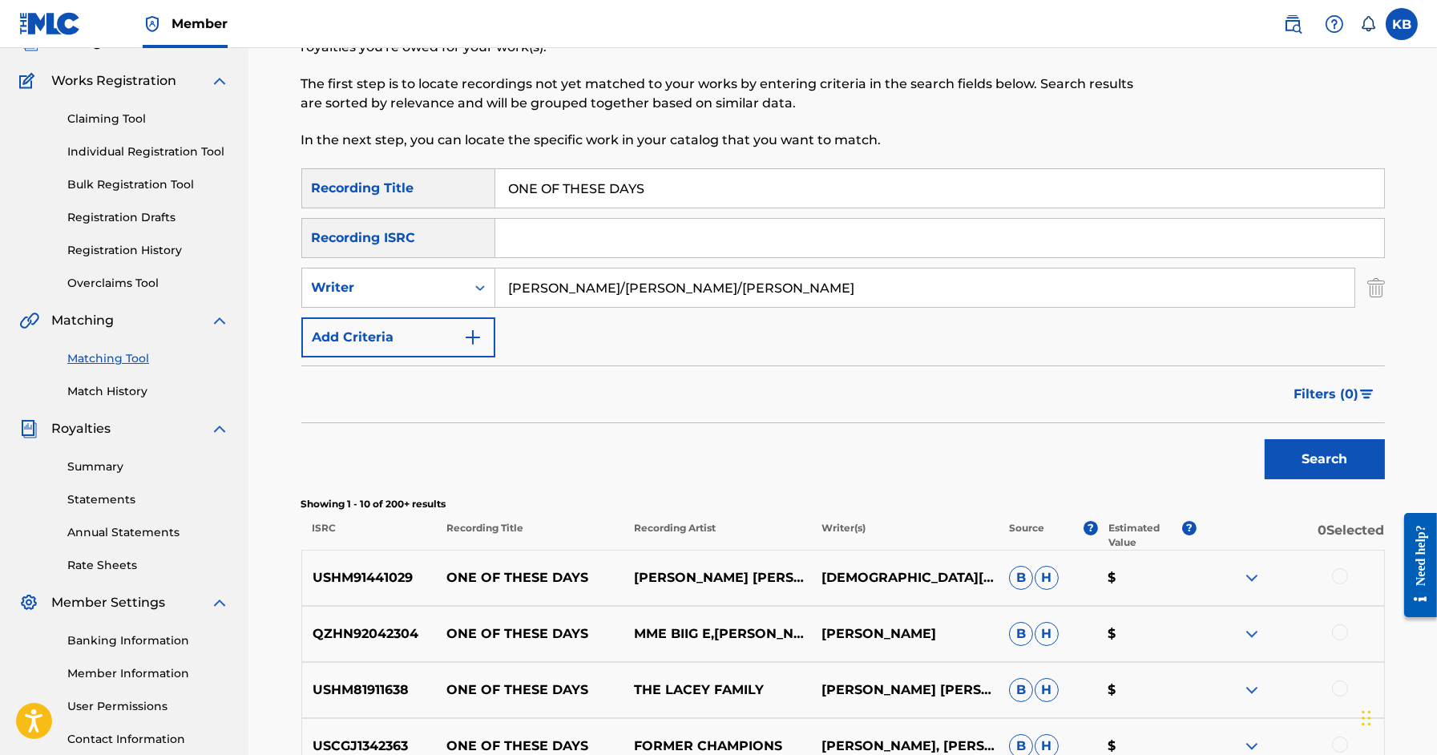
scroll to position [130, 0]
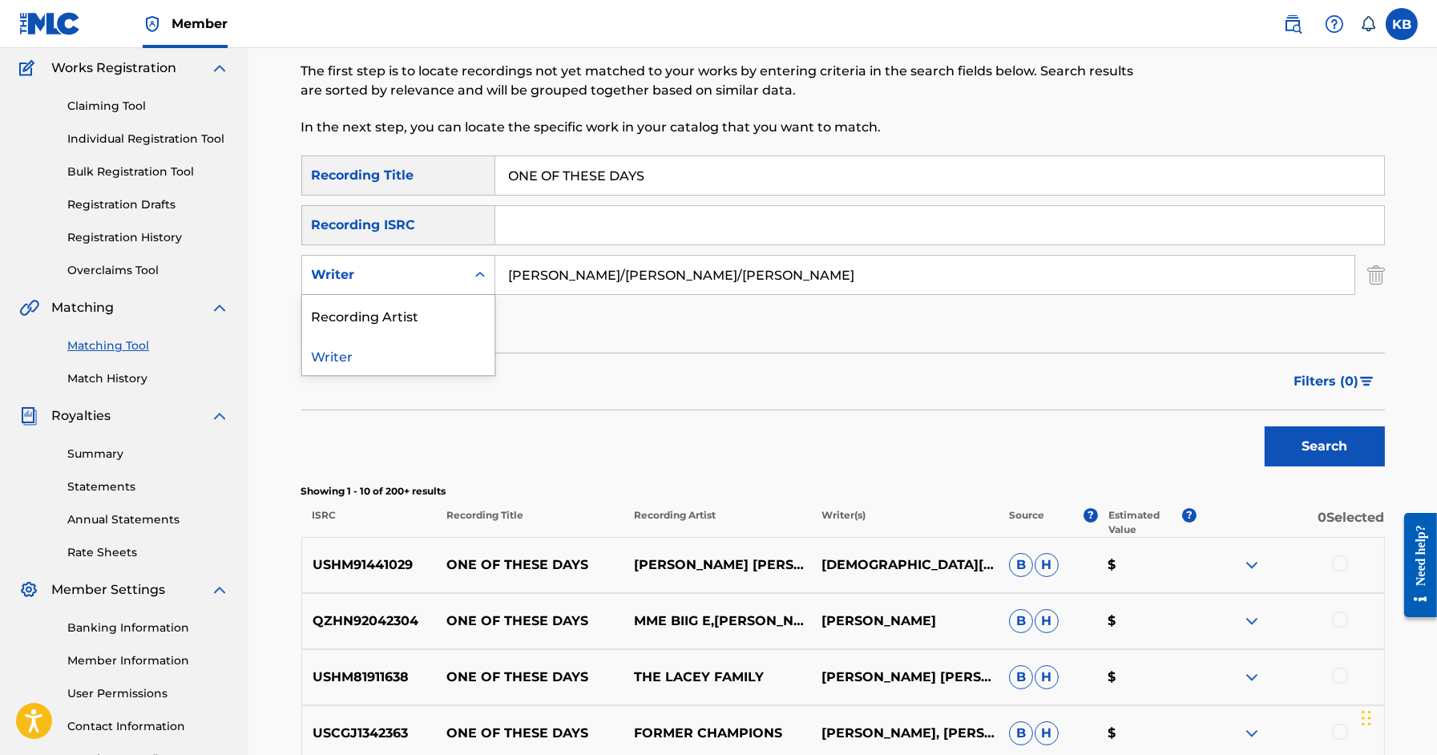
click at [438, 278] on div "Writer" at bounding box center [384, 274] width 144 height 19
click at [418, 313] on div "Recording Artist" at bounding box center [398, 315] width 192 height 40
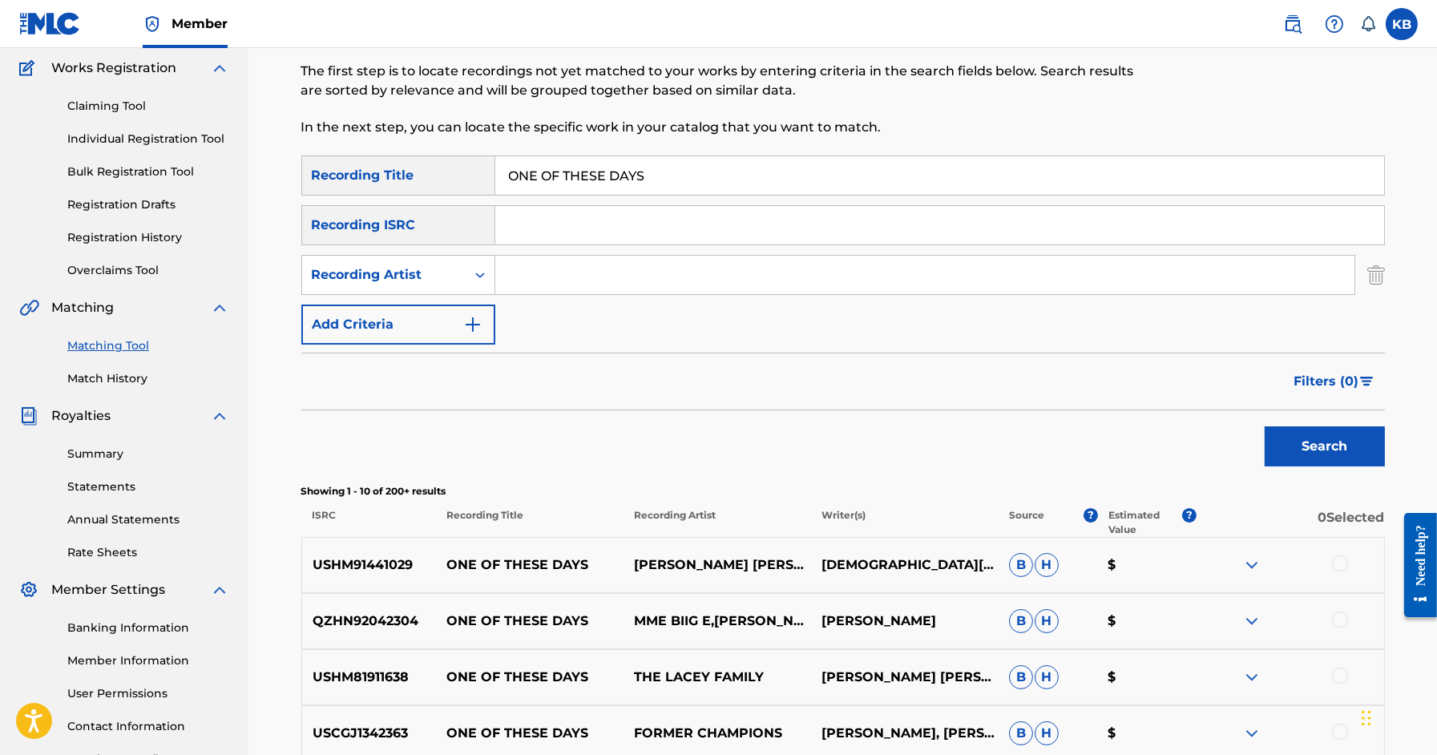
click at [572, 280] on input "Search Form" at bounding box center [924, 275] width 859 height 38
click at [1265, 426] on button "Search" at bounding box center [1325, 446] width 120 height 40
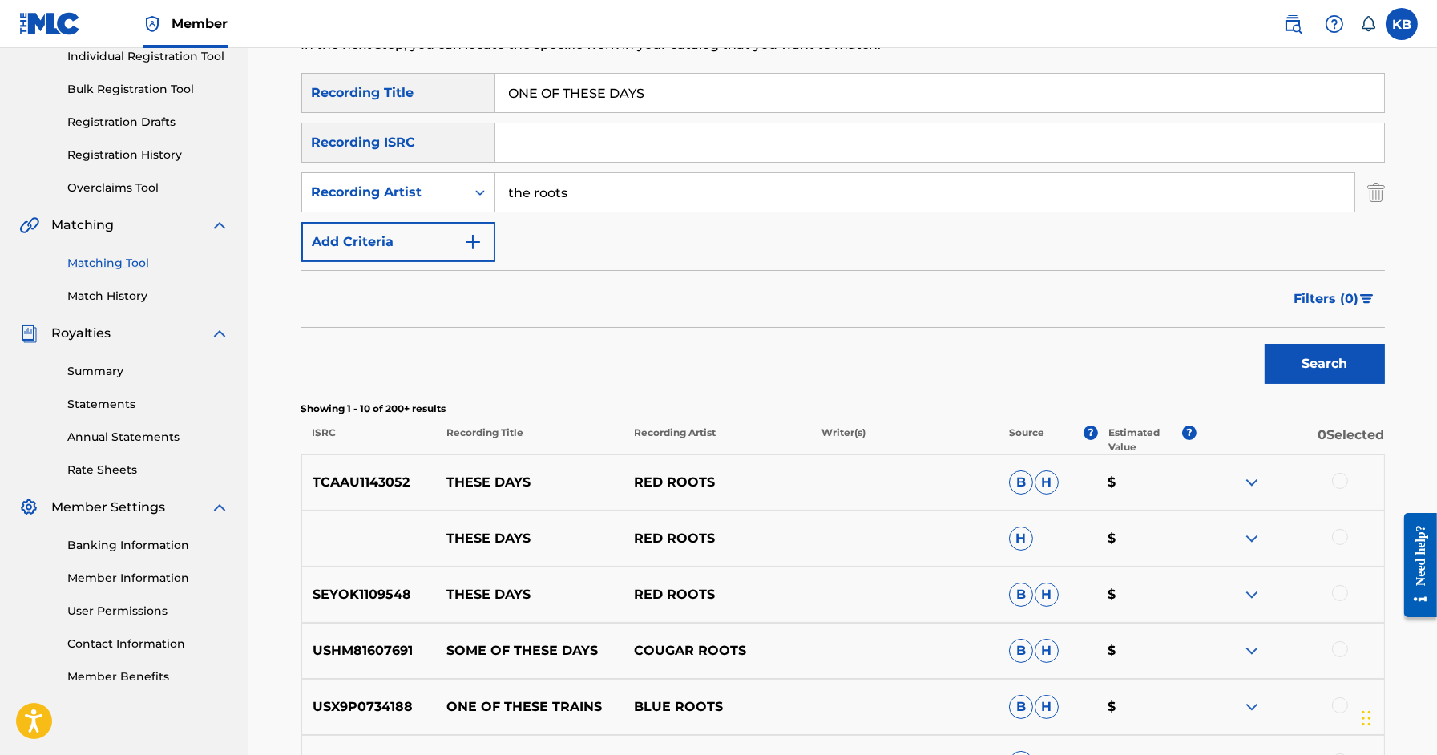
scroll to position [0, 0]
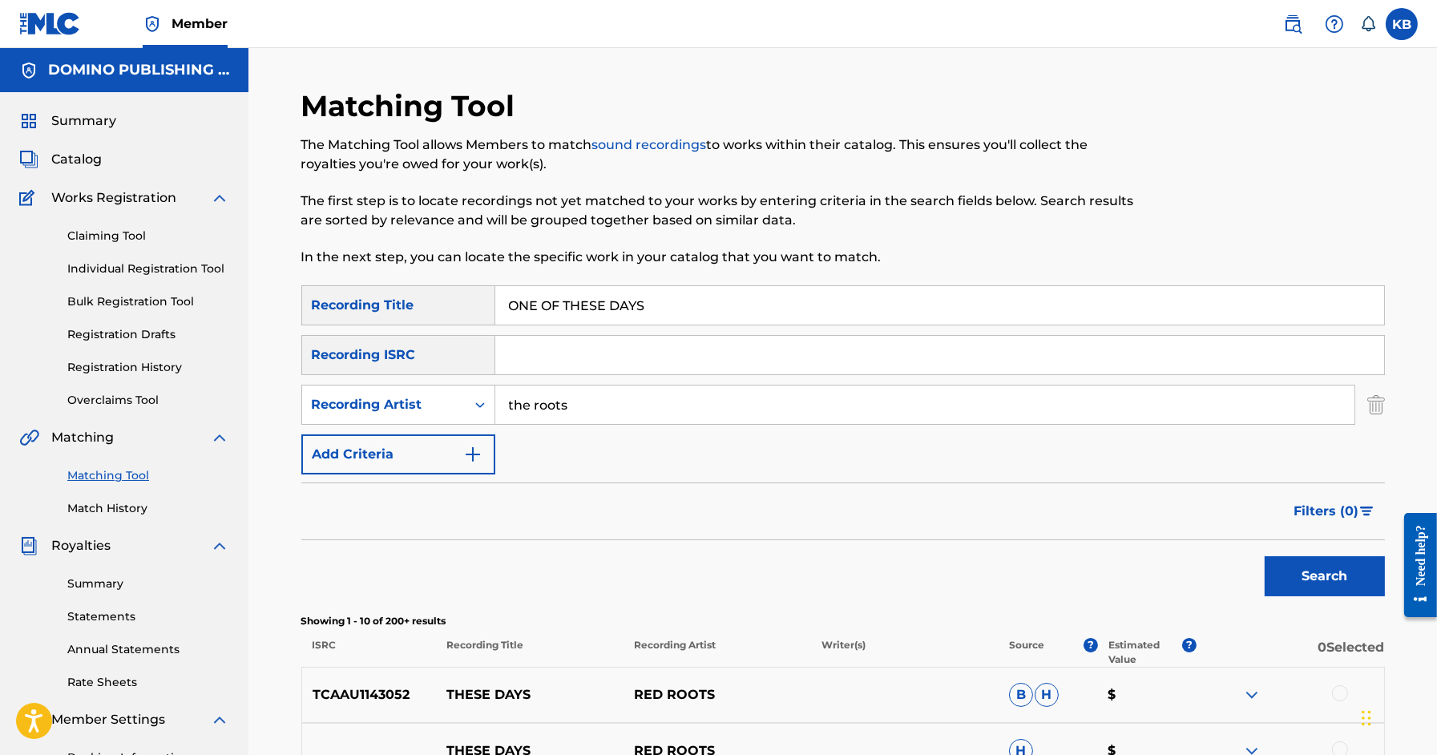
click at [626, 404] on input "the roots" at bounding box center [924, 405] width 859 height 38
type input "matthew e. white"
click at [1317, 572] on button "Search" at bounding box center [1325, 576] width 120 height 40
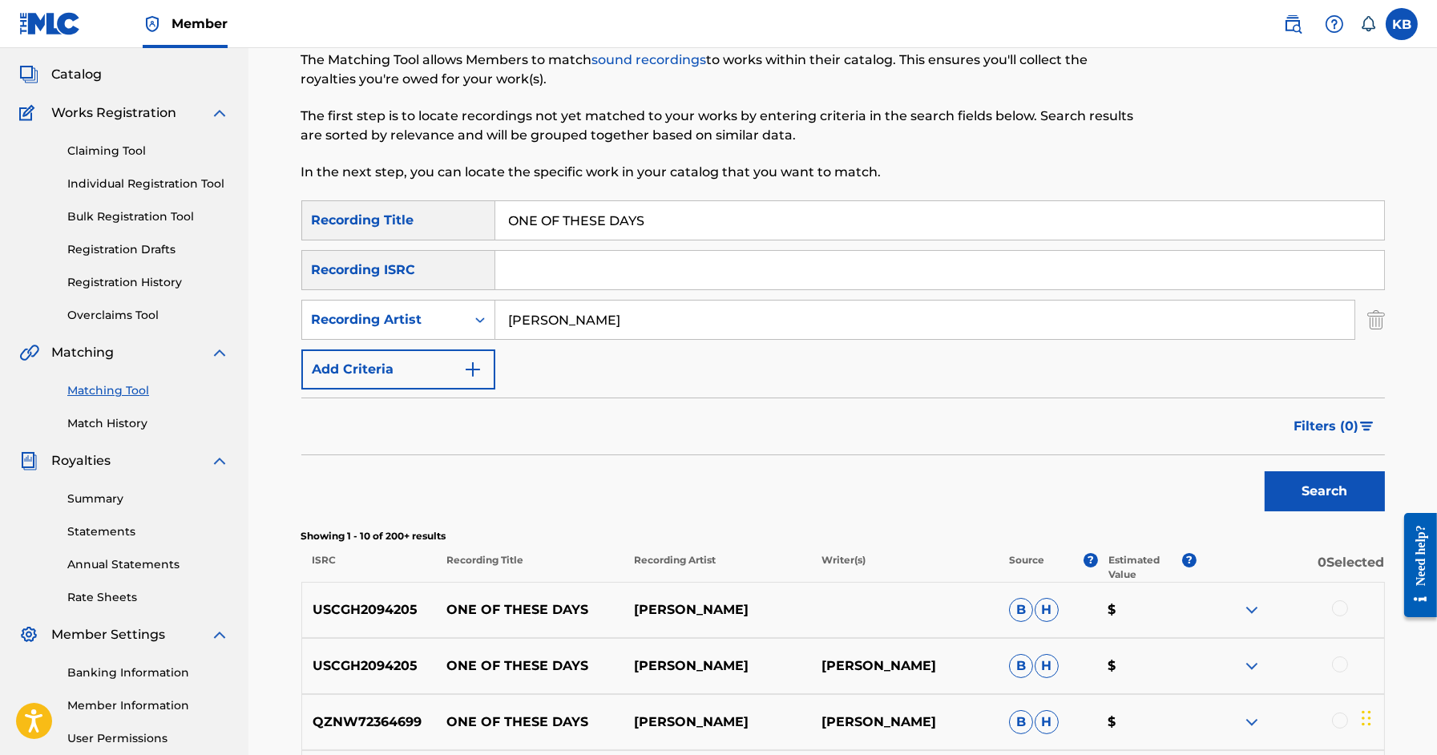
scroll to position [97, 0]
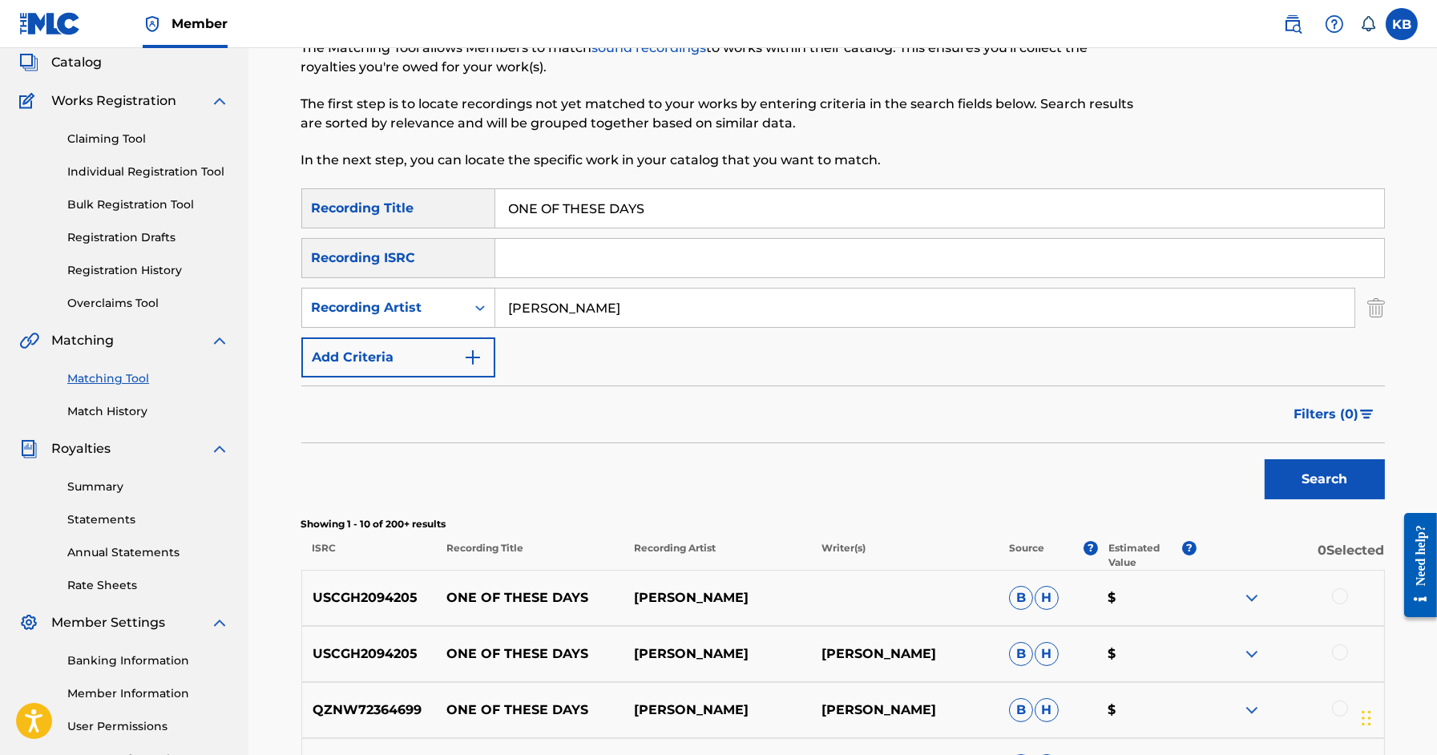
click at [1040, 220] on input "ONE OF THESE DAYS" at bounding box center [939, 208] width 889 height 38
paste input "ACTS OF MAN (HUTCHISON/HUTCHISON/KENNEDY/MONAGHAN/SKENE)"
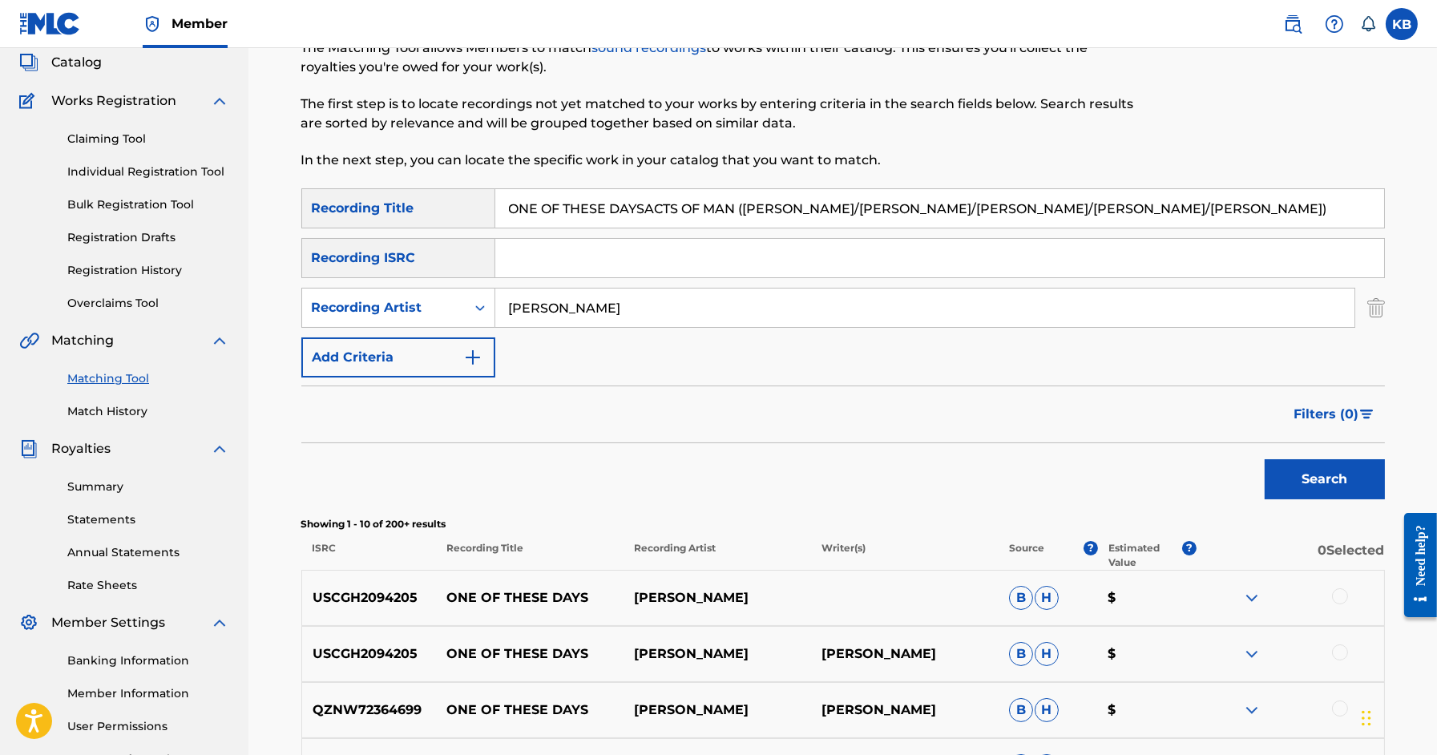
click at [1040, 220] on input "ONE OF THESE DAYSACTS OF MAN (HUTCHISON/HUTCHISON/KENNEDY/MONAGHAN/SKENE)" at bounding box center [939, 208] width 889 height 38
paste input "Search Form"
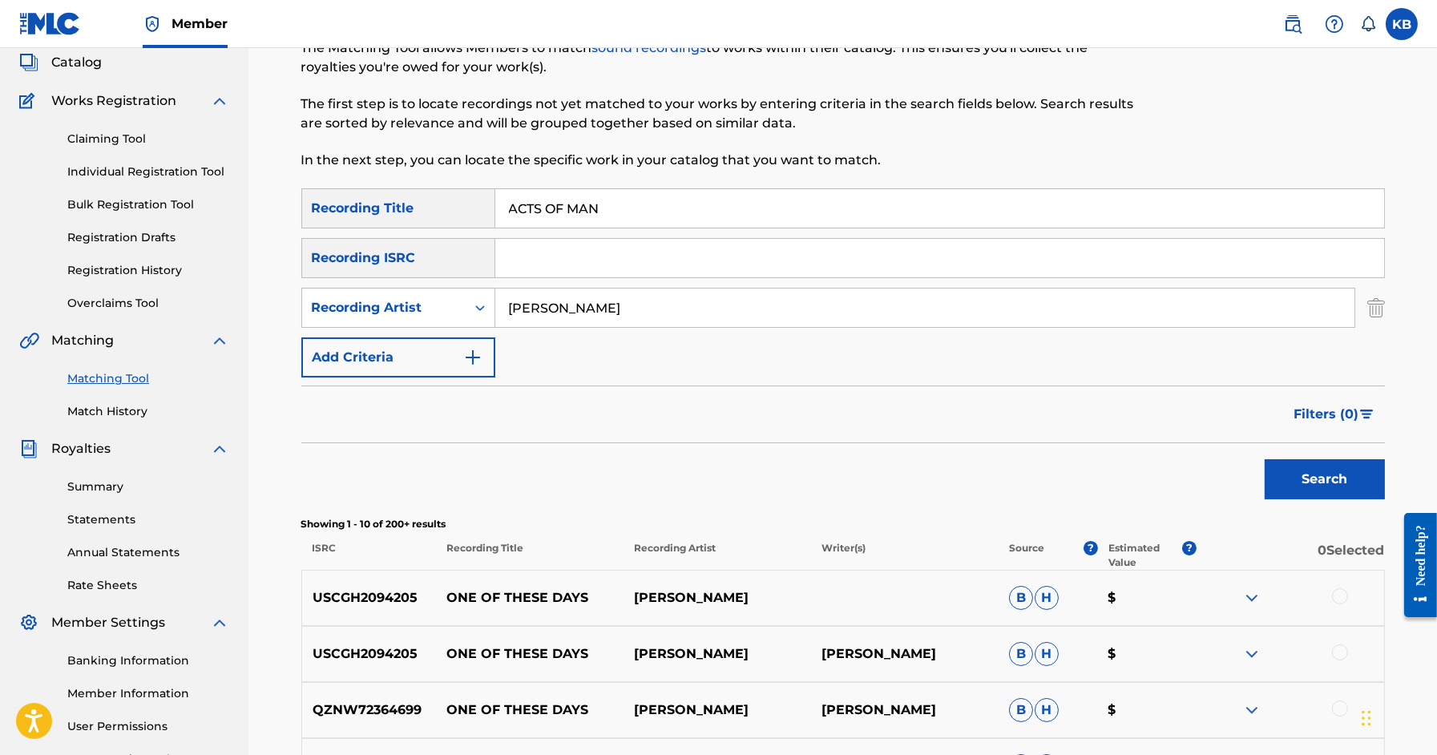
type input "ACTS OF MAN"
click at [770, 303] on input "matthew e. white" at bounding box center [924, 308] width 859 height 38
type input "frightened rabbit"
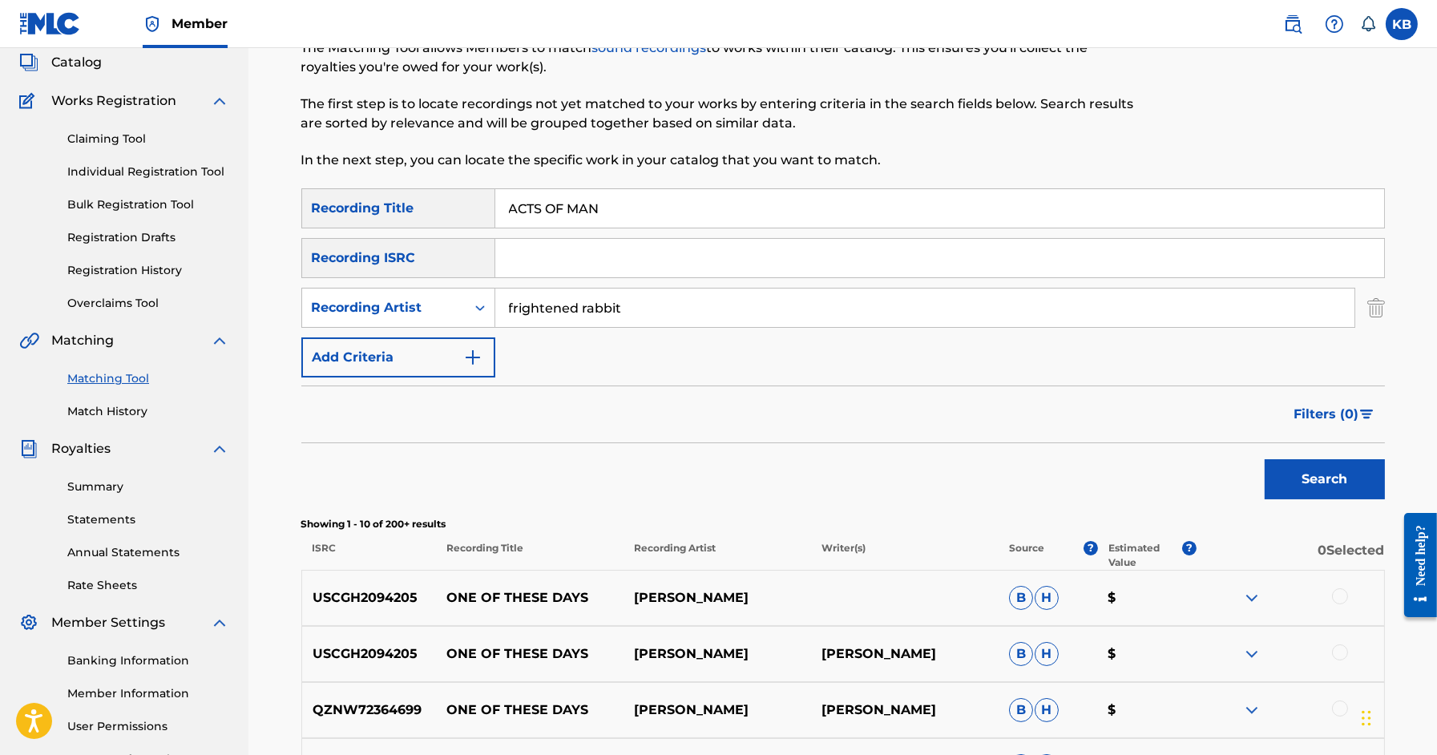
click at [1327, 472] on button "Search" at bounding box center [1325, 479] width 120 height 40
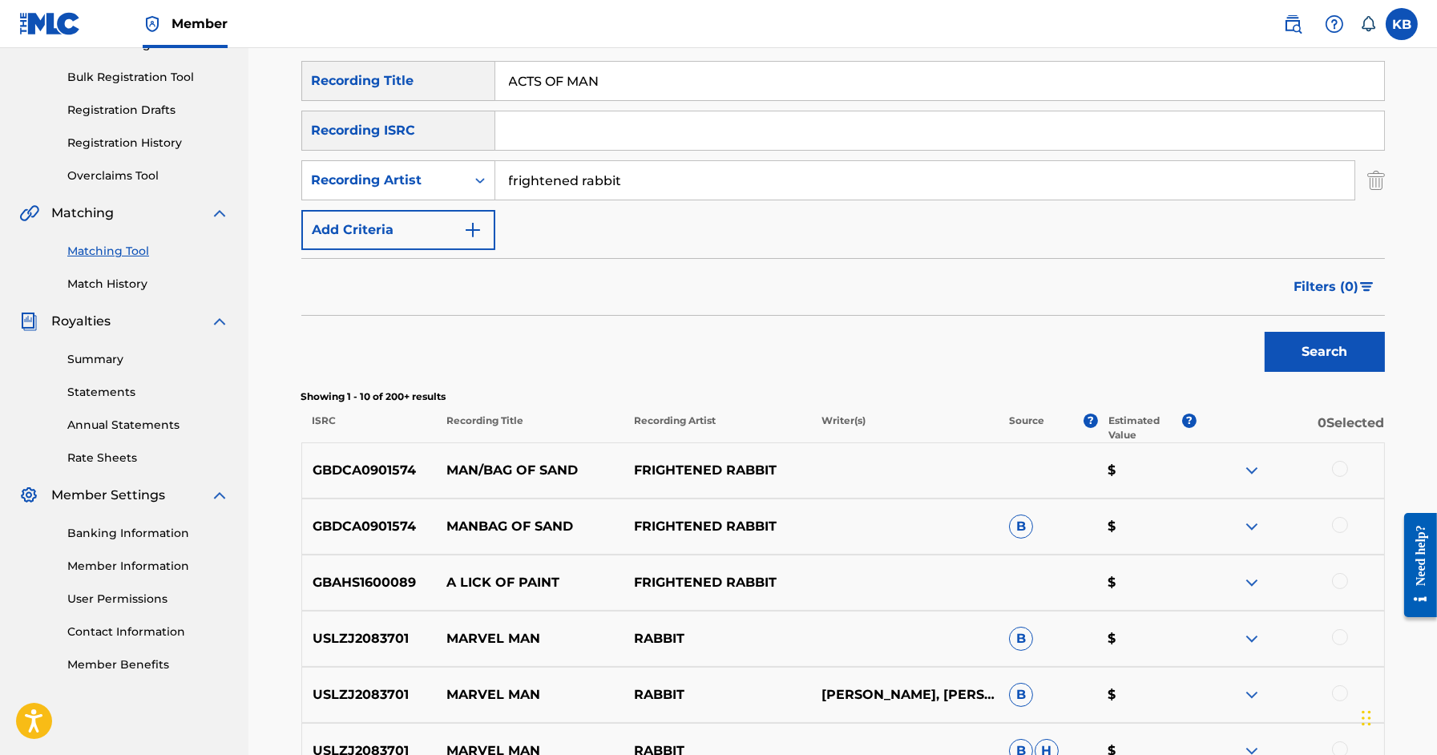
scroll to position [226, 0]
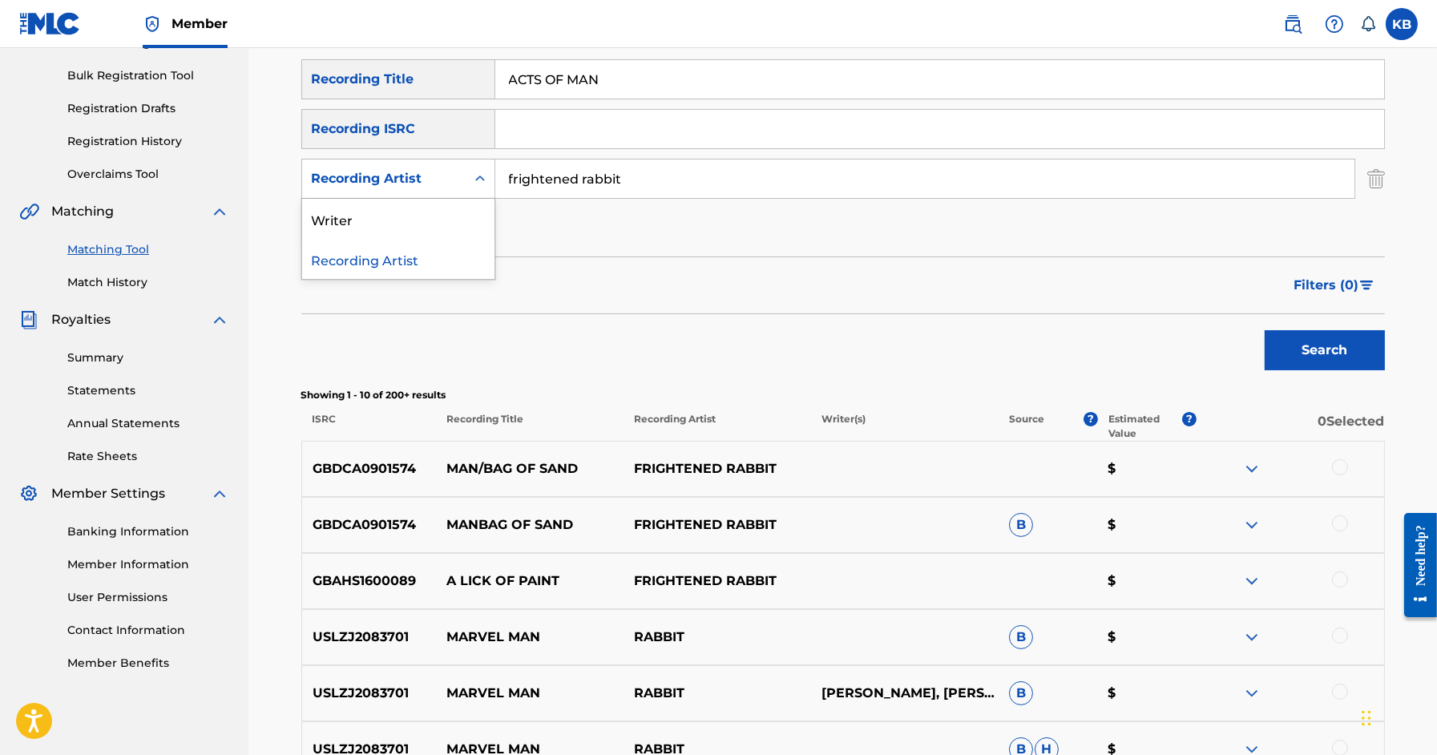
click at [378, 172] on div "Recording Artist" at bounding box center [384, 178] width 144 height 19
click at [386, 214] on div "Writer" at bounding box center [398, 219] width 192 height 40
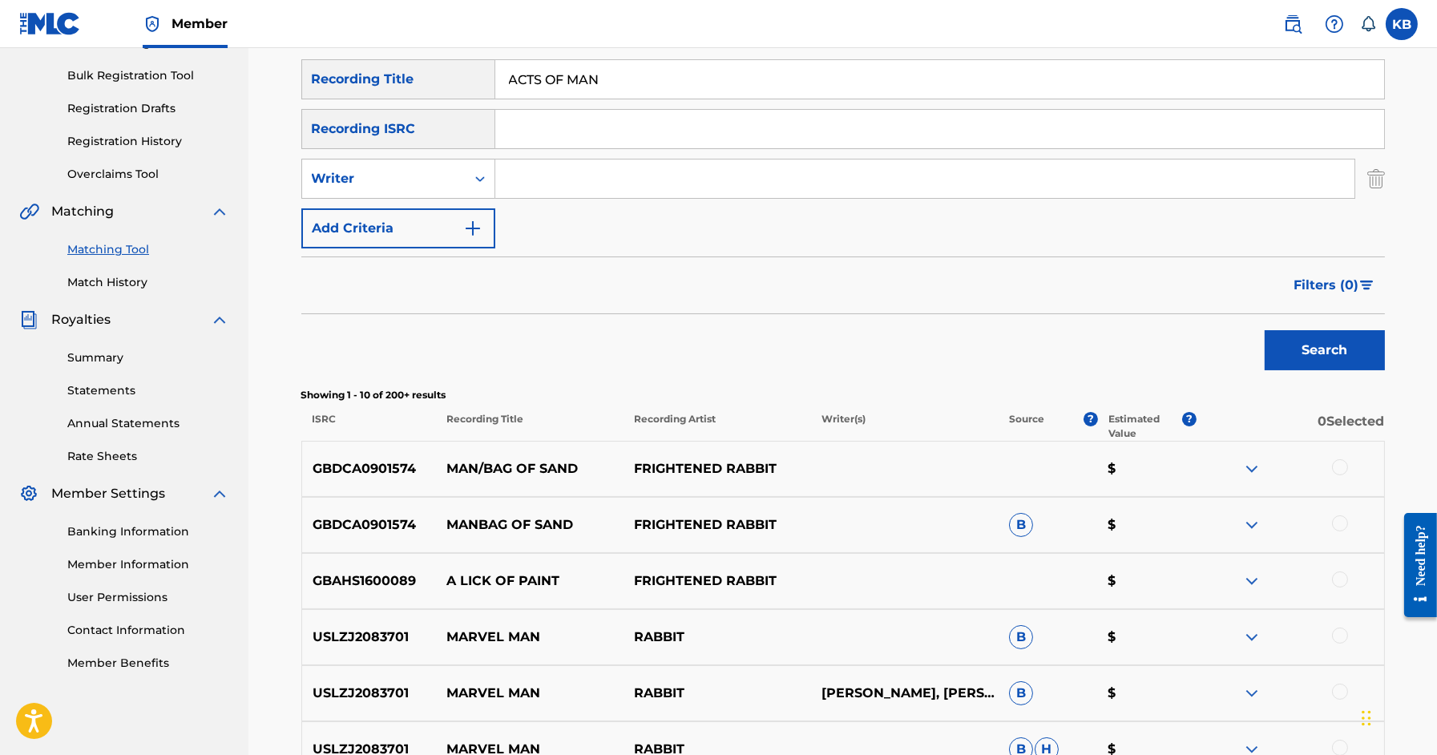
click at [567, 184] on input "Search Form" at bounding box center [924, 179] width 859 height 38
paste input "ACTS OF MAN (HUTCHISON/HUTCHISON/KENNEDY/MONAGHAN/SKENE)"
type input "HUTCHISON/KENNEDY/MONAGHAN/SKENE"
click at [1265, 330] on button "Search" at bounding box center [1325, 350] width 120 height 40
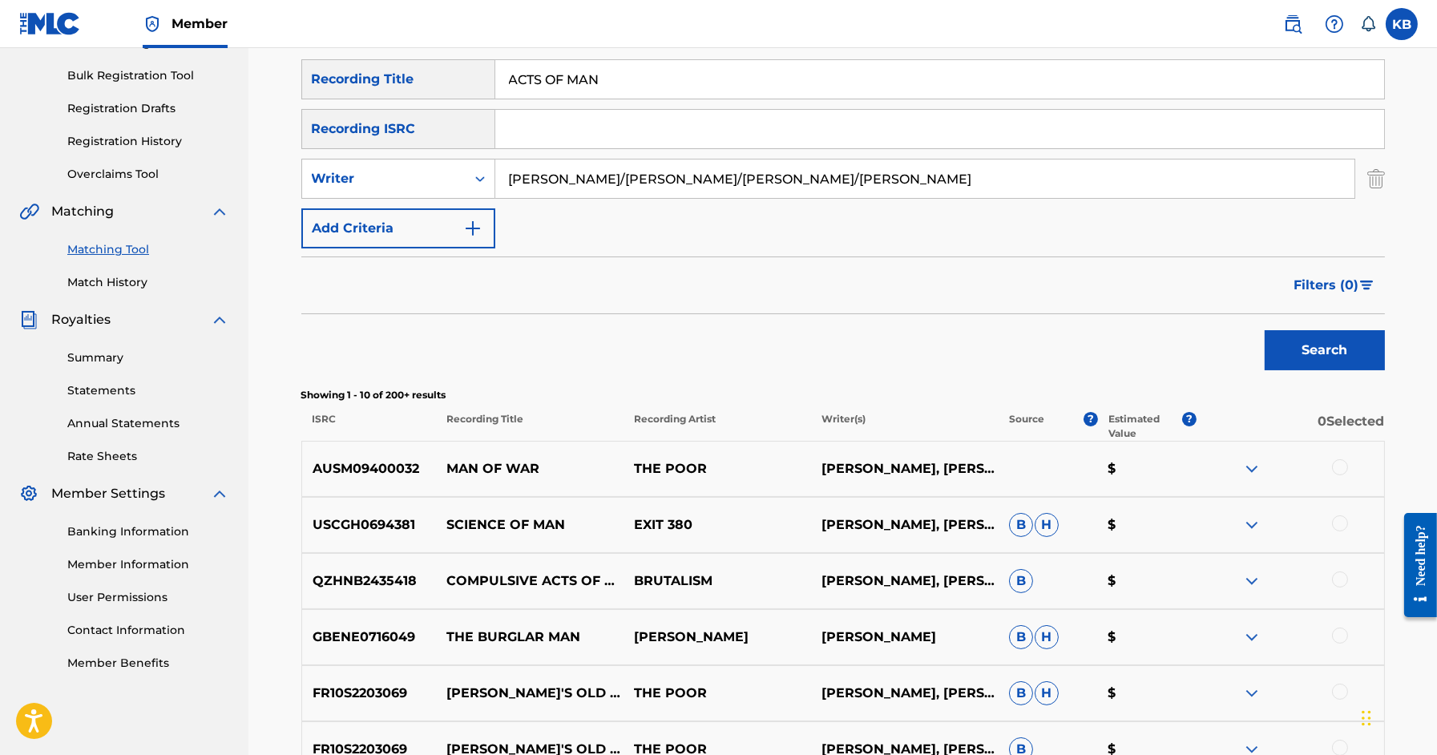
click at [1022, 91] on input "ACTS OF MAN" at bounding box center [939, 79] width 889 height 38
paste input "THE WORLD IS CROWDED (NIELSON/NIELSON)"
type input "THE WORLD IS CROWDED"
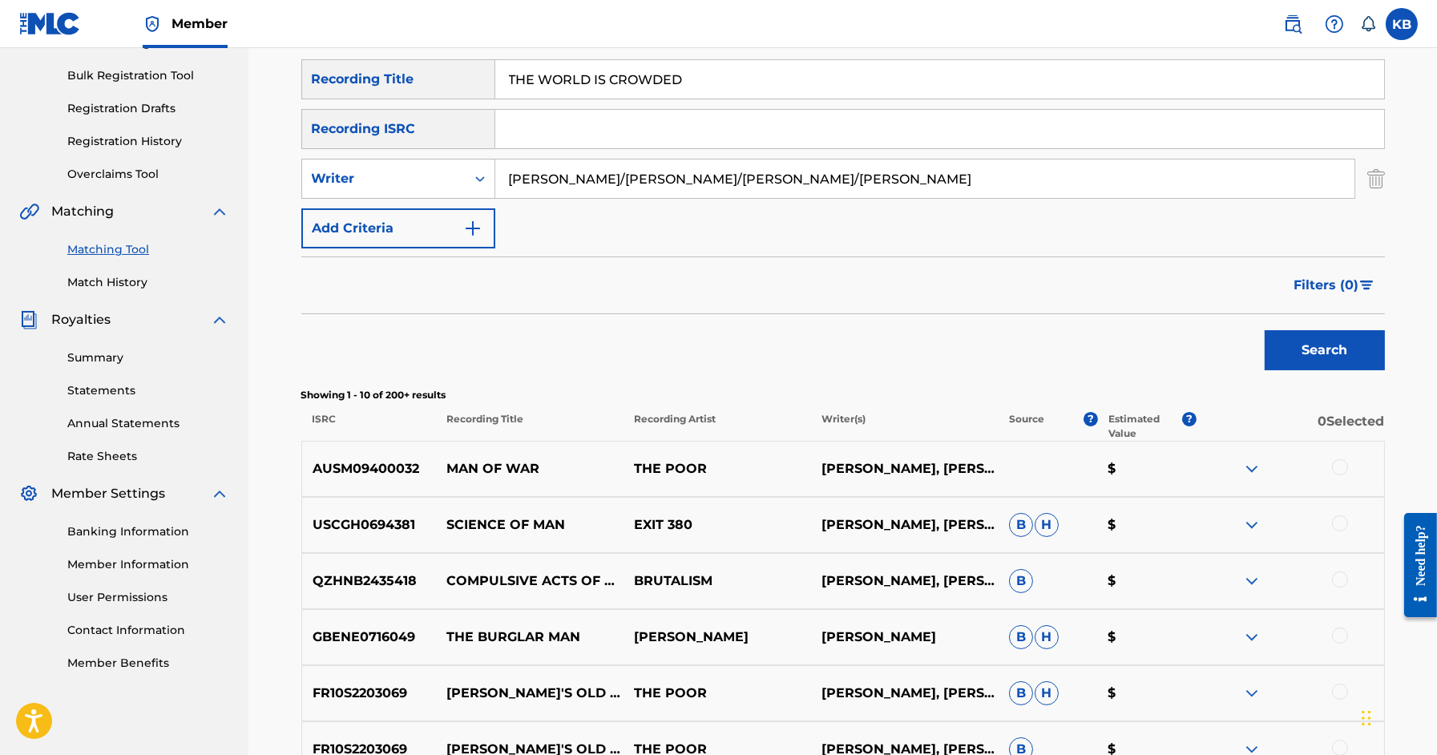
click at [740, 183] on input "HUTCHISON/KENNEDY/MONAGHAN/SKENE" at bounding box center [924, 179] width 859 height 38
paste input "THE WORLD IS CROWDED (NIELSON/NIELSON)"
type input "NIELSON"
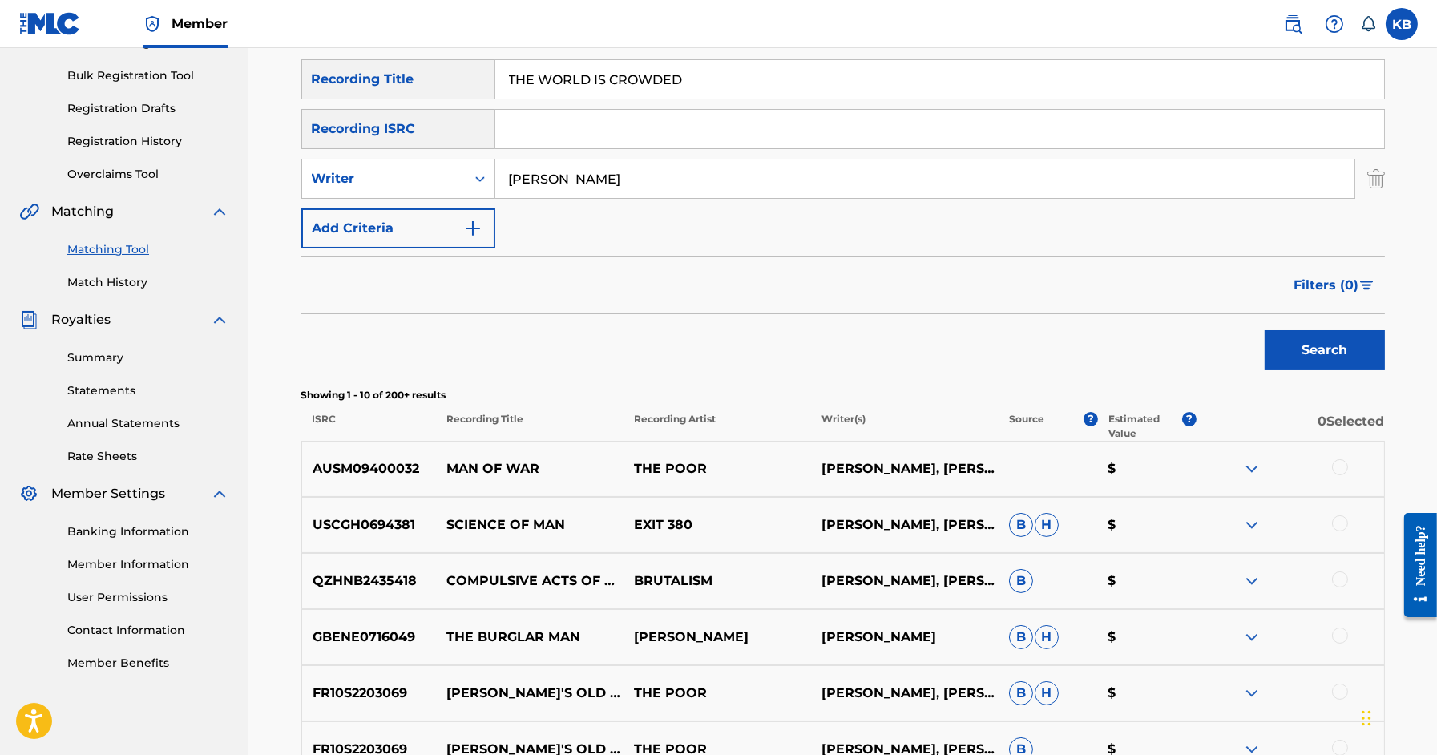
click at [1265, 330] on button "Search" at bounding box center [1325, 350] width 120 height 40
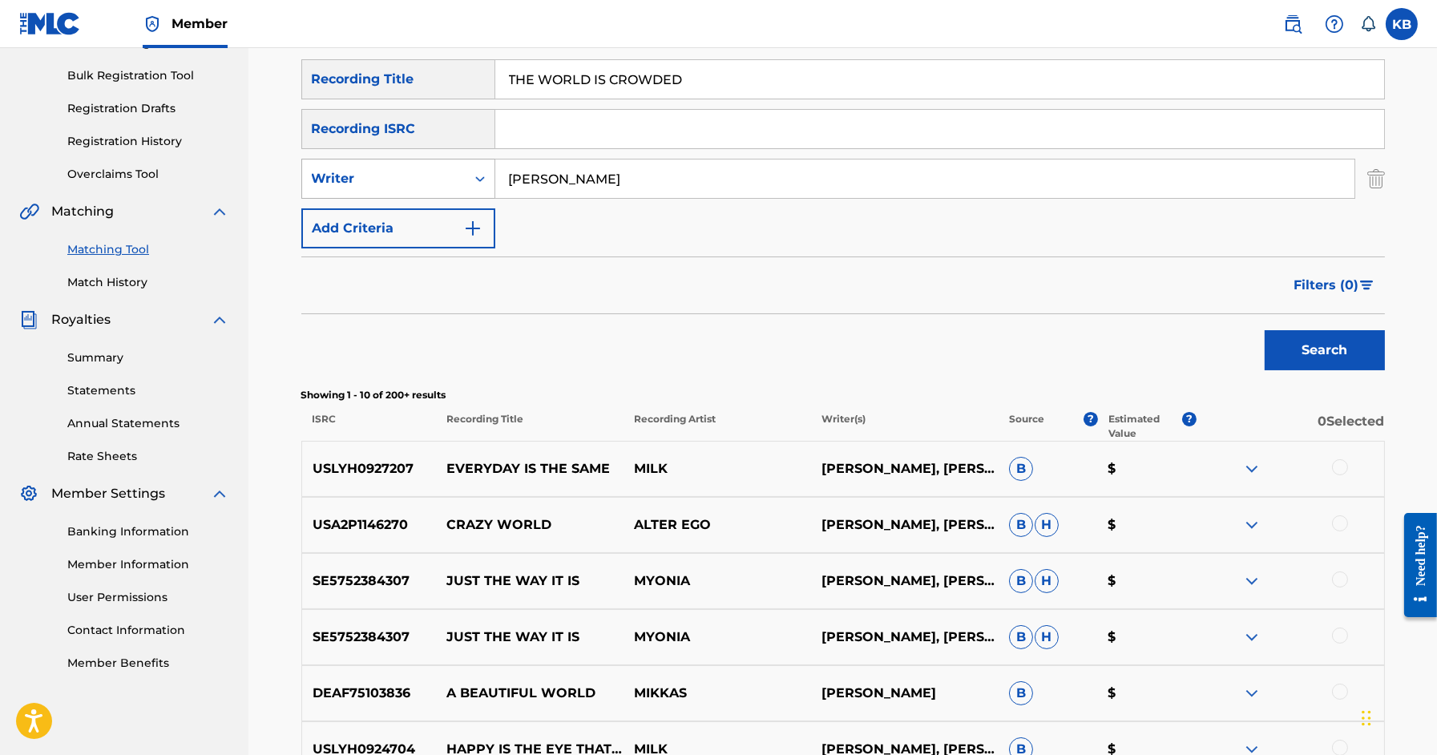
click at [424, 179] on div "Writer" at bounding box center [384, 178] width 144 height 19
click at [398, 216] on div "Recording Artist" at bounding box center [398, 219] width 192 height 40
click at [527, 180] on input "Search Form" at bounding box center [924, 179] width 859 height 38
type input "unknown mortal orchestra"
click at [1265, 330] on button "Search" at bounding box center [1325, 350] width 120 height 40
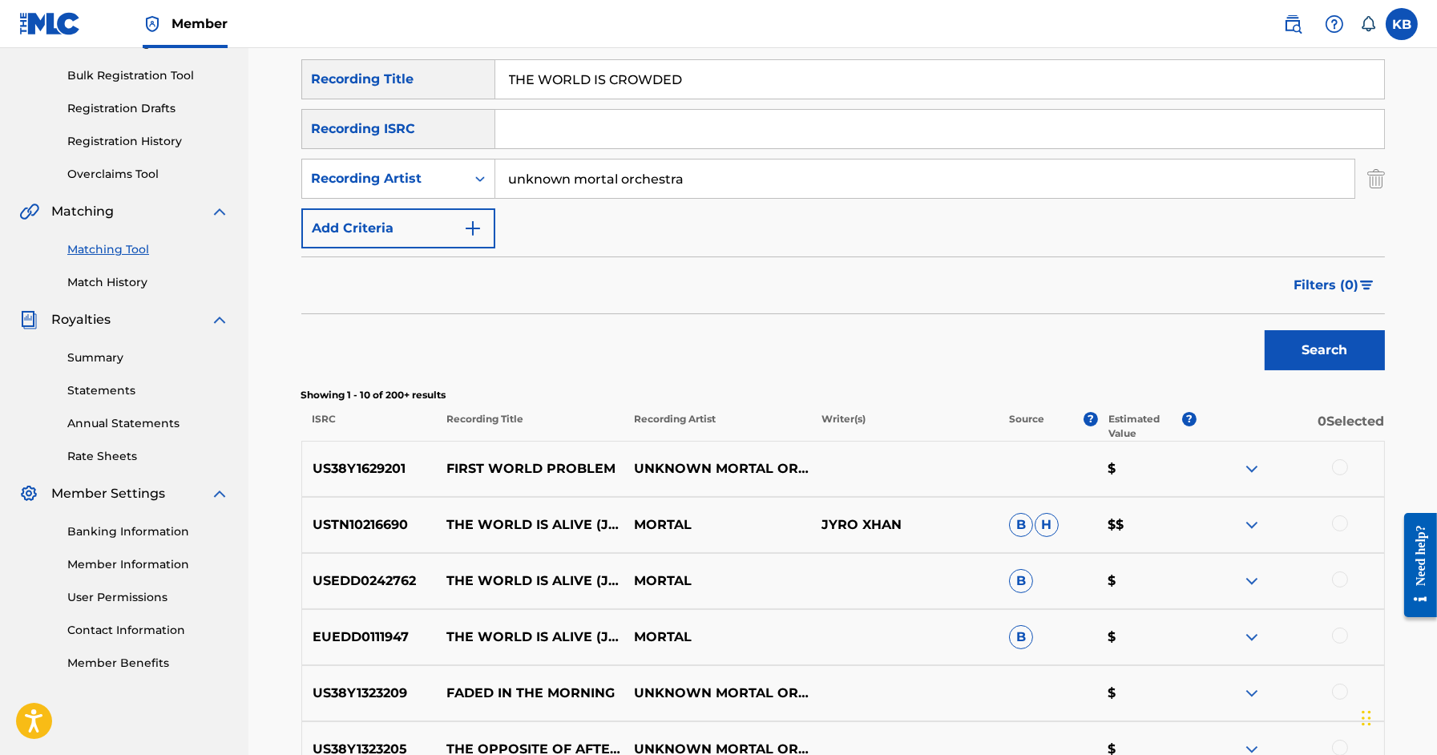
click at [1061, 94] on input "THE WORLD IS CROWDED" at bounding box center [939, 79] width 889 height 38
paste input "SOFTLY (BARTLETT/MILOSH)"
type input "SOFTLY"
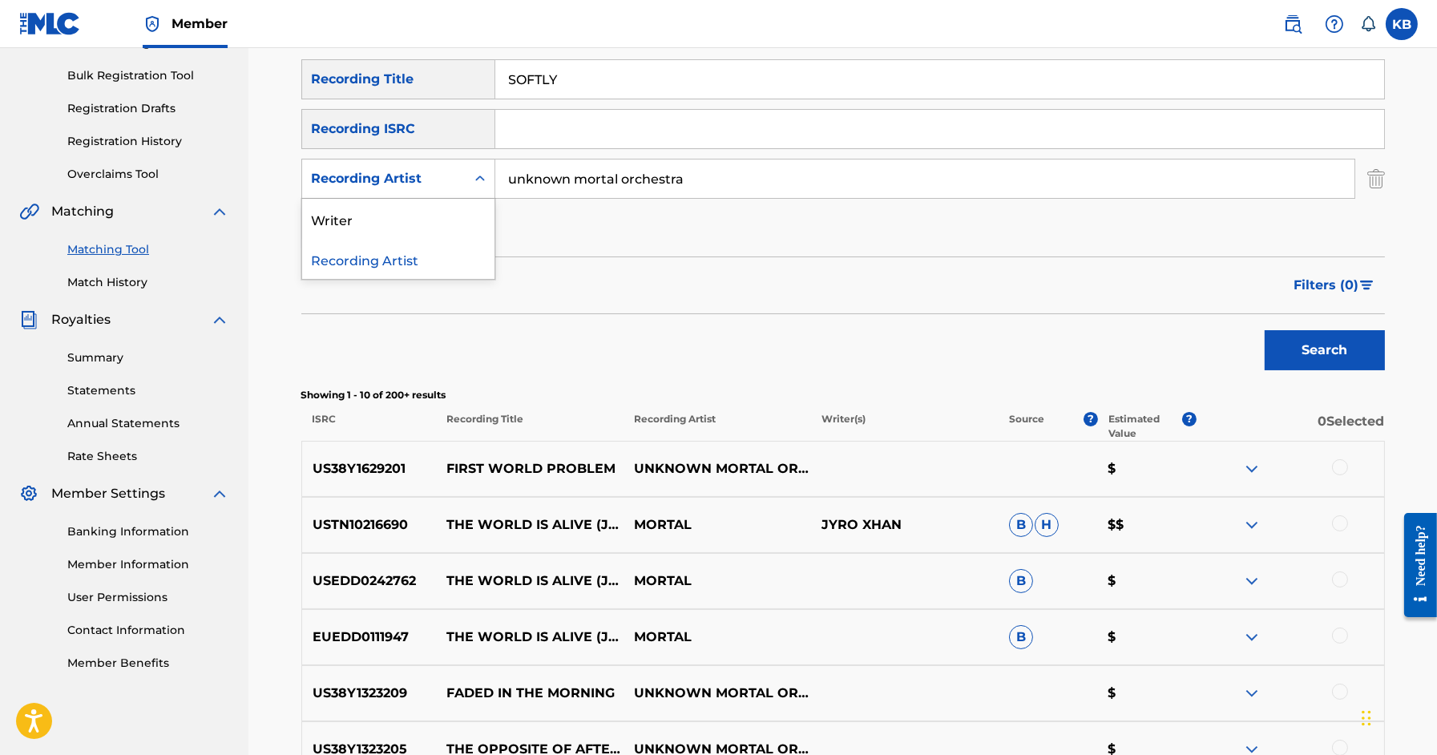
click at [334, 188] on div "Recording Artist" at bounding box center [384, 179] width 164 height 30
click at [364, 212] on div "Writer" at bounding box center [398, 219] width 192 height 40
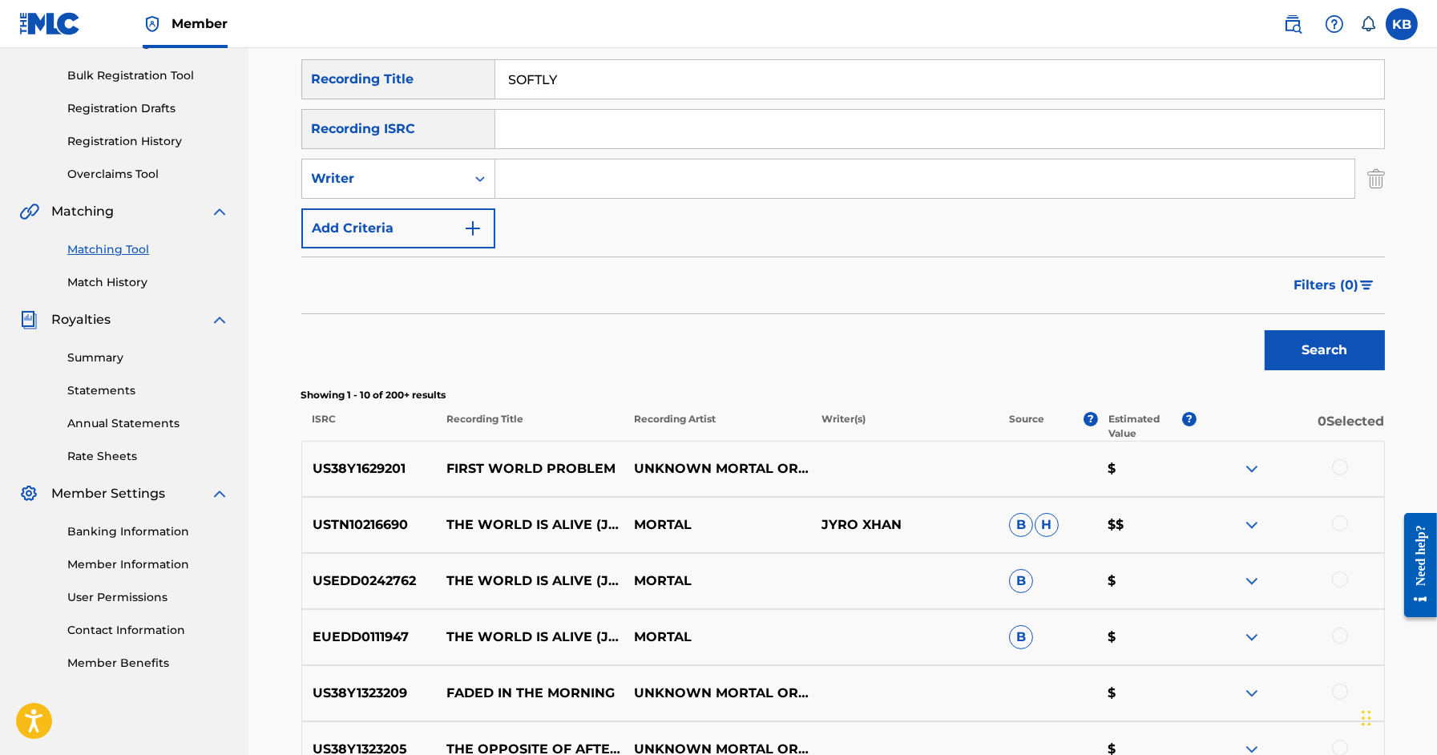
click at [628, 179] on input "Search Form" at bounding box center [924, 179] width 859 height 38
paste input "SOFTLY (BARTLETT/MILOSH)"
type input "BARTLETT/MILOSH"
click at [1265, 330] on button "Search" at bounding box center [1325, 350] width 120 height 40
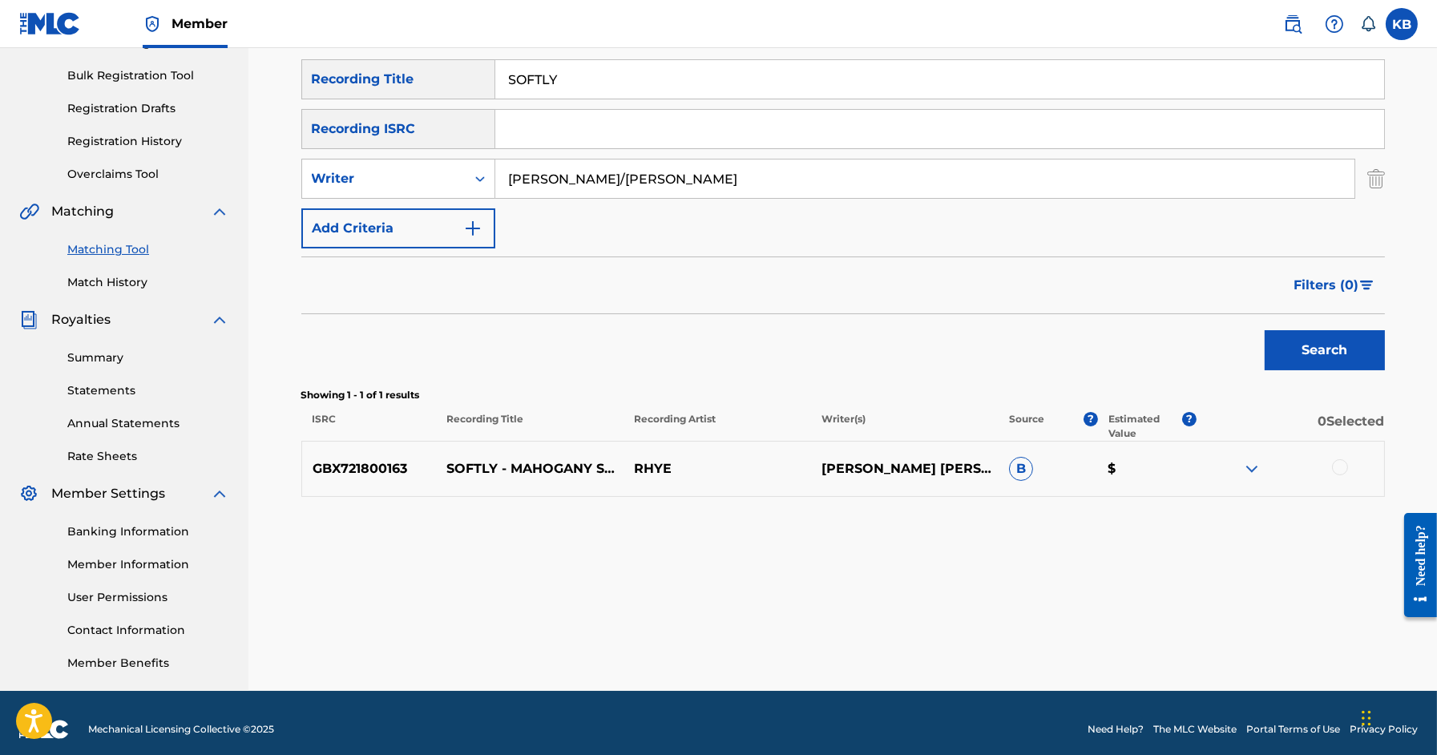
click at [1340, 466] on div at bounding box center [1340, 467] width 16 height 16
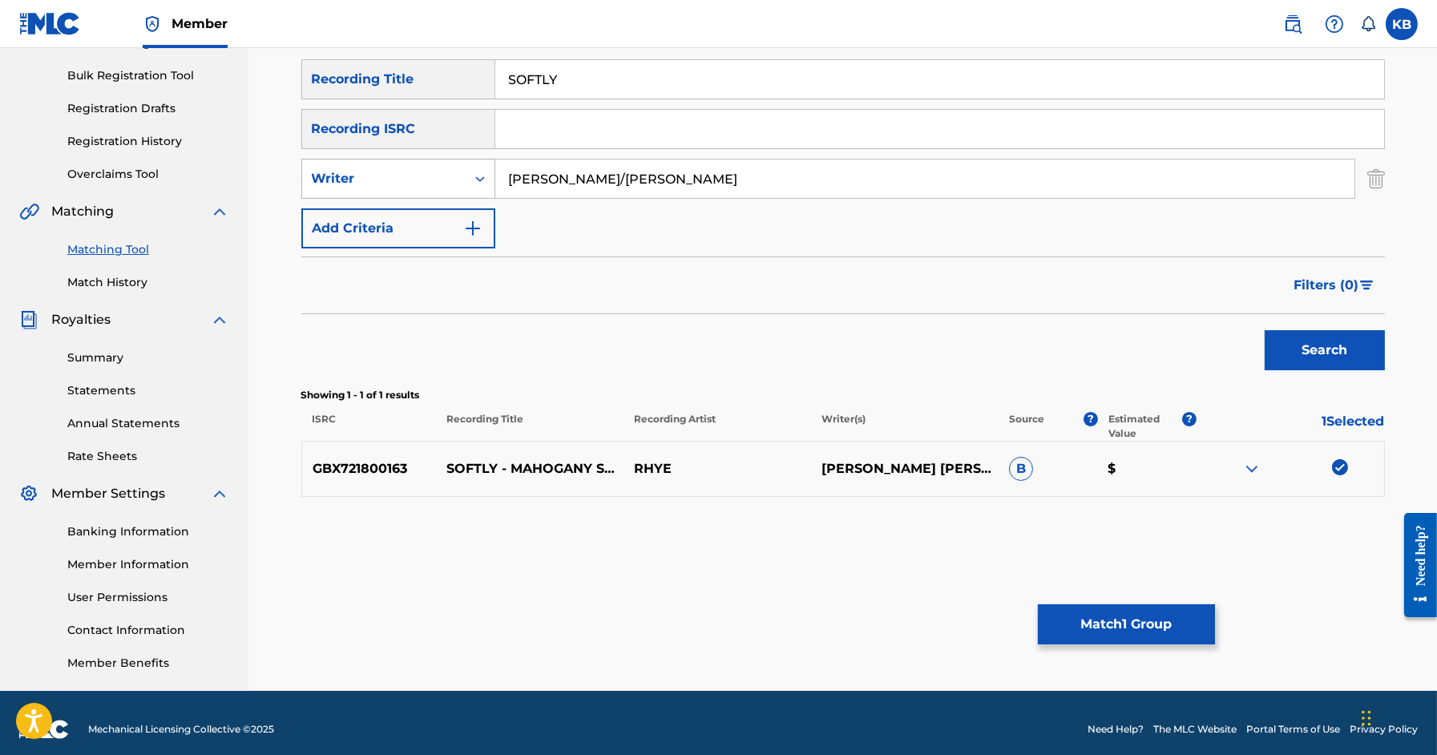
click at [424, 173] on div "Writer" at bounding box center [384, 178] width 144 height 19
click at [407, 219] on div "Recording Artist" at bounding box center [398, 219] width 192 height 40
click at [572, 188] on input "Search Form" at bounding box center [924, 179] width 859 height 38
type input "rhye"
click at [1265, 330] on button "Search" at bounding box center [1325, 350] width 120 height 40
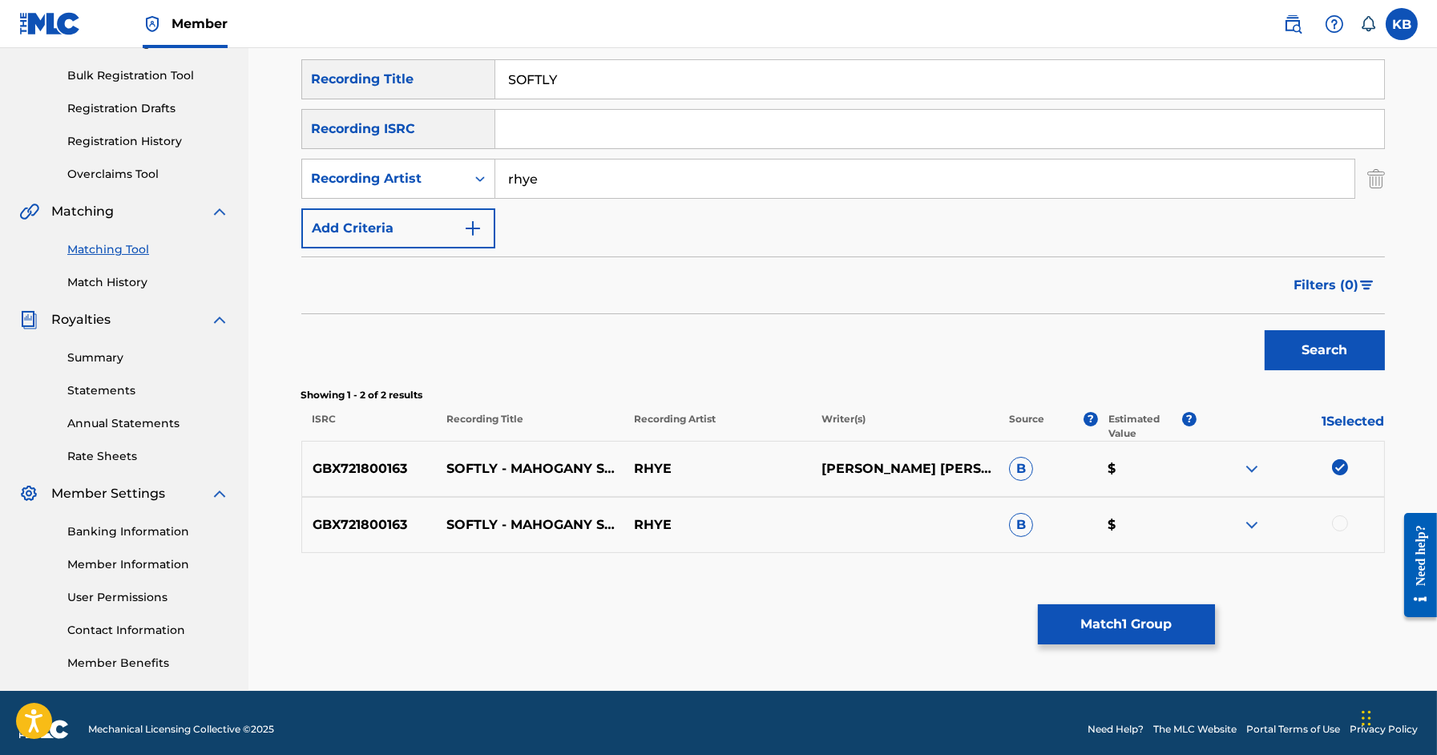
click at [1341, 519] on div at bounding box center [1340, 523] width 16 height 16
click at [1156, 615] on button "Match 2 Groups" at bounding box center [1126, 624] width 177 height 40
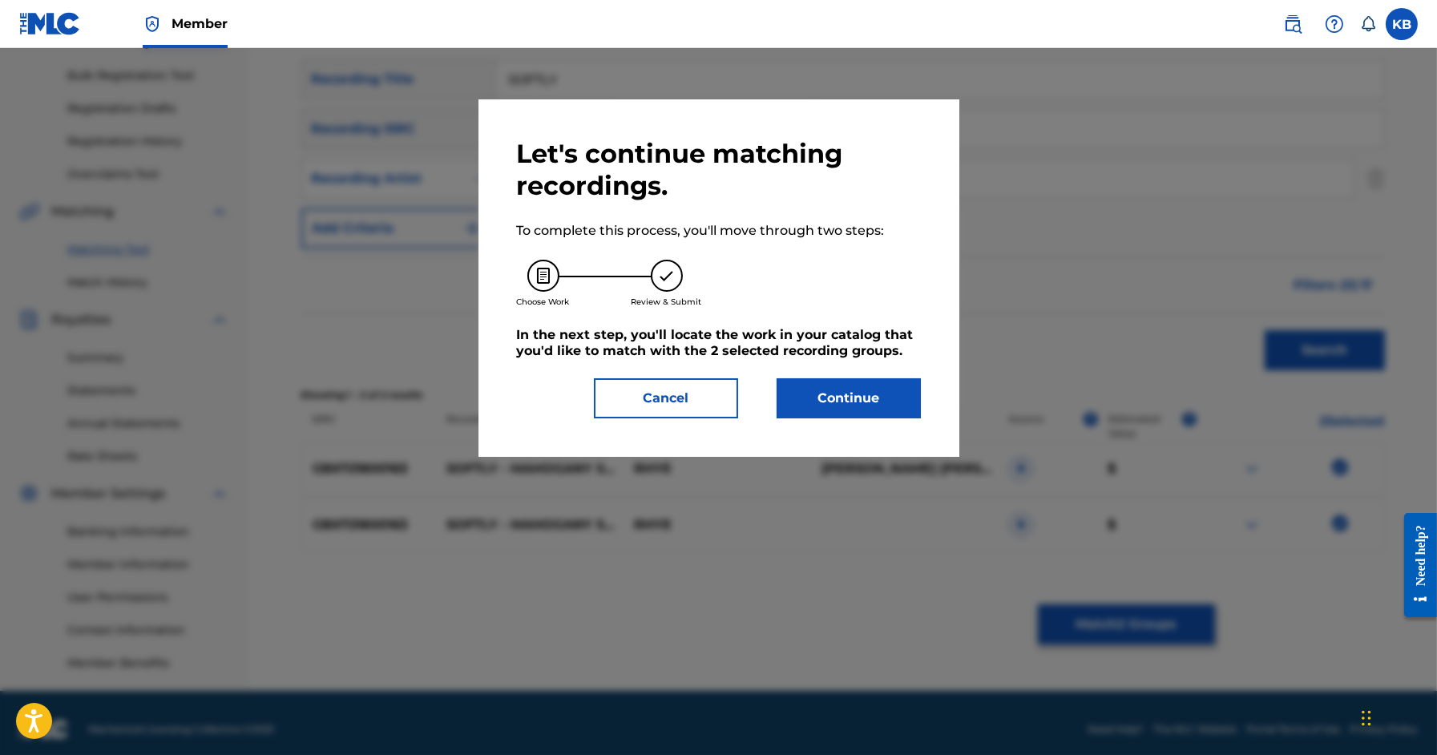
click at [871, 403] on button "Continue" at bounding box center [849, 398] width 144 height 40
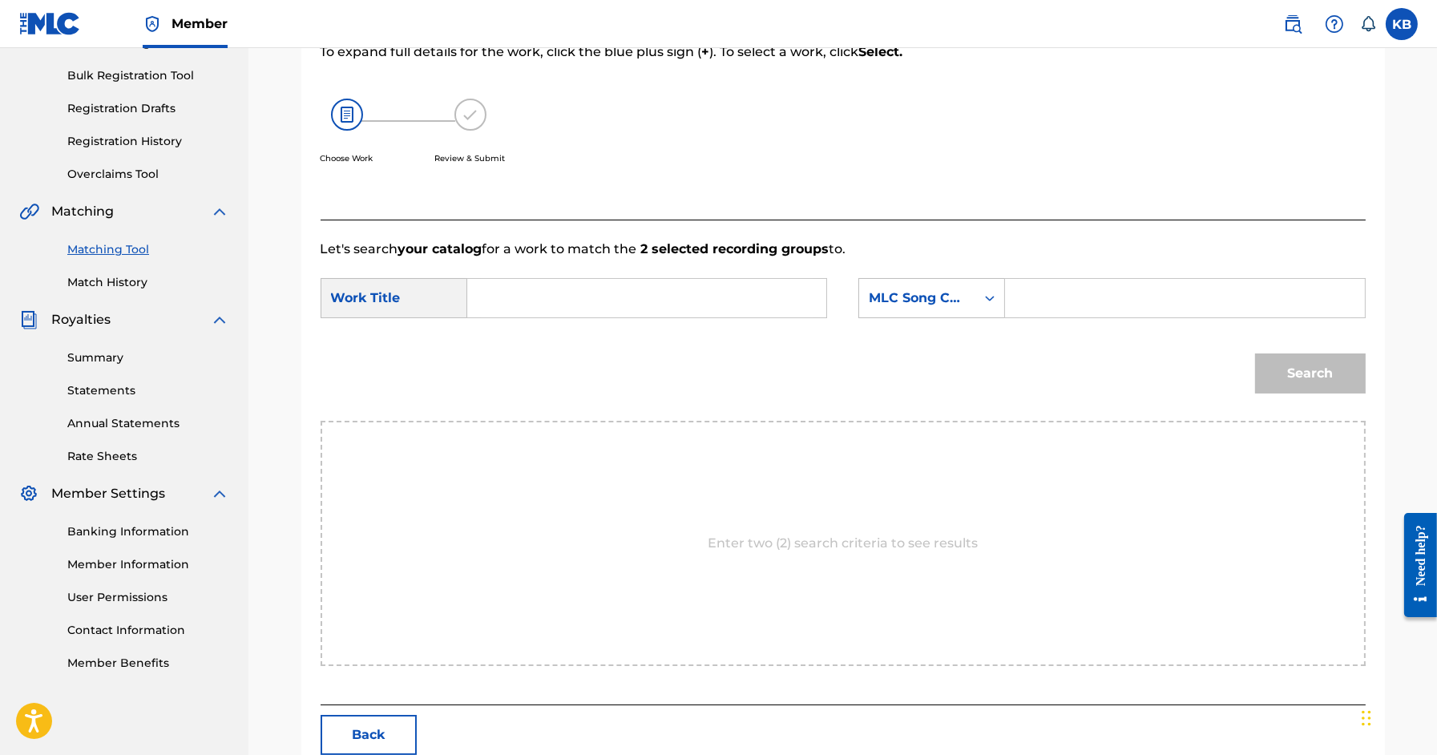
click at [685, 289] on input "Search Form" at bounding box center [647, 298] width 332 height 38
paste input "SOFTLY (BARTLETT/MILOSH)"
type input "SOFTLY"
click at [948, 301] on div "MLC Song Code" at bounding box center [917, 298] width 97 height 19
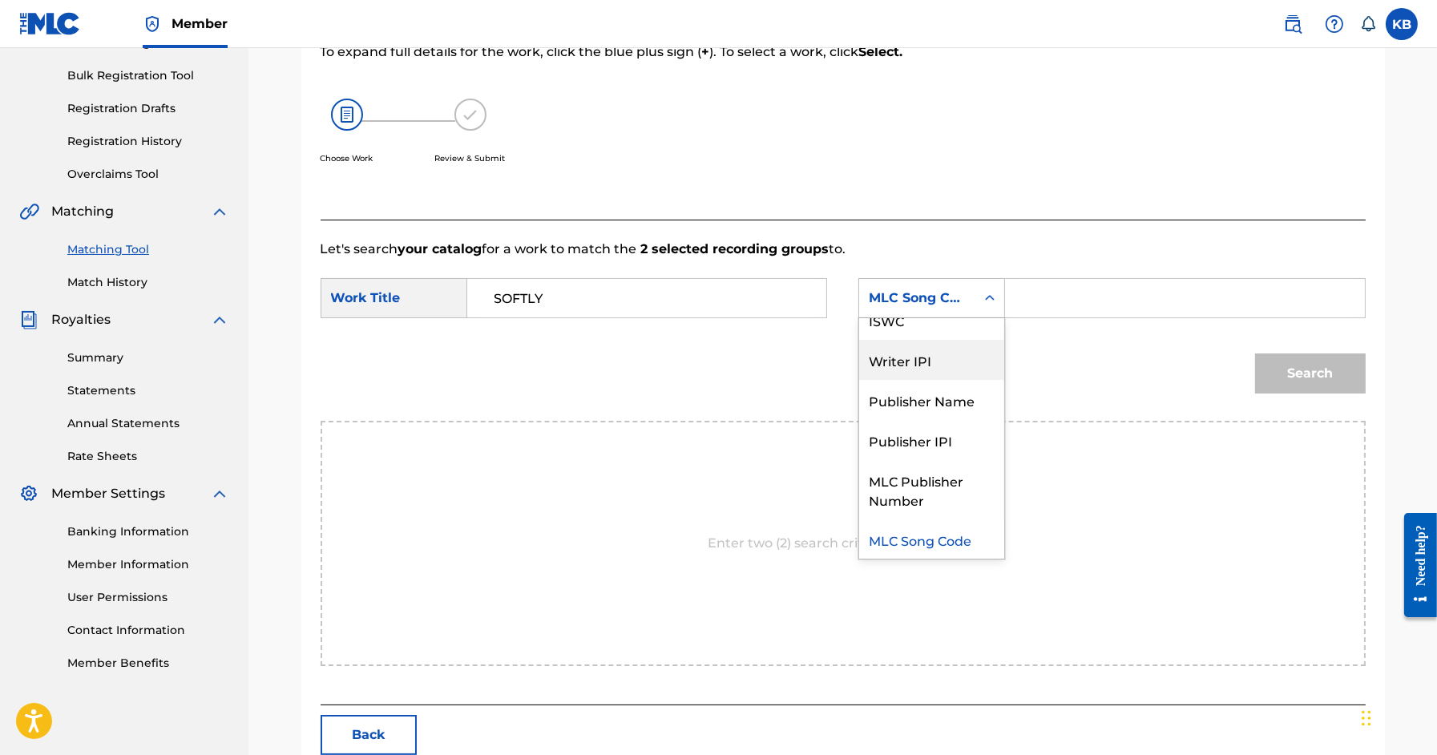
scroll to position [0, 0]
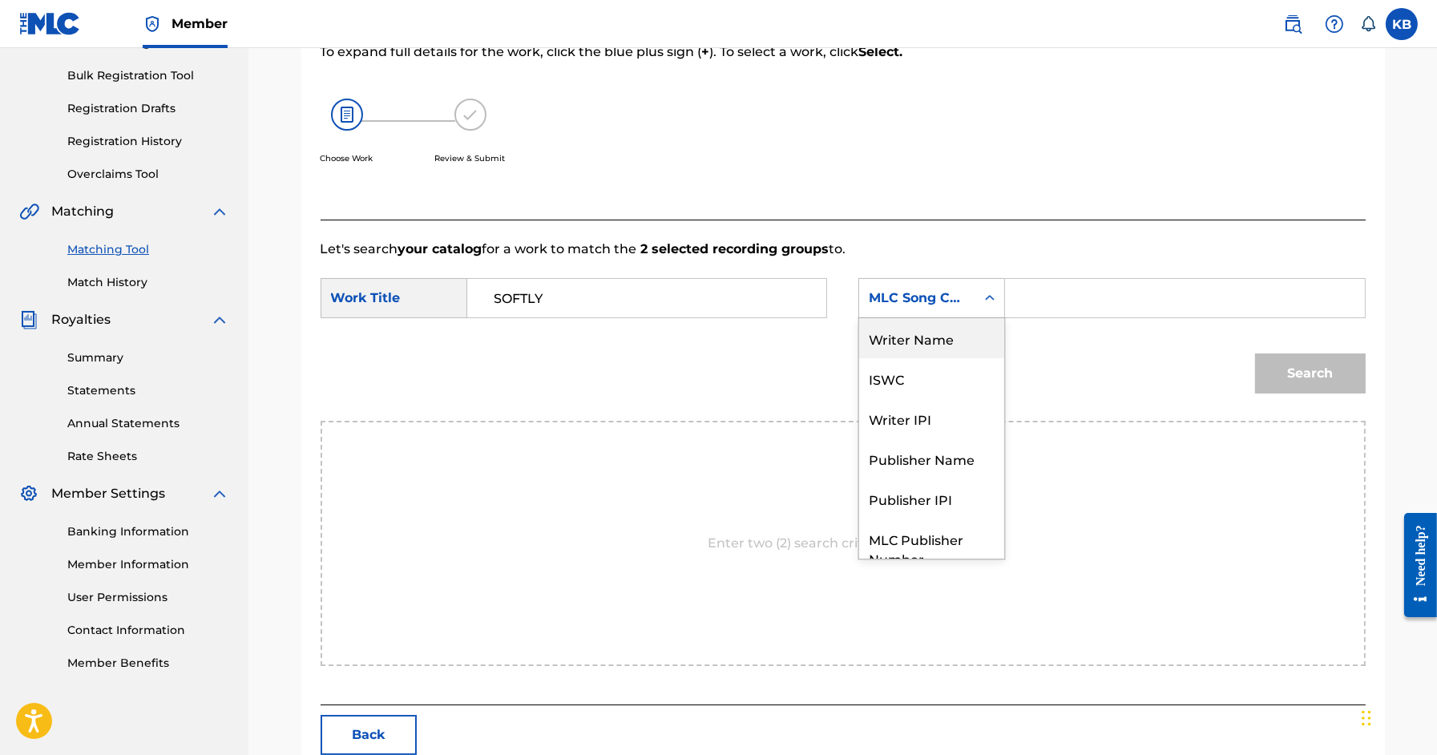
click at [928, 333] on div "Writer Name" at bounding box center [931, 338] width 145 height 40
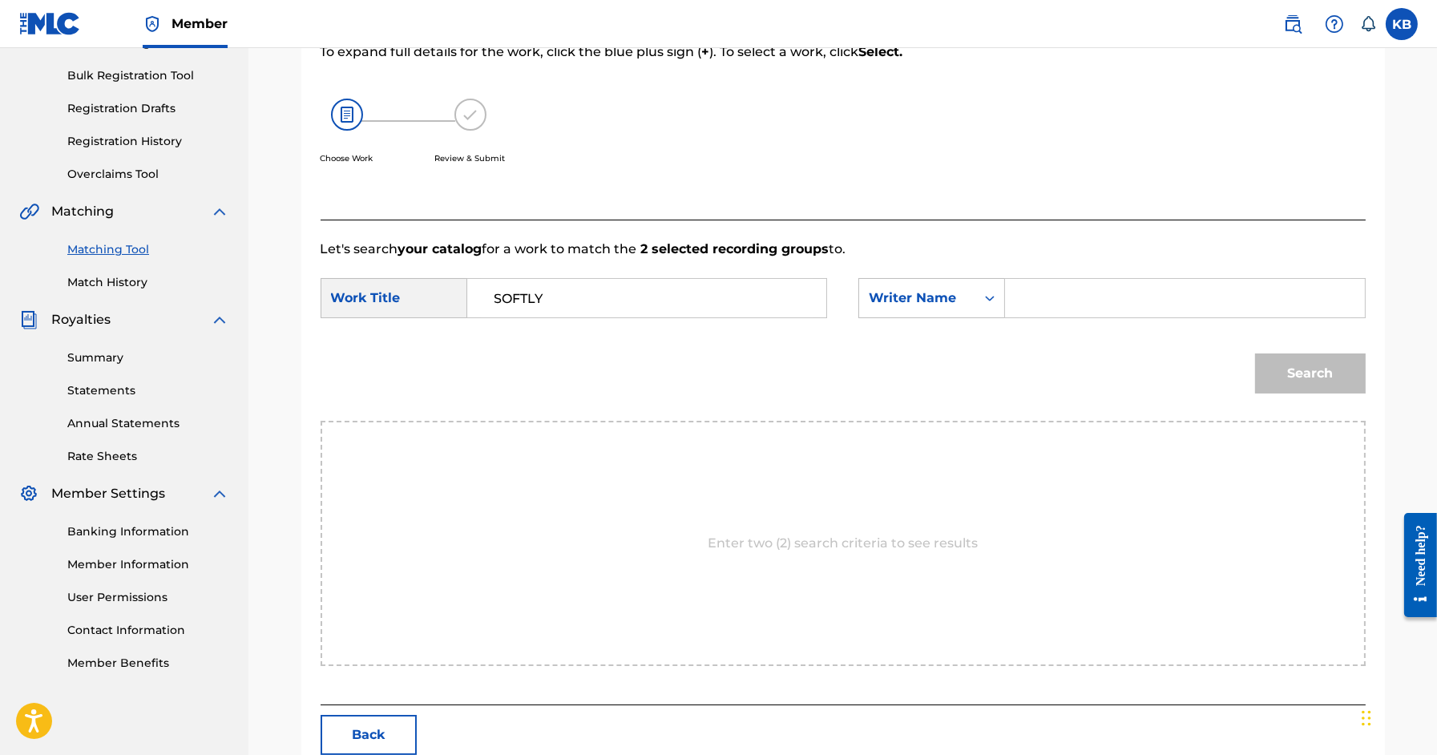
click at [1129, 295] on input "Search Form" at bounding box center [1185, 298] width 332 height 38
paste input "SOFTLY (BARTLETT/MILOSH)"
type input "MILOSH"
click at [1255, 354] on button "Search" at bounding box center [1310, 374] width 111 height 40
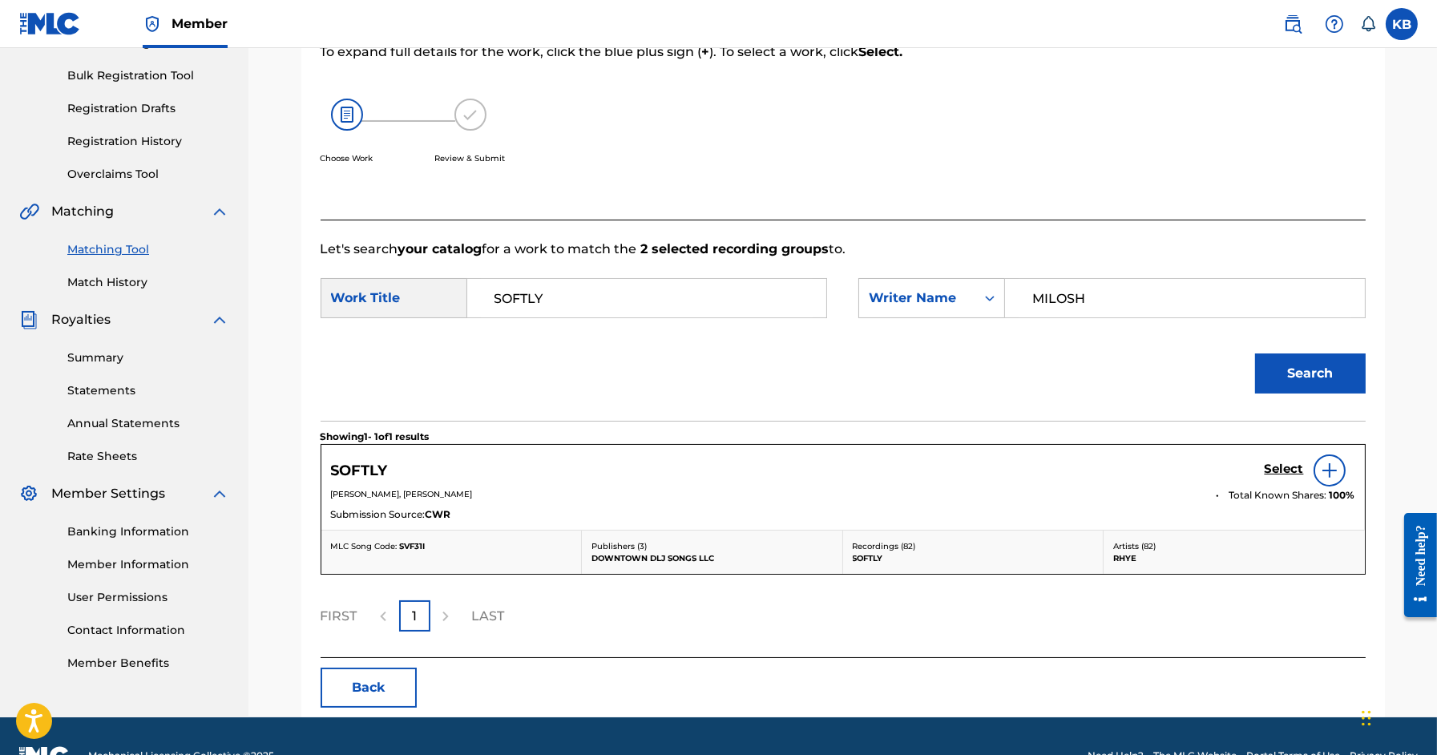
click at [1274, 466] on h5 "Select" at bounding box center [1284, 469] width 39 height 15
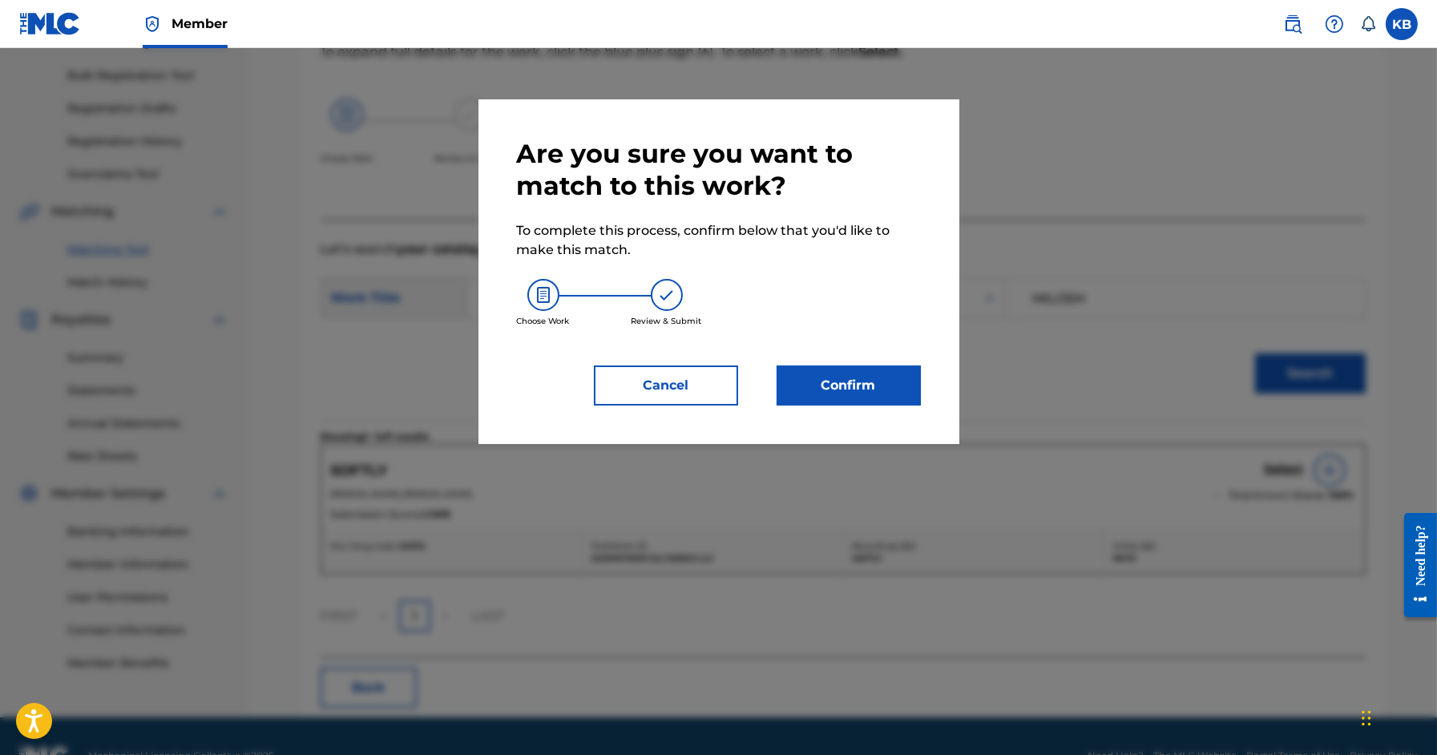
click at [875, 385] on button "Confirm" at bounding box center [849, 386] width 144 height 40
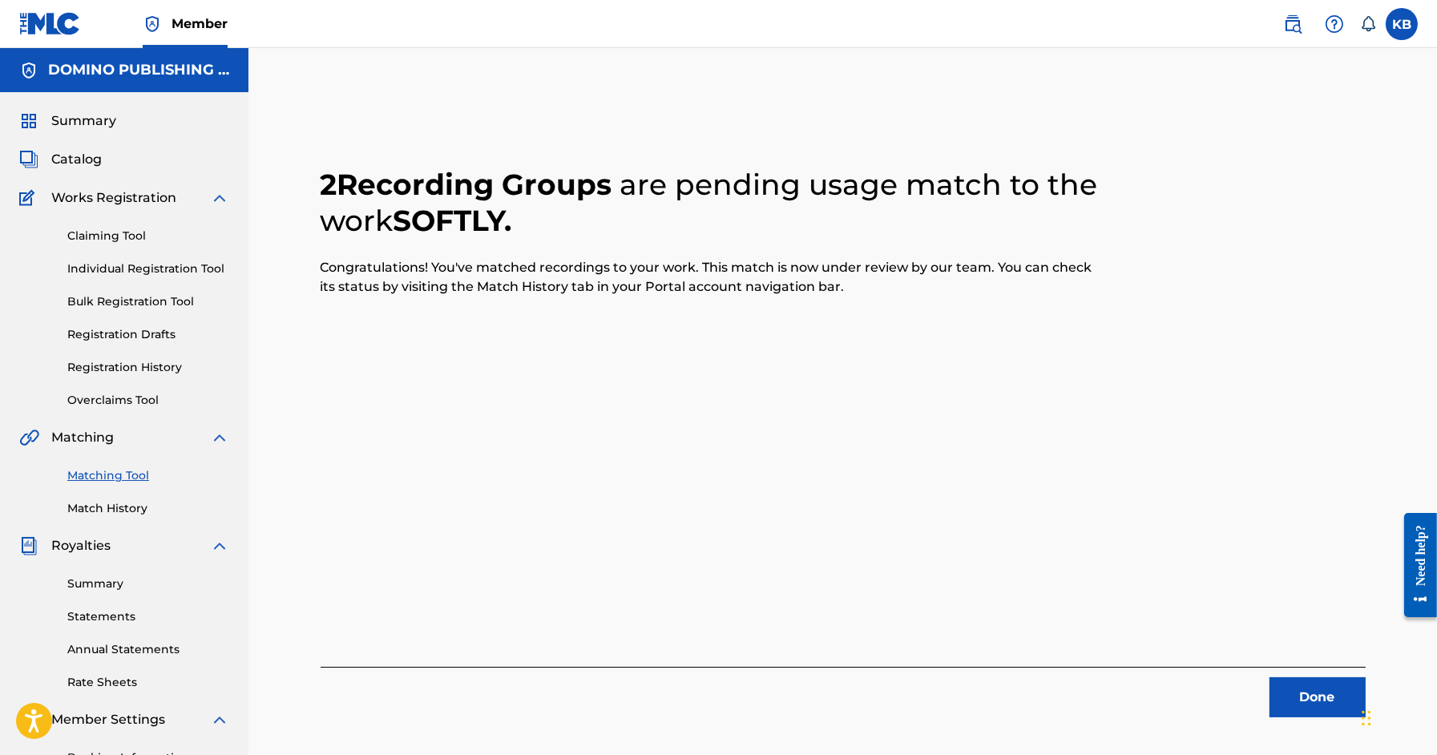
click at [1285, 717] on button "Done" at bounding box center [1318, 697] width 96 height 40
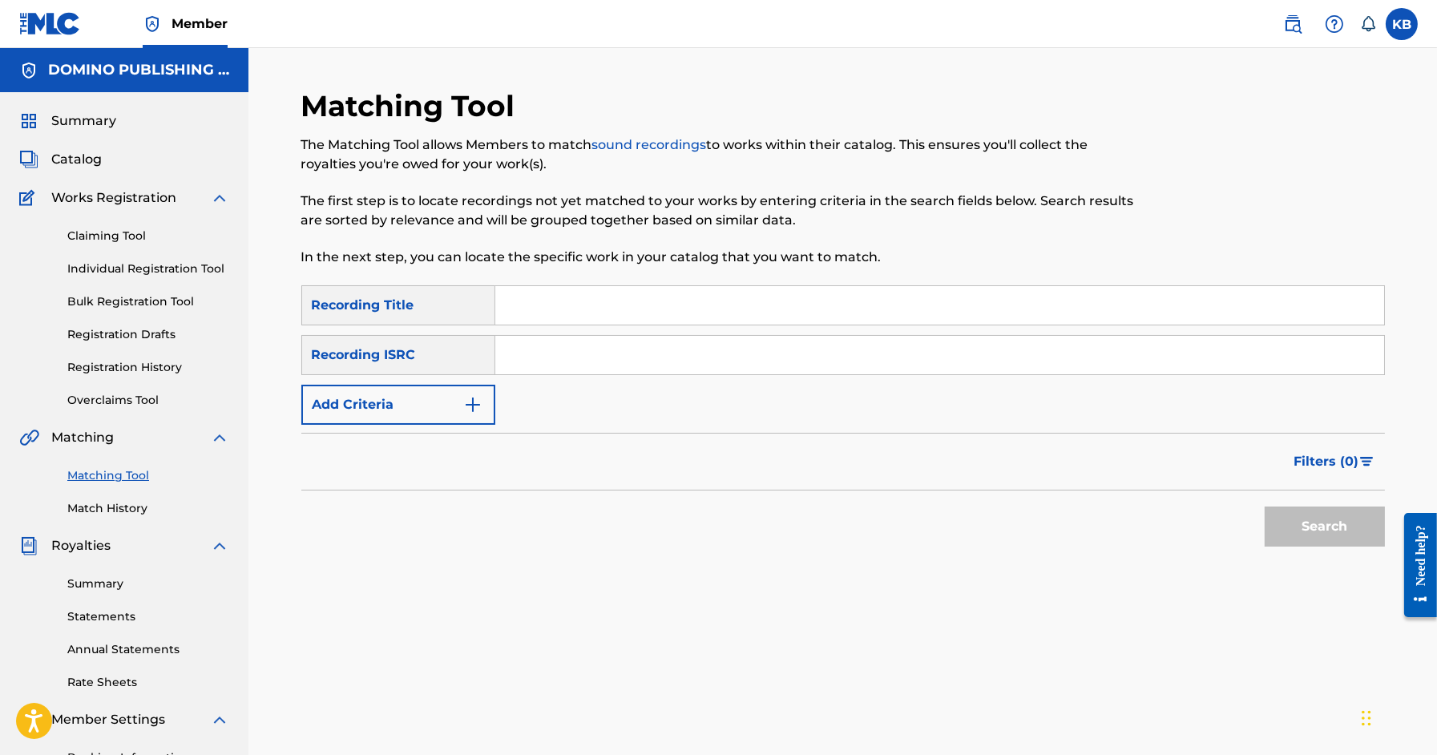
click at [721, 307] on input "Search Form" at bounding box center [939, 305] width 889 height 38
paste input "DOUBLE SHADOW (DIDEMUS/GREENSPAN)"
type input "DOUBLE SHADOW"
click at [398, 402] on button "Add Criteria" at bounding box center [398, 405] width 194 height 40
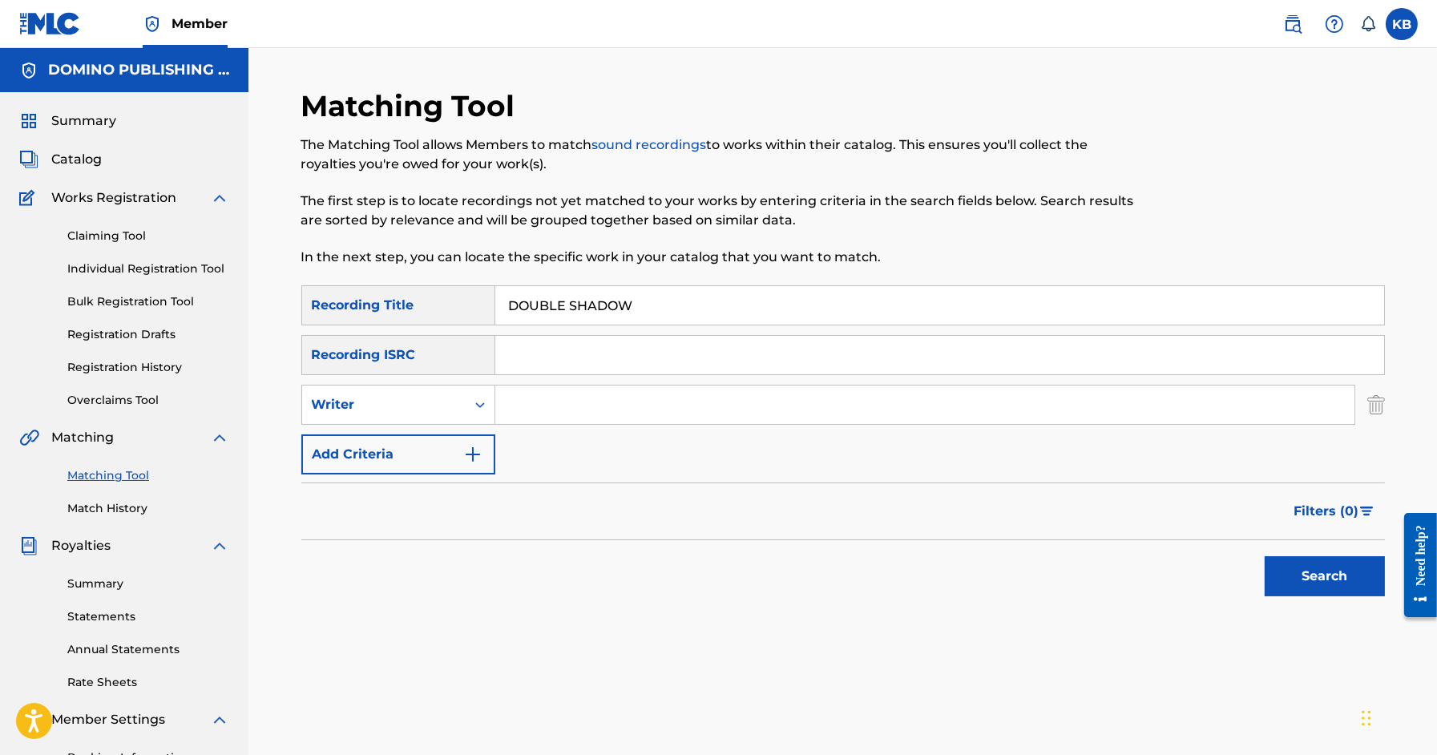
click at [552, 406] on input "Search Form" at bounding box center [924, 405] width 859 height 38
paste input "DOUBLE SHADOW (DIDEMUS/GREENSPAN)"
type input "DIDEMUS/GREENSPAN"
click at [1265, 556] on button "Search" at bounding box center [1325, 576] width 120 height 40
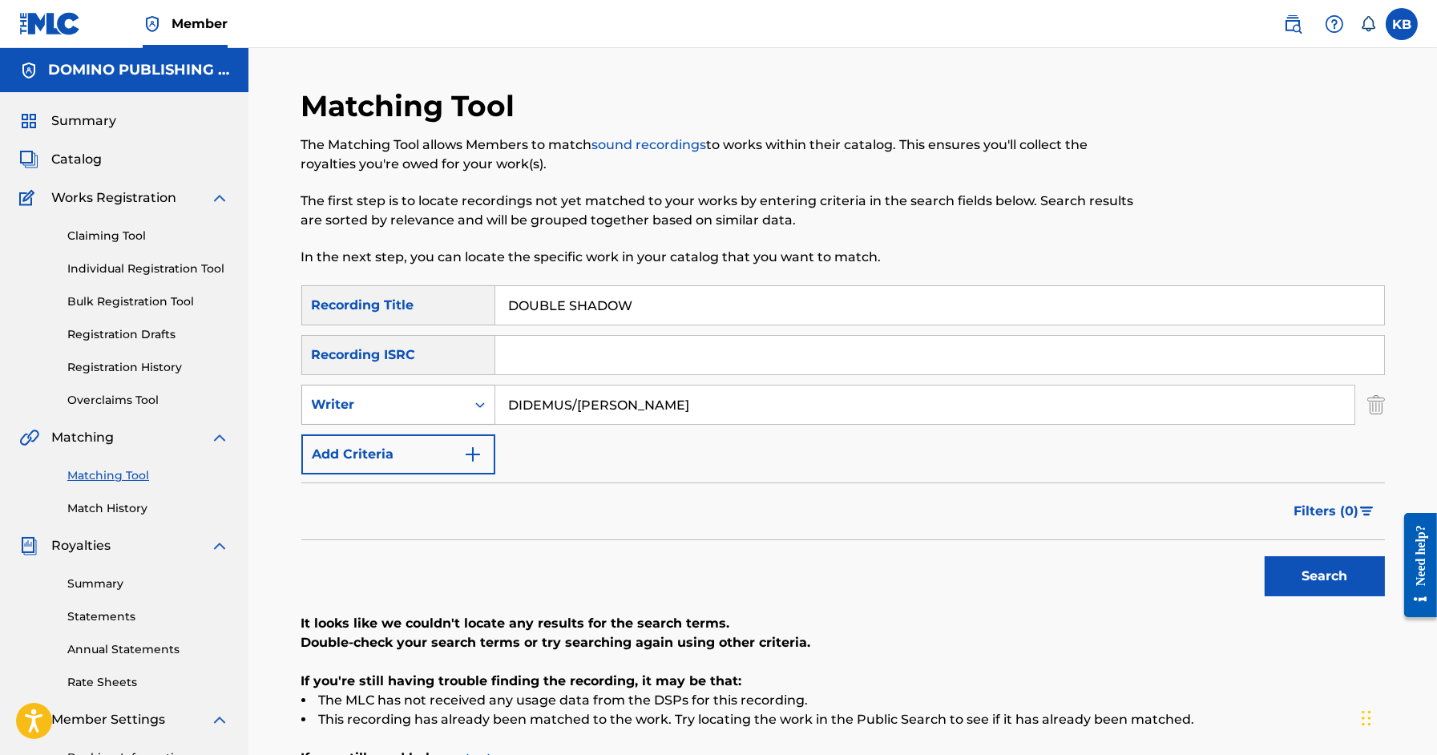
click at [447, 409] on div "Writer" at bounding box center [384, 404] width 144 height 19
click at [417, 443] on div "Recording Artist" at bounding box center [398, 445] width 192 height 40
click at [570, 404] on input "Search Form" at bounding box center [924, 405] width 859 height 38
type input "junior boys"
click at [1265, 556] on button "Search" at bounding box center [1325, 576] width 120 height 40
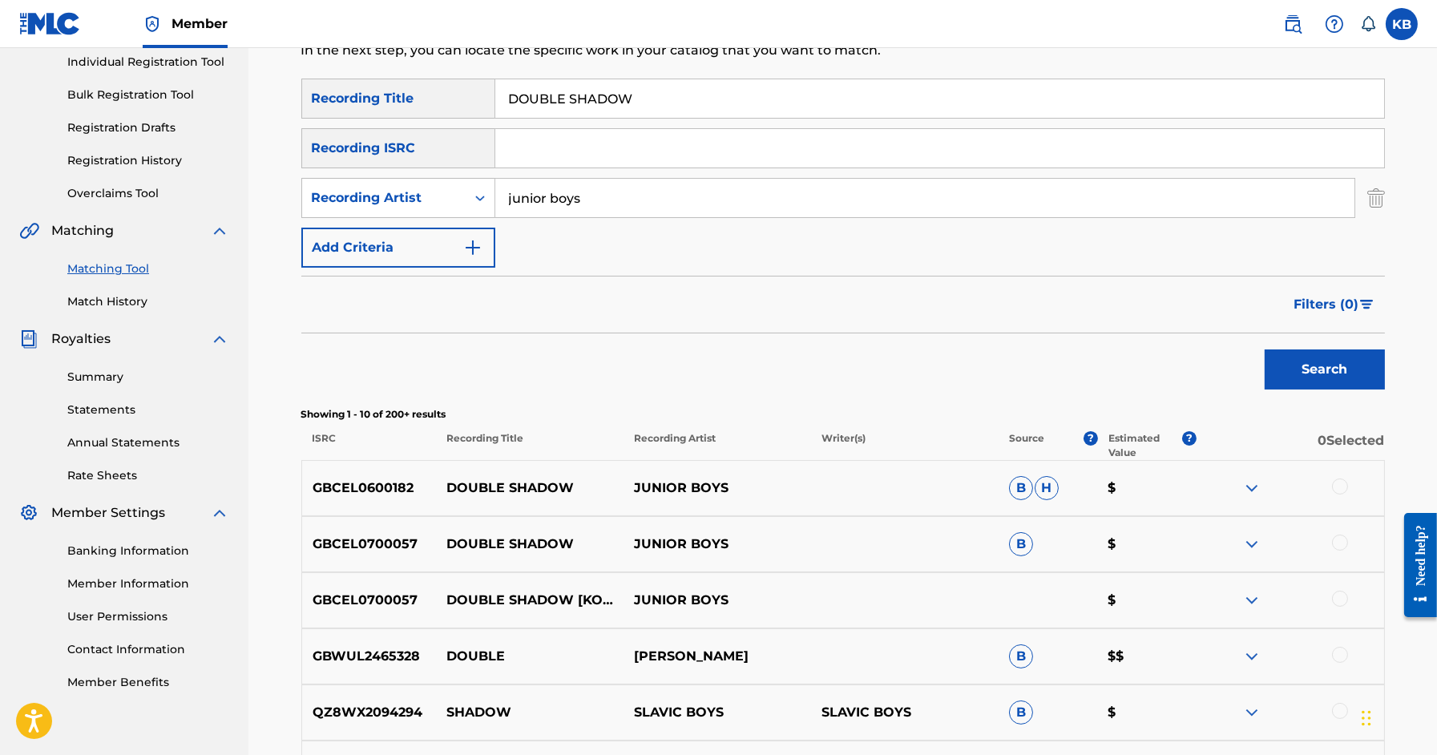
scroll to position [211, 0]
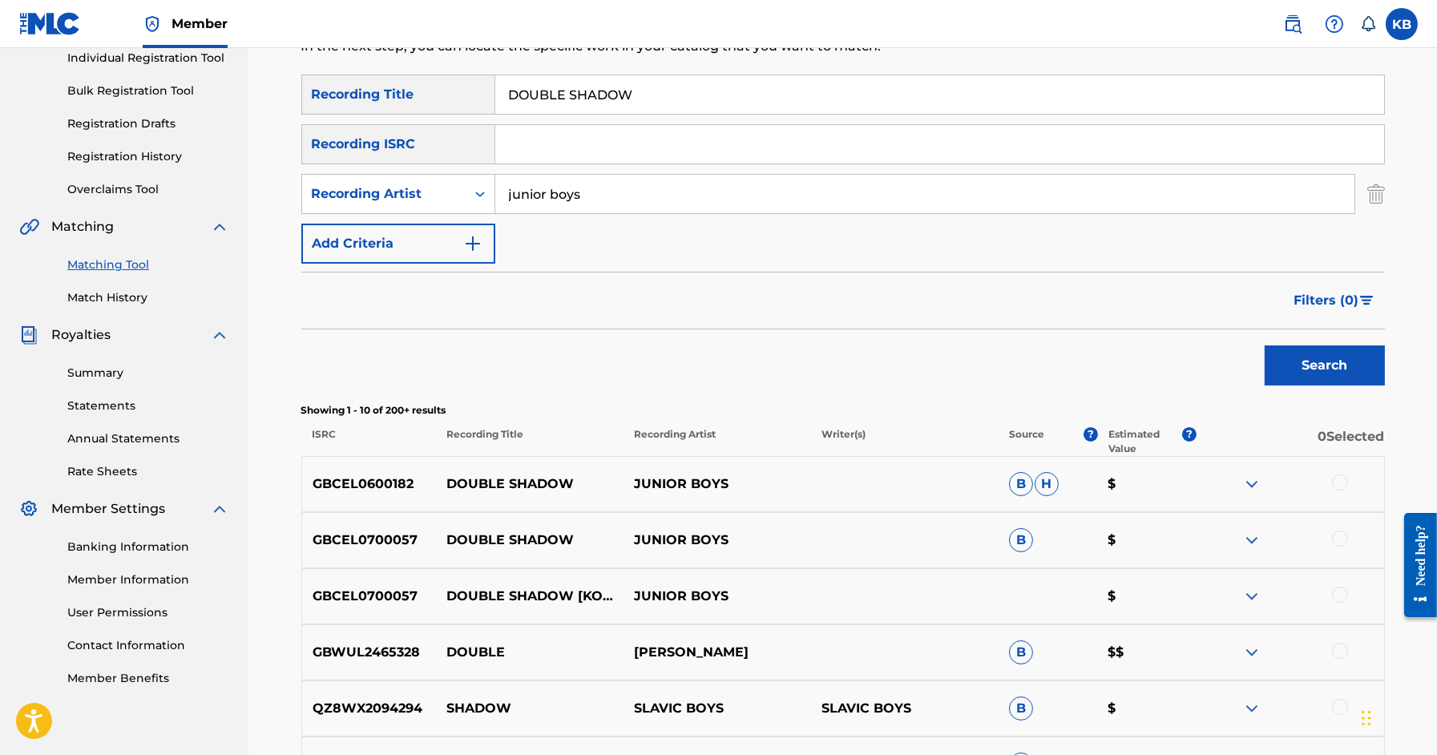
click at [1334, 482] on div at bounding box center [1340, 483] width 16 height 16
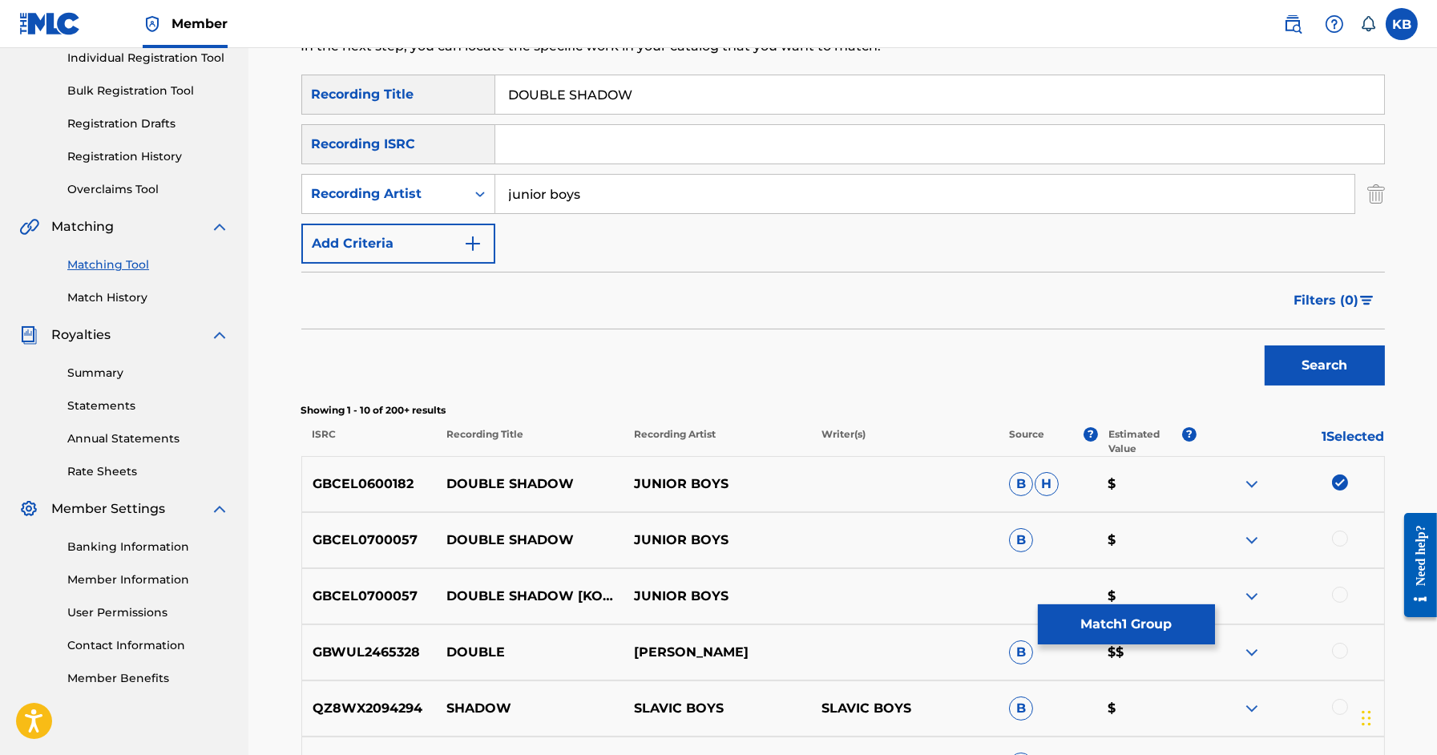
click at [1342, 536] on div at bounding box center [1340, 539] width 16 height 16
click at [1340, 596] on div at bounding box center [1340, 595] width 16 height 16
click at [1170, 608] on button "Match 3 Groups" at bounding box center [1126, 624] width 177 height 40
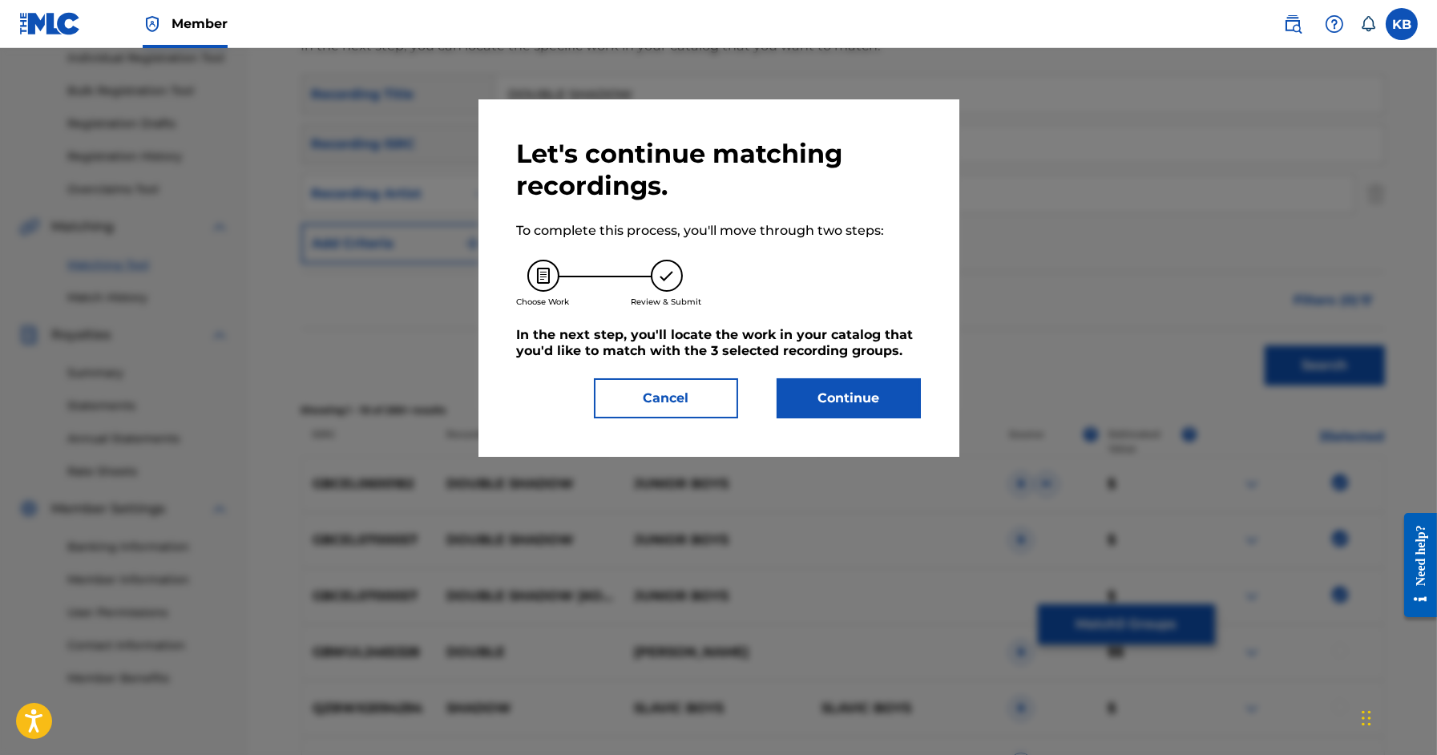
click at [893, 398] on button "Continue" at bounding box center [849, 398] width 144 height 40
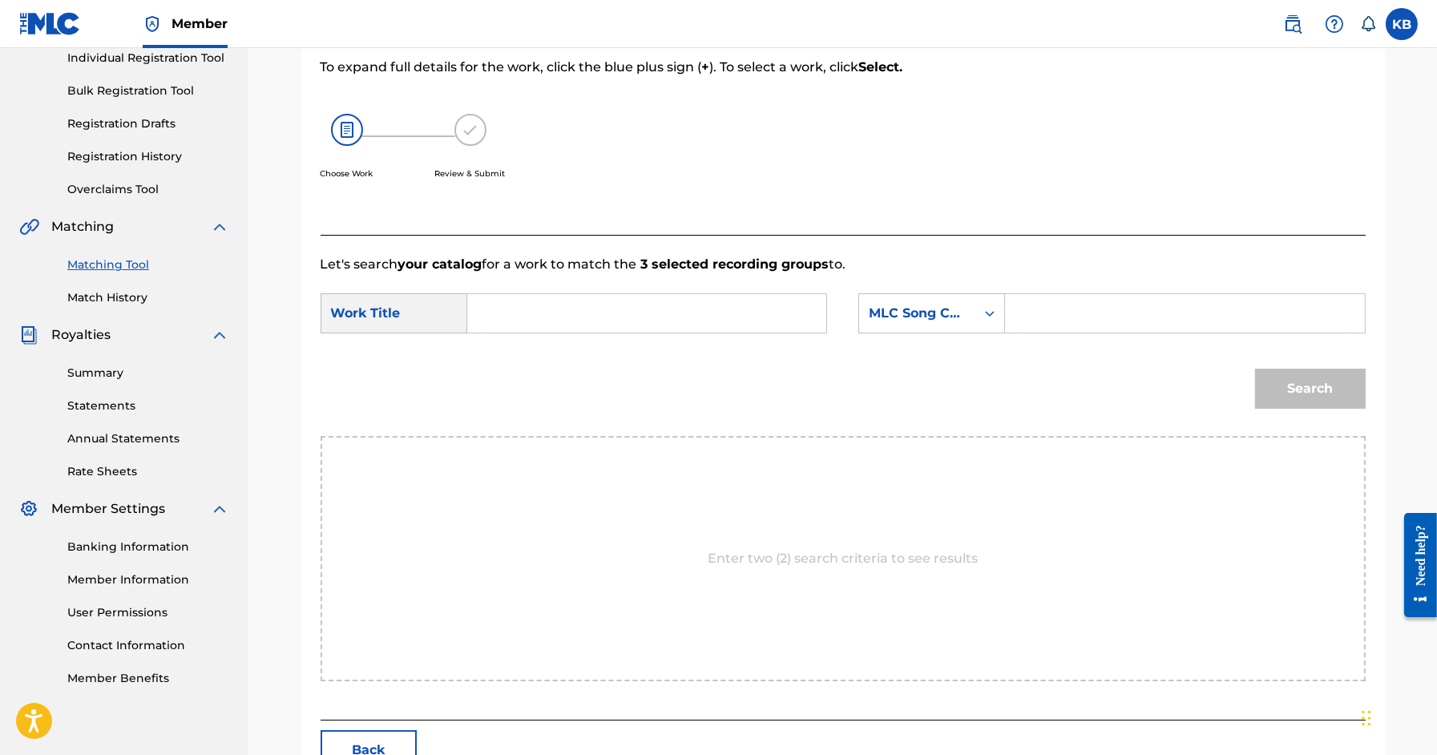
click at [758, 305] on input "Search Form" at bounding box center [647, 313] width 332 height 38
paste input "DOUBLE SHADOW (DIDEMUS/GREENSPAN)"
type input "DOUBLE SHADOW"
click at [927, 330] on div "MLC Song Code" at bounding box center [932, 313] width 147 height 40
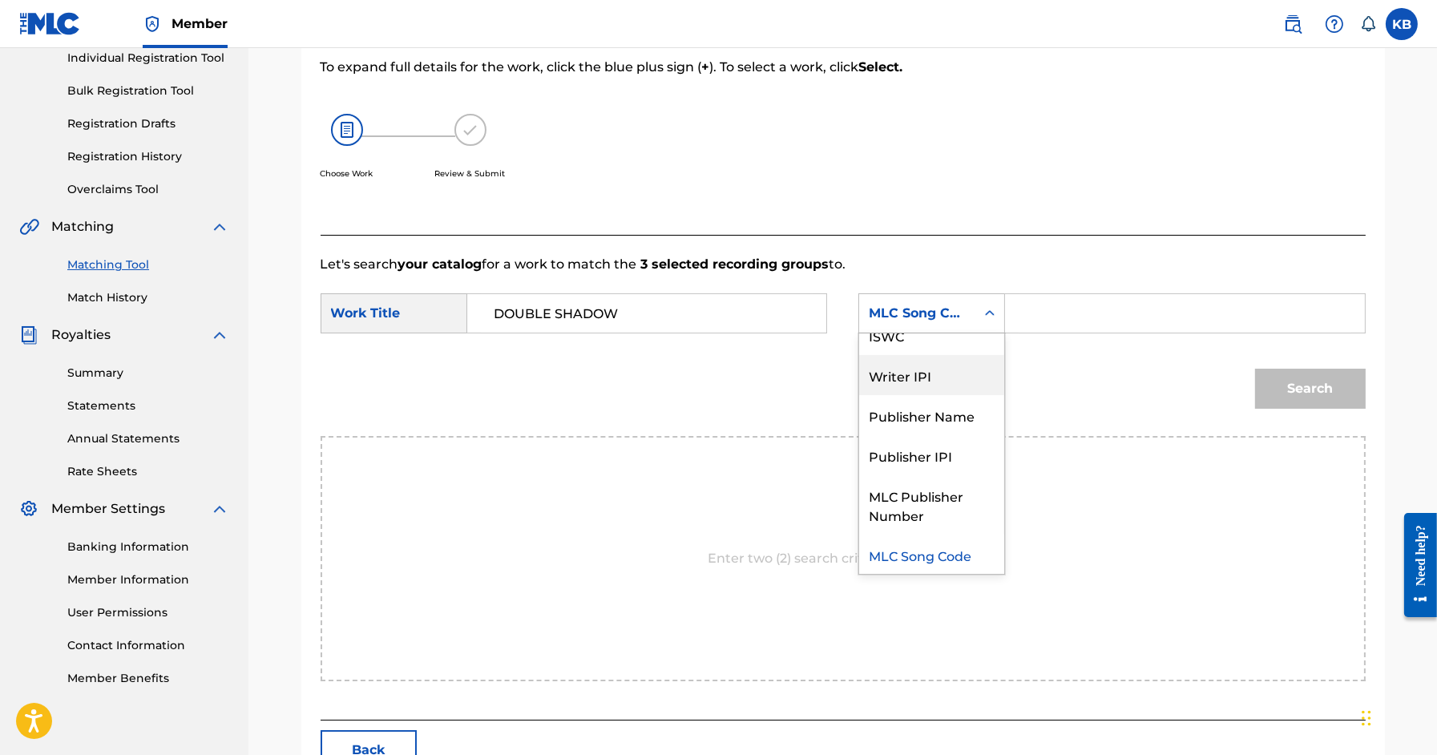
scroll to position [0, 0]
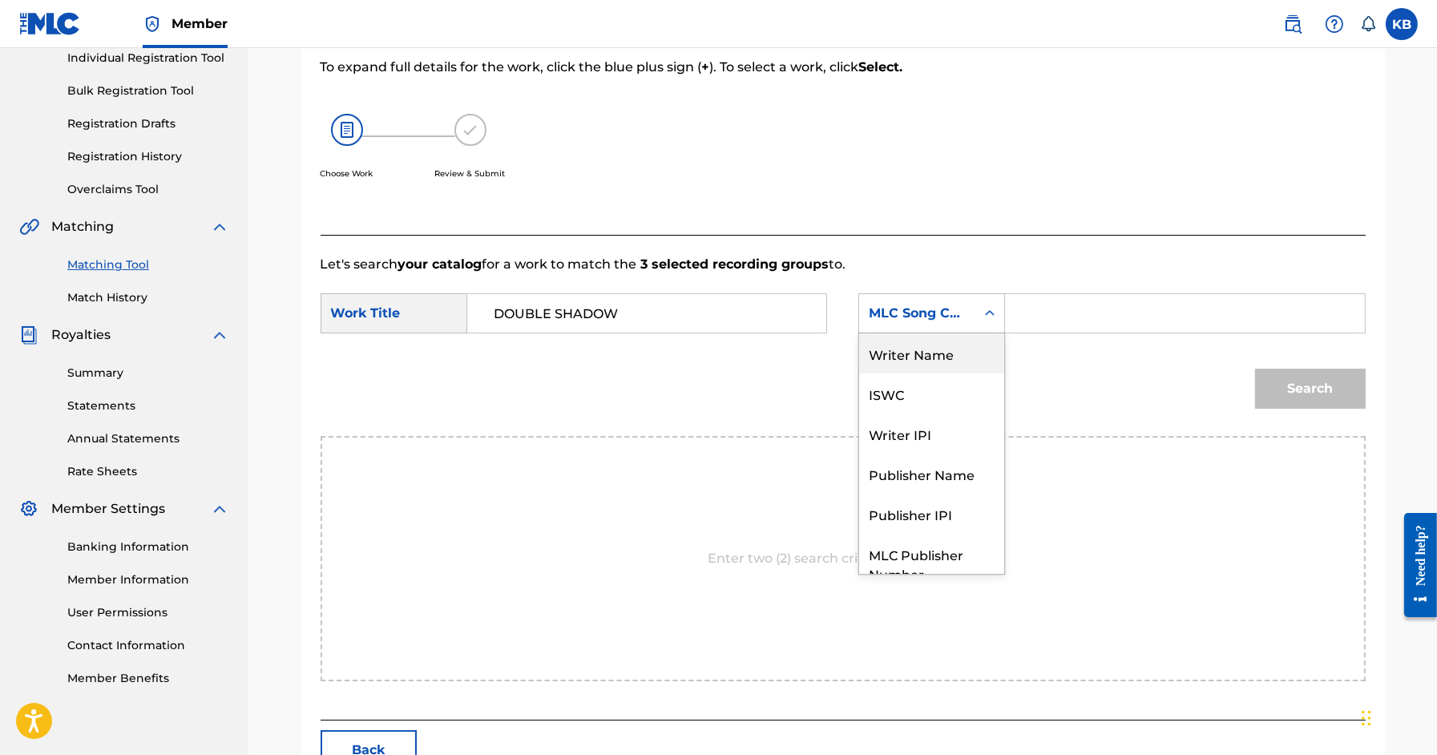
click at [939, 341] on div "Writer Name" at bounding box center [931, 353] width 145 height 40
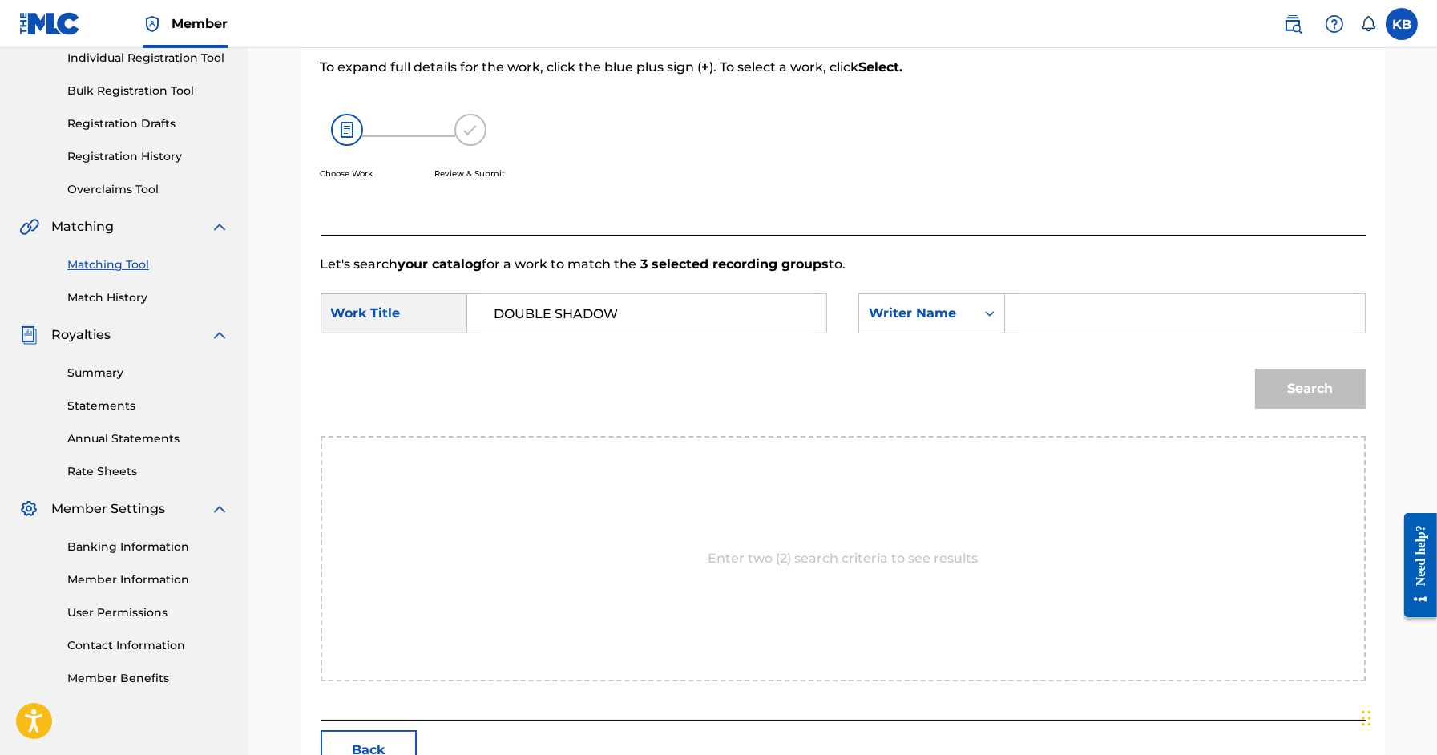
click at [1073, 312] on input "Search Form" at bounding box center [1185, 313] width 332 height 38
paste input "DOUBLE SHADOW (DIDEMUS/GREENSPAN)"
type input "GREENSPAN"
click at [1255, 369] on button "Search" at bounding box center [1310, 389] width 111 height 40
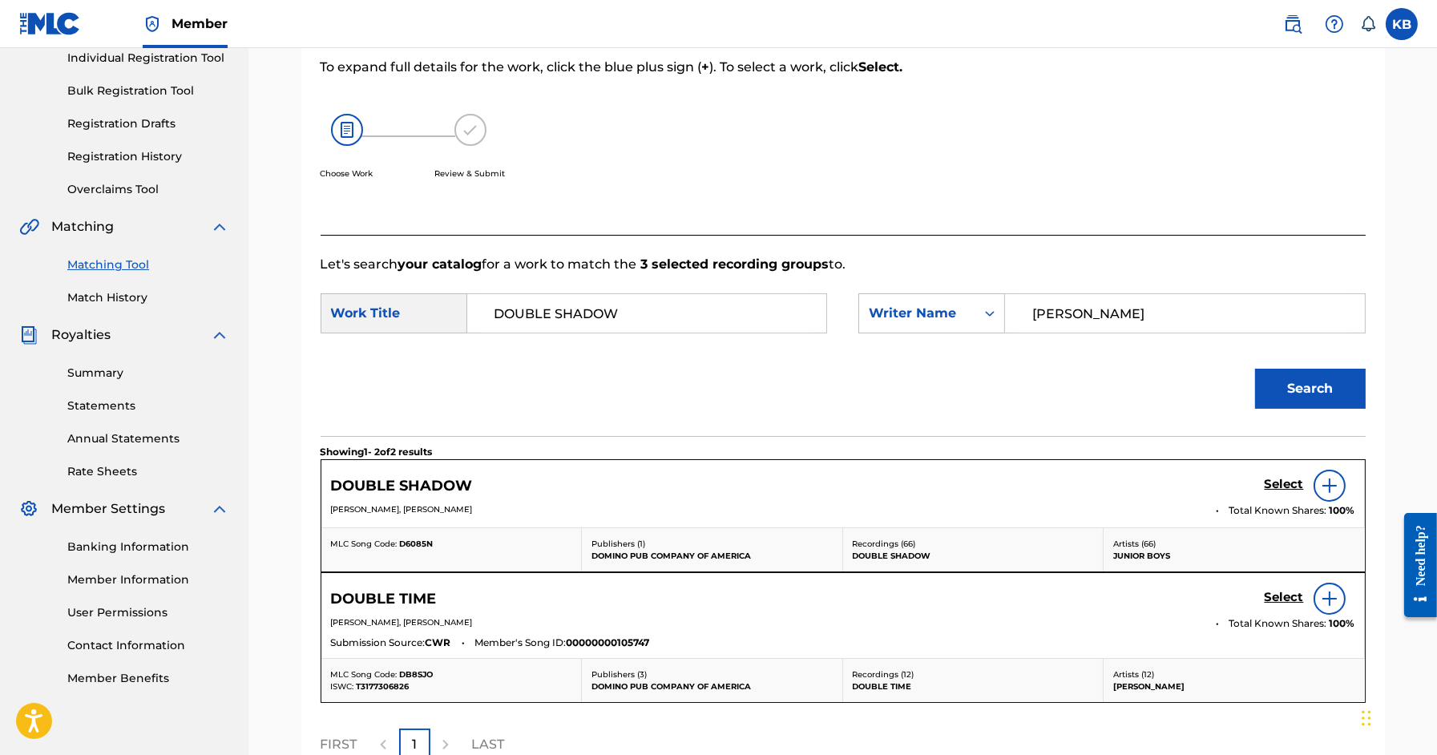
click at [1287, 479] on h5 "Select" at bounding box center [1284, 484] width 39 height 15
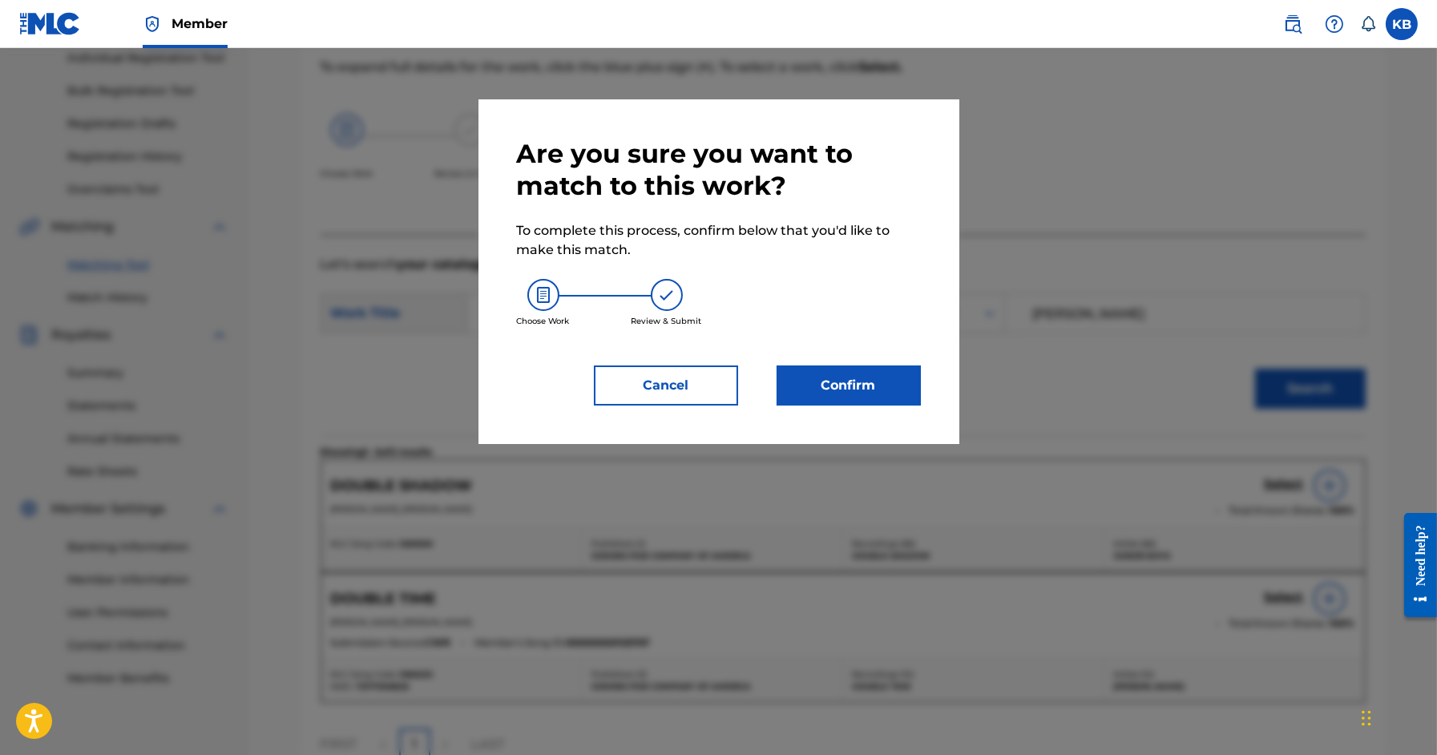
click at [840, 385] on button "Confirm" at bounding box center [849, 386] width 144 height 40
